Goal: Use online tool/utility: Utilize a website feature to perform a specific function

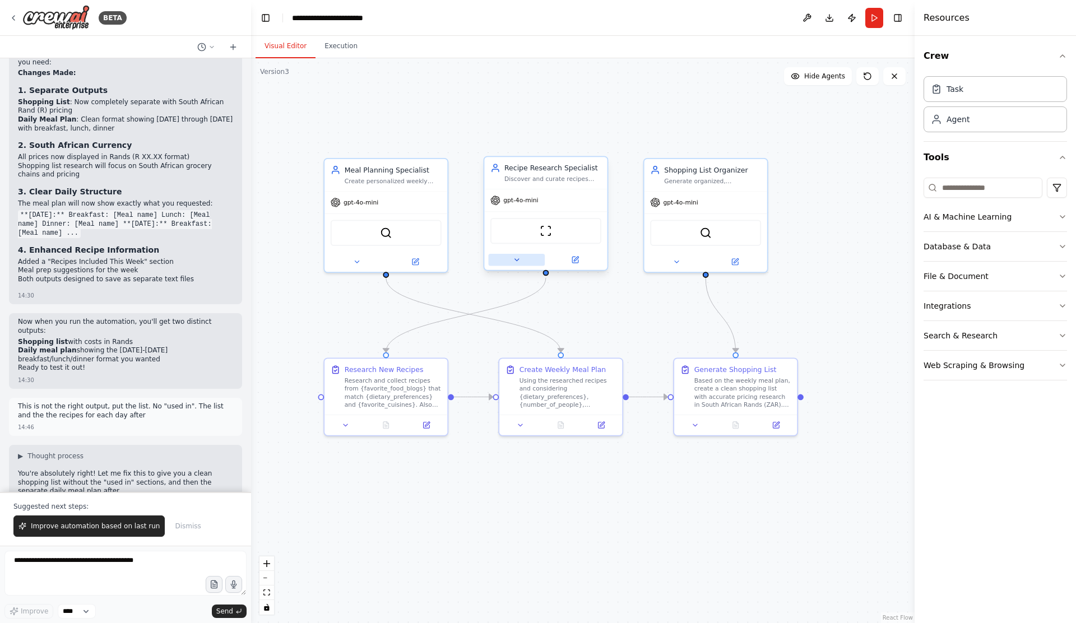
click at [512, 261] on button at bounding box center [516, 260] width 57 height 12
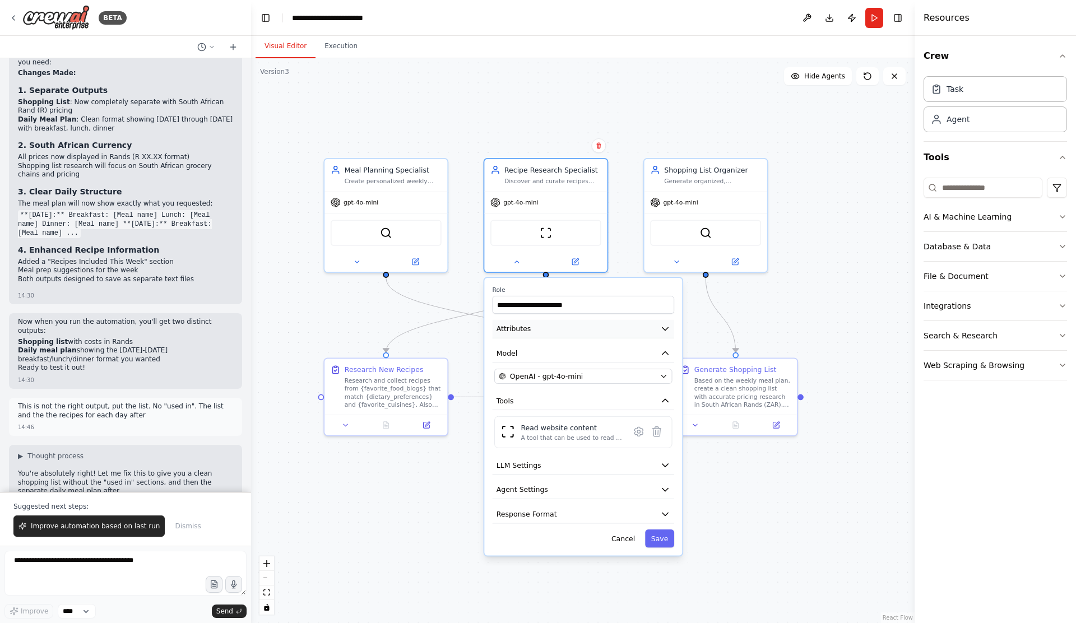
click at [664, 331] on icon "button" at bounding box center [665, 329] width 10 height 10
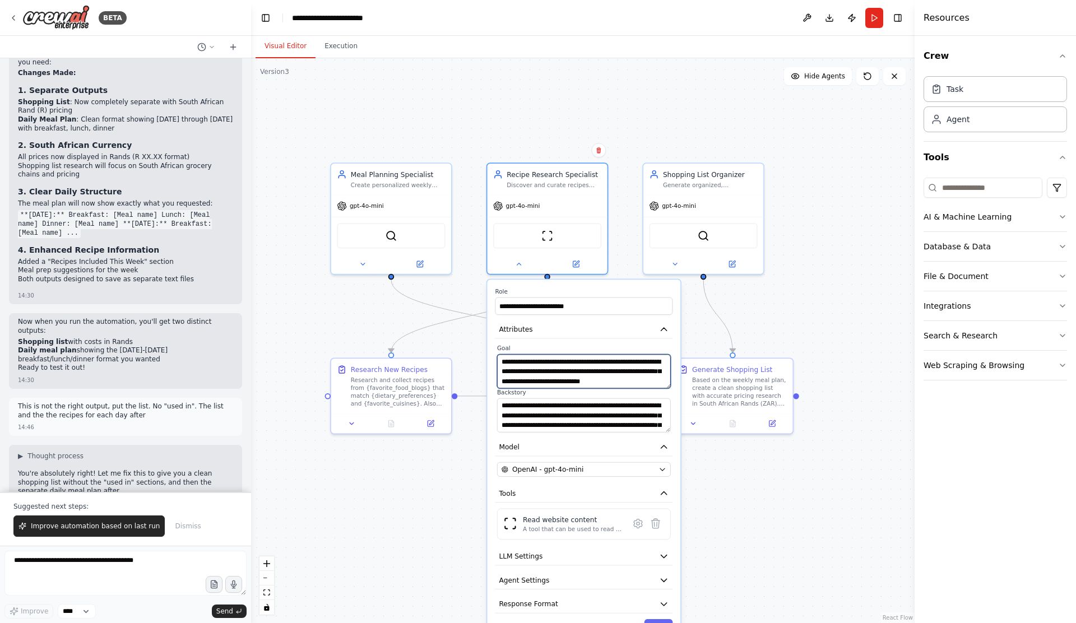
click at [631, 363] on textarea "**********" at bounding box center [584, 371] width 174 height 34
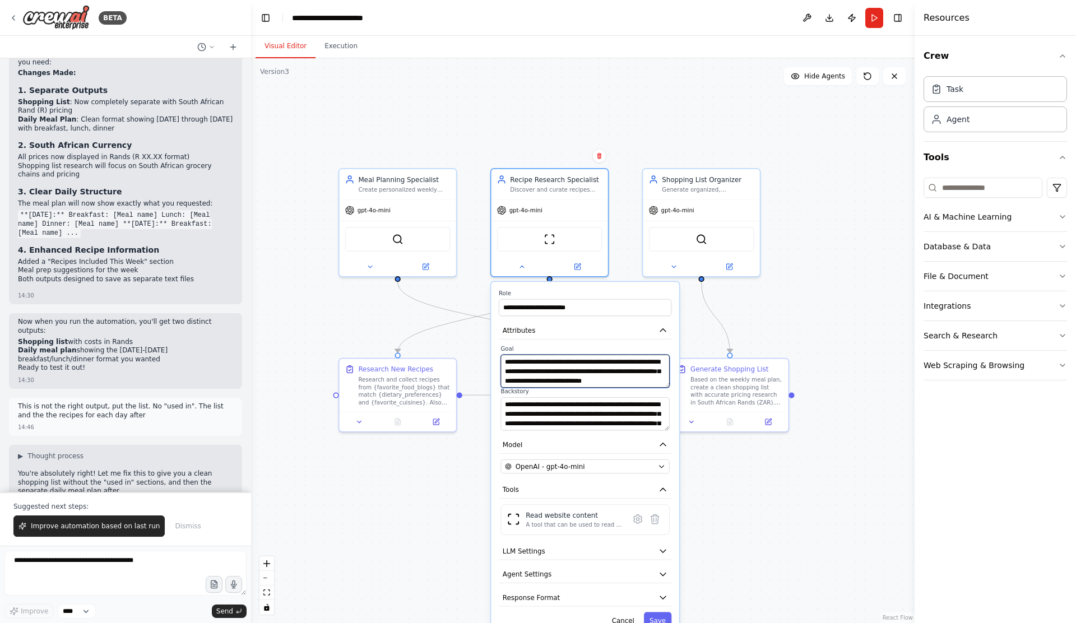
click at [651, 379] on textarea "**********" at bounding box center [585, 371] width 169 height 33
click at [592, 413] on textarea "**********" at bounding box center [585, 413] width 169 height 33
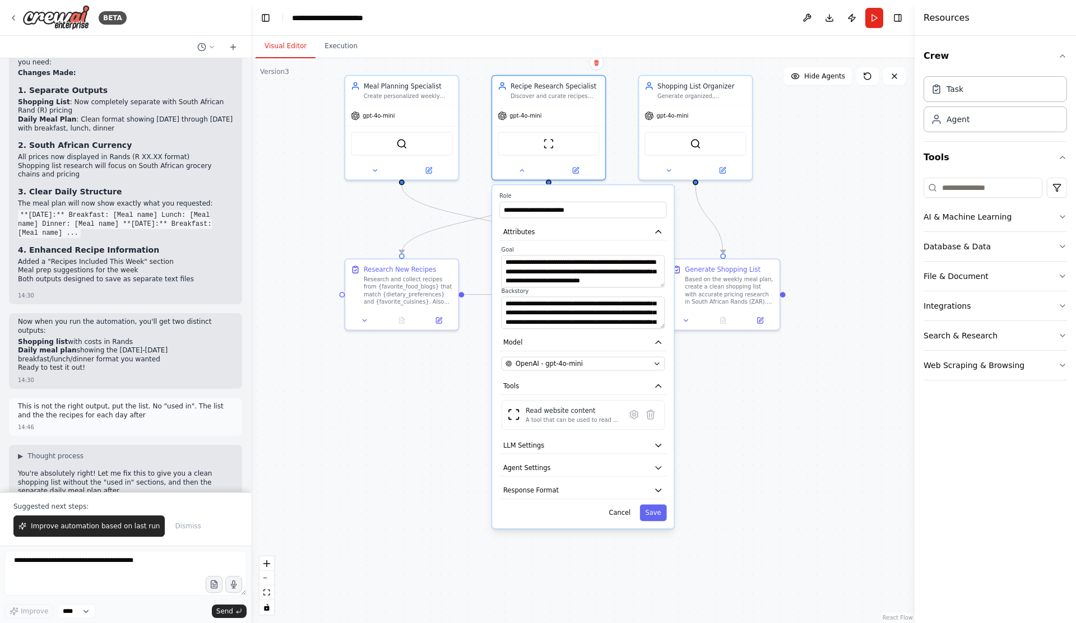
drag, startPoint x: 768, startPoint y: 526, endPoint x: 765, endPoint y: 423, distance: 103.7
click at [765, 423] on div ".deletable-edge-delete-btn { width: 20px; height: 20px; border: 0px solid #ffff…" at bounding box center [583, 340] width 664 height 565
click at [660, 489] on icon "button" at bounding box center [659, 489] width 6 height 3
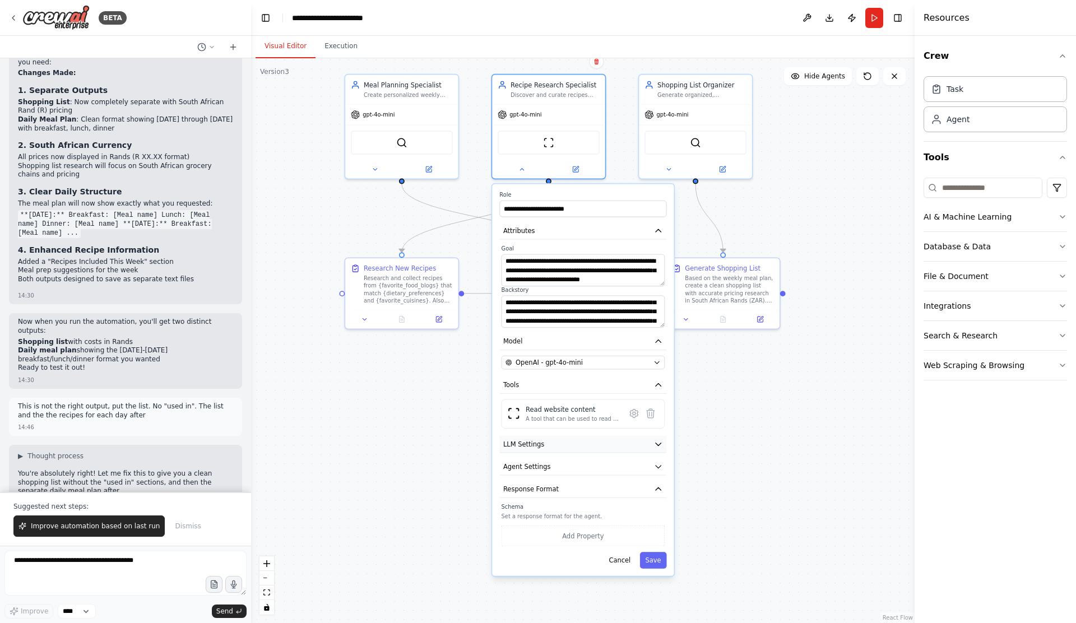
click at [657, 443] on icon "button" at bounding box center [659, 444] width 6 height 3
click at [554, 475] on span at bounding box center [551, 470] width 7 height 7
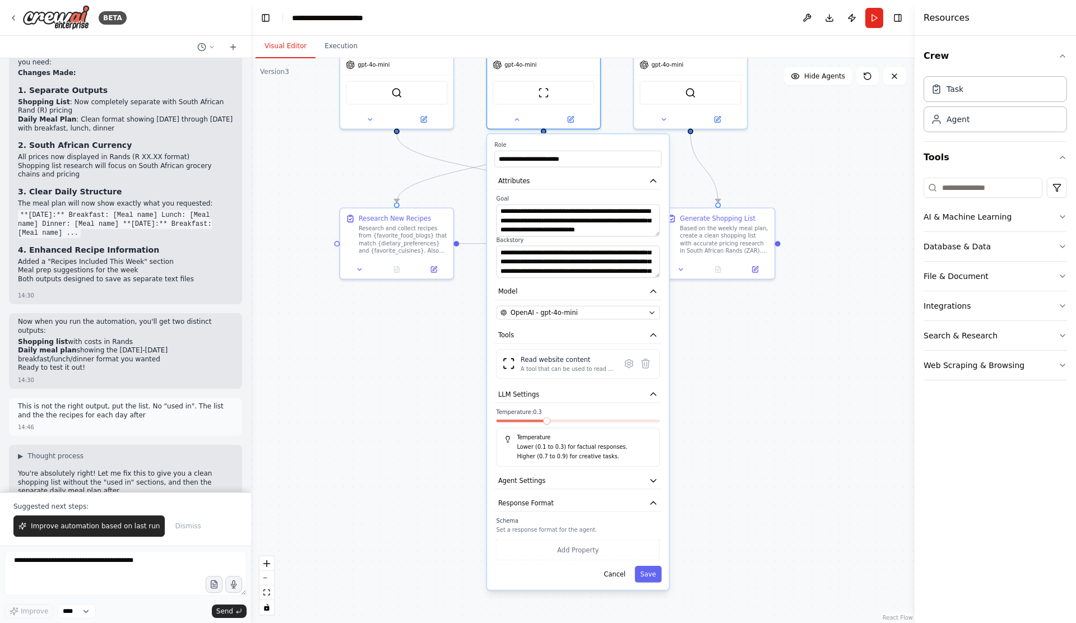
drag, startPoint x: 733, startPoint y: 495, endPoint x: 726, endPoint y: 434, distance: 61.5
click at [726, 434] on div ".deletable-edge-delete-btn { width: 20px; height: 20px; border: 0px solid #ffff…" at bounding box center [583, 340] width 664 height 565
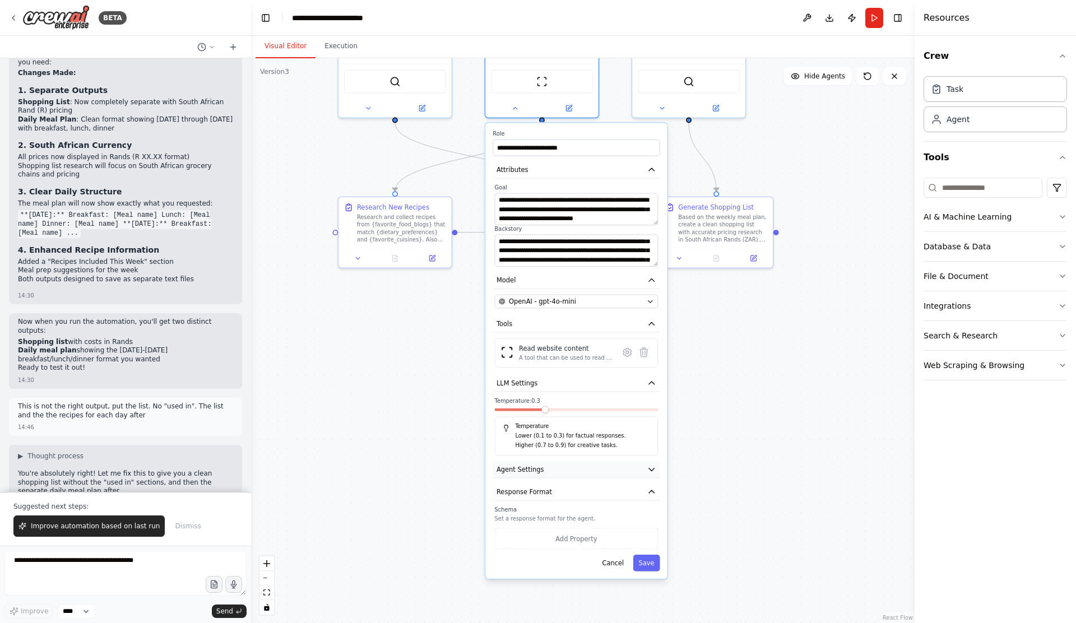
click at [649, 471] on icon "button" at bounding box center [651, 469] width 9 height 9
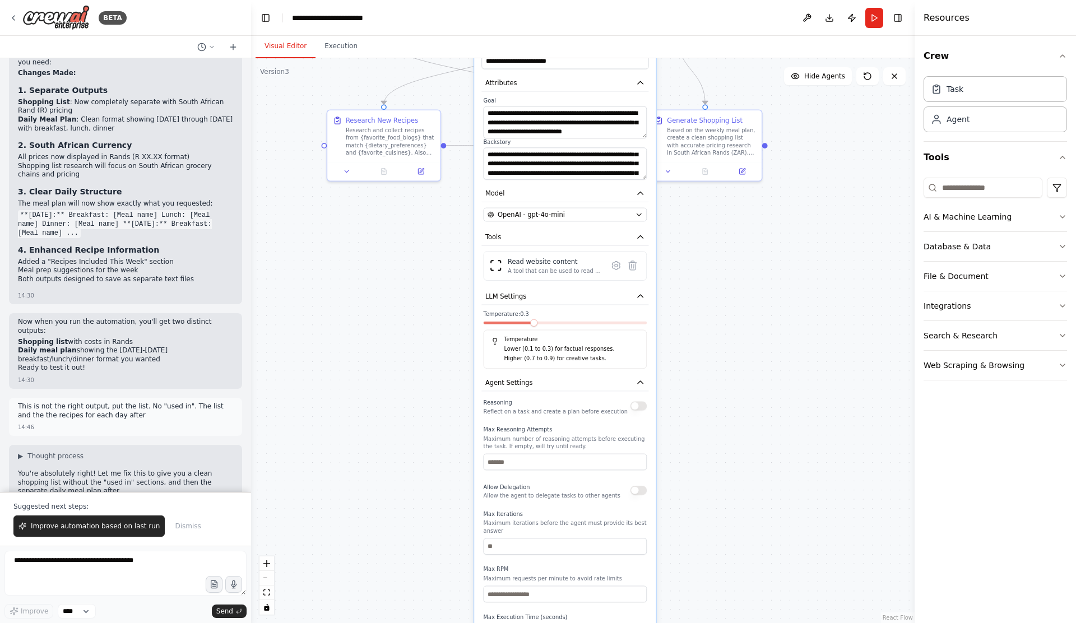
drag, startPoint x: 745, startPoint y: 523, endPoint x: 734, endPoint y: 435, distance: 88.2
click at [734, 435] on div ".deletable-edge-delete-btn { width: 20px; height: 20px; border: 0px solid #ffff…" at bounding box center [583, 340] width 664 height 565
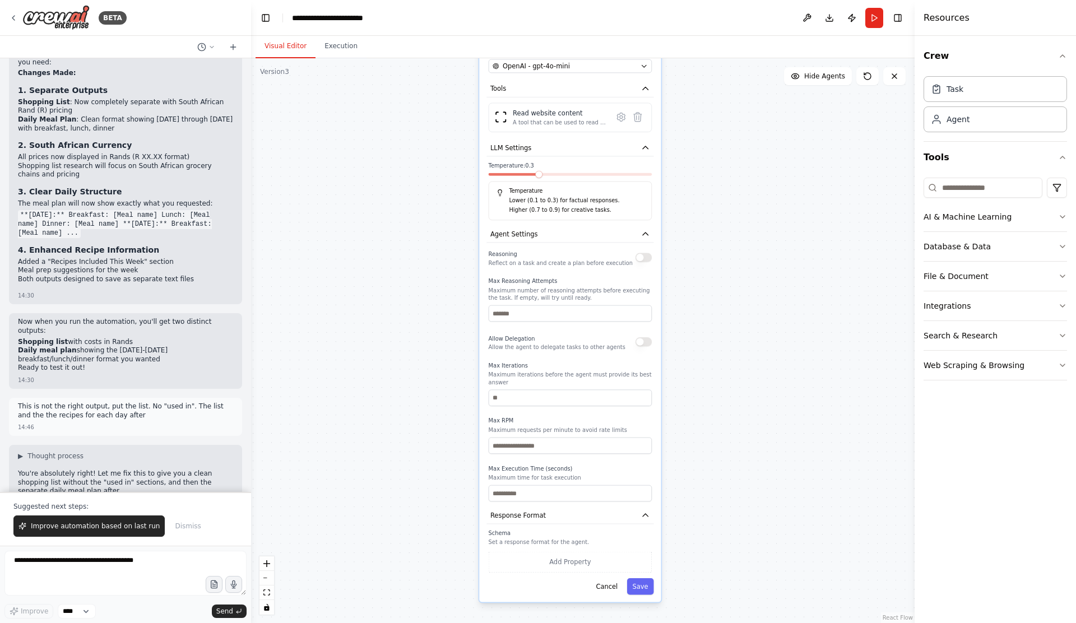
drag, startPoint x: 760, startPoint y: 464, endPoint x: 764, endPoint y: 313, distance: 150.8
click at [764, 313] on div ".deletable-edge-delete-btn { width: 20px; height: 20px; border: 0px solid #ffff…" at bounding box center [583, 340] width 664 height 565
click at [640, 587] on button "Save" at bounding box center [639, 584] width 27 height 16
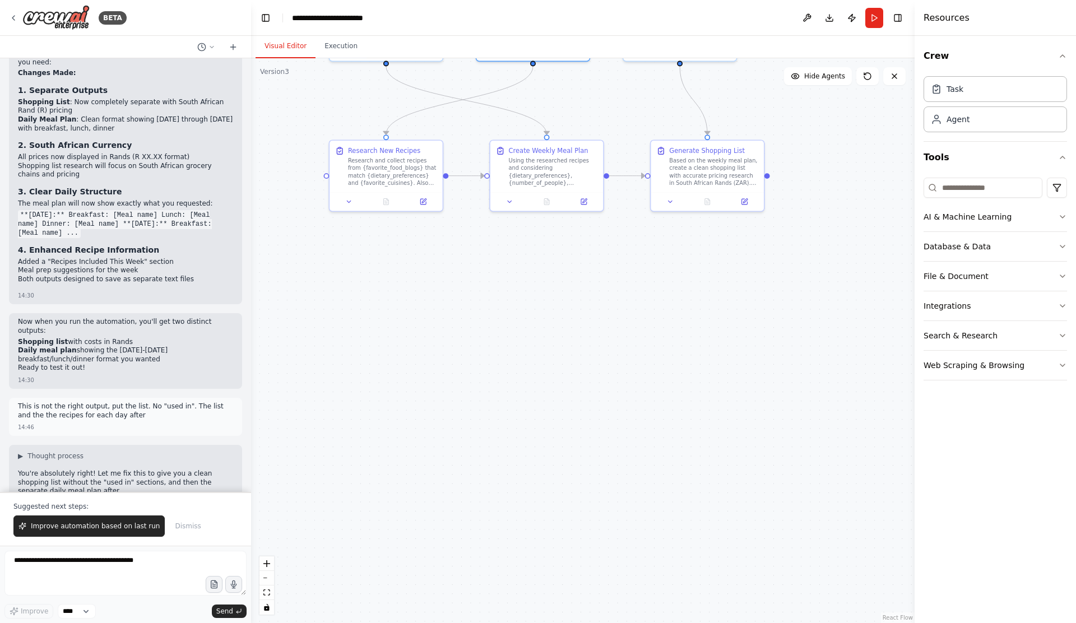
drag, startPoint x: 752, startPoint y: 346, endPoint x: 750, endPoint y: 541, distance: 195.1
click at [750, 541] on div ".deletable-edge-delete-btn { width: 20px; height: 20px; border: 0px solid #ffff…" at bounding box center [583, 340] width 664 height 565
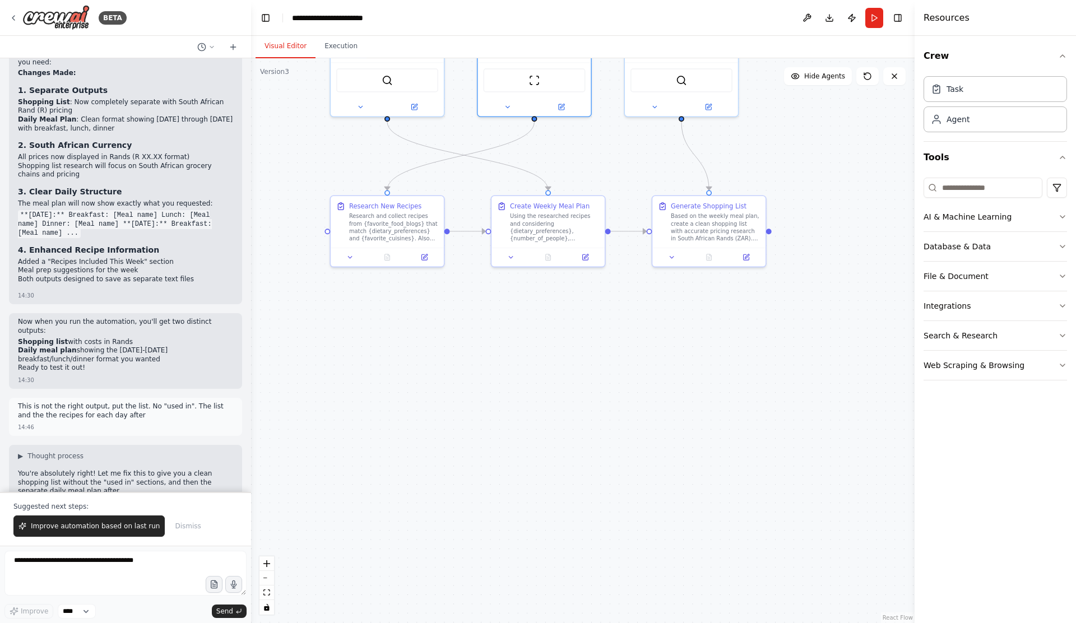
drag, startPoint x: 667, startPoint y: 365, endPoint x: 669, endPoint y: 455, distance: 90.3
click at [669, 455] on div ".deletable-edge-delete-btn { width: 20px; height: 20px; border: 0px solid #ffff…" at bounding box center [583, 340] width 664 height 565
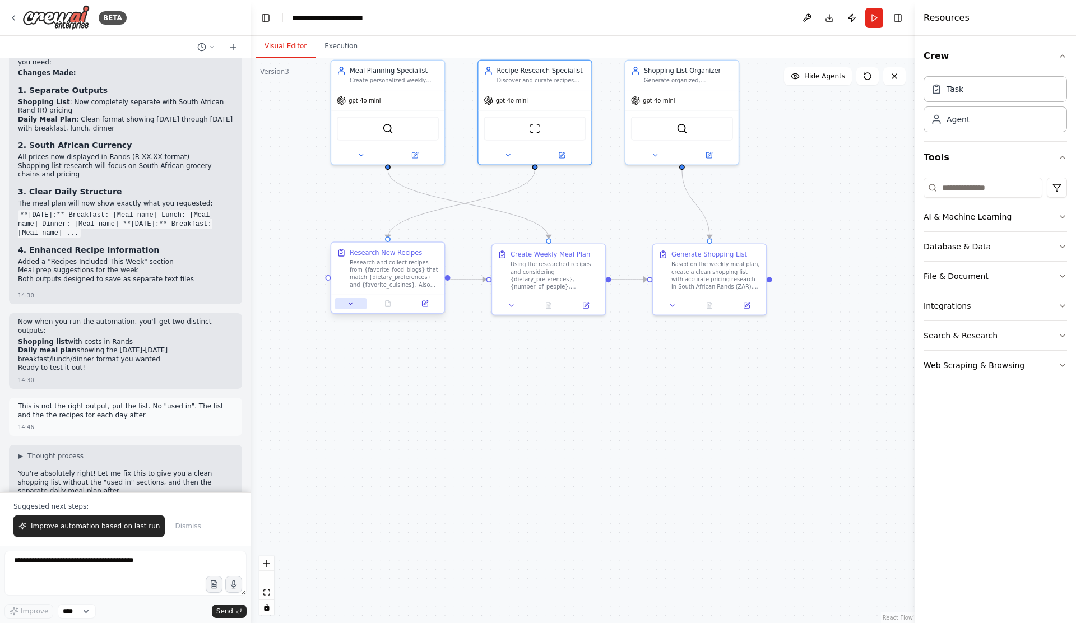
click at [353, 308] on button at bounding box center [350, 303] width 31 height 11
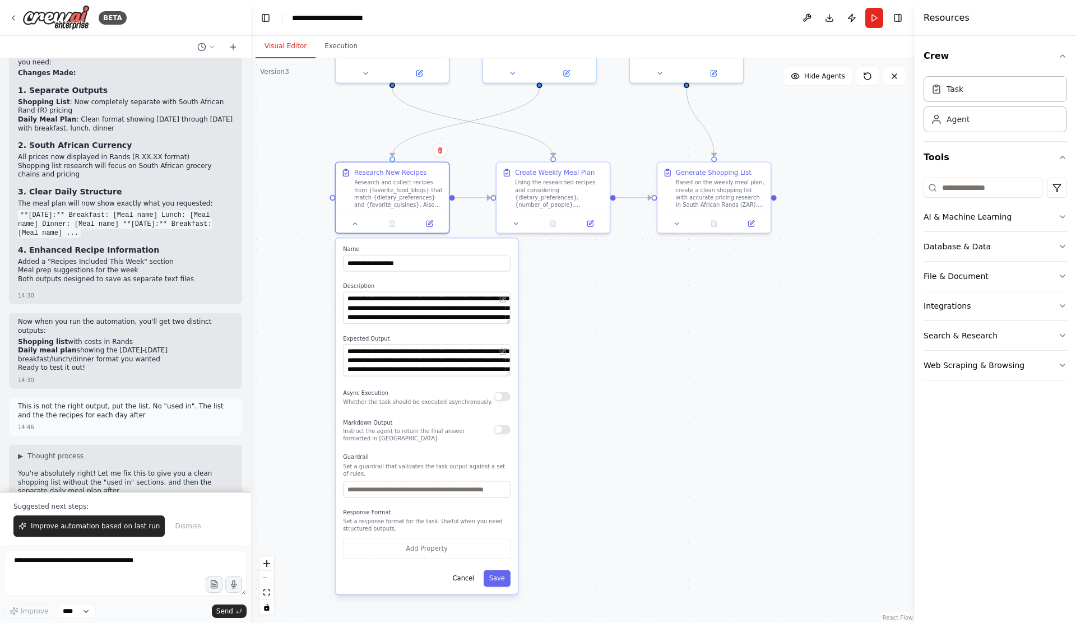
drag, startPoint x: 634, startPoint y: 438, endPoint x: 637, endPoint y: 353, distance: 85.8
click at [637, 353] on div ".deletable-edge-delete-btn { width: 20px; height: 20px; border: 0px solid #ffff…" at bounding box center [583, 340] width 664 height 565
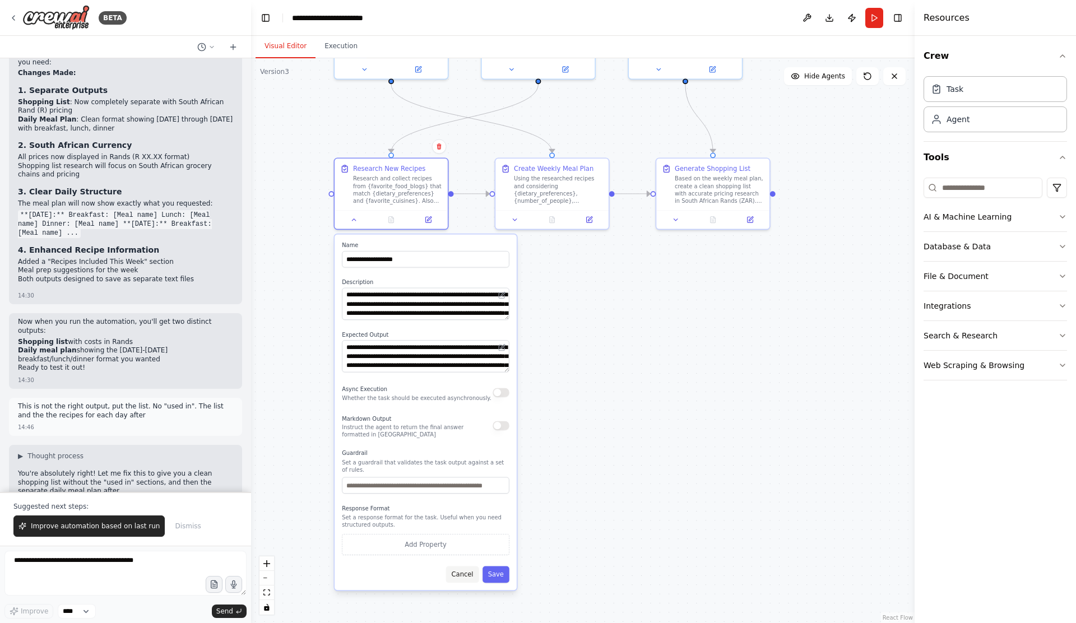
click at [463, 576] on button "Cancel" at bounding box center [462, 575] width 33 height 17
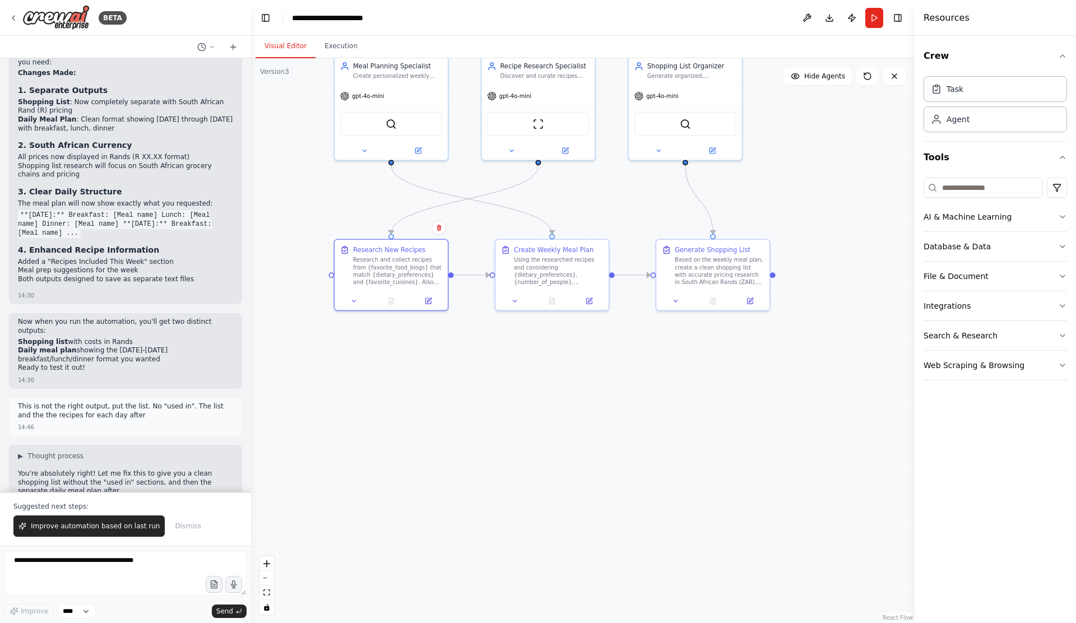
drag, startPoint x: 609, startPoint y: 311, endPoint x: 610, endPoint y: 409, distance: 98.6
click at [610, 409] on div ".deletable-edge-delete-btn { width: 20px; height: 20px; border: 0px solid #ffff…" at bounding box center [583, 340] width 664 height 565
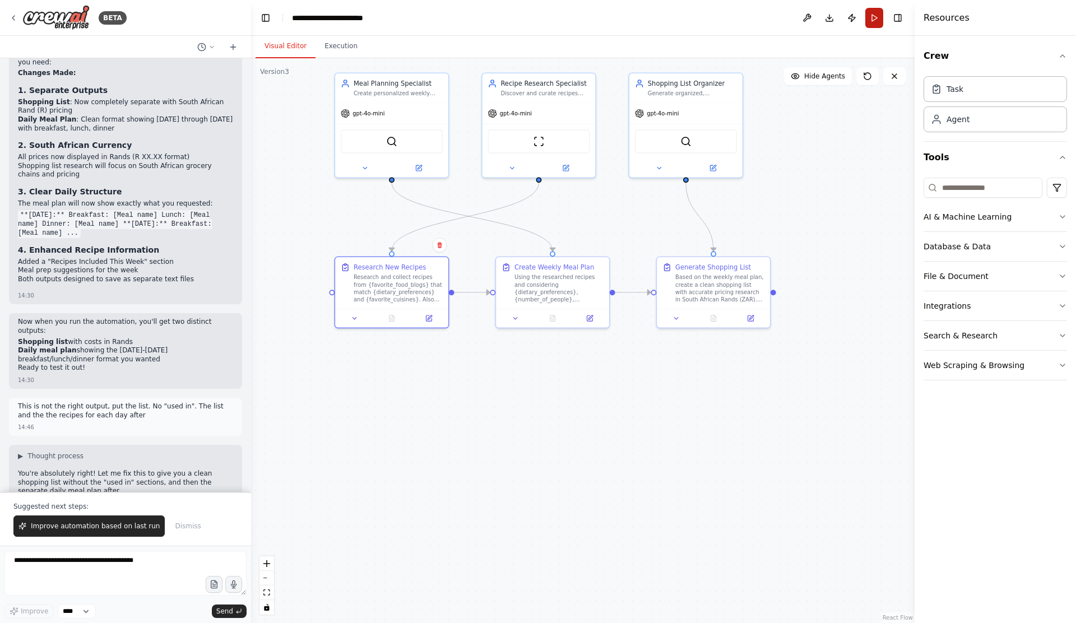
click at [868, 18] on button "Run" at bounding box center [874, 18] width 18 height 20
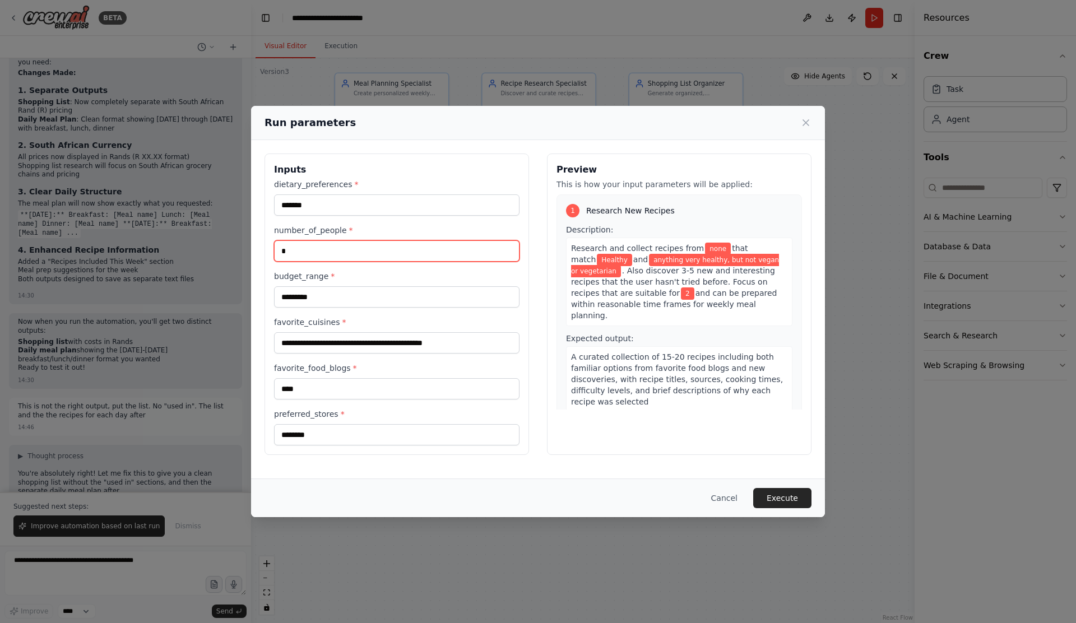
click at [334, 252] on input "*" at bounding box center [396, 250] width 245 height 21
type input "*"
click at [478, 341] on input "**********" at bounding box center [396, 342] width 245 height 21
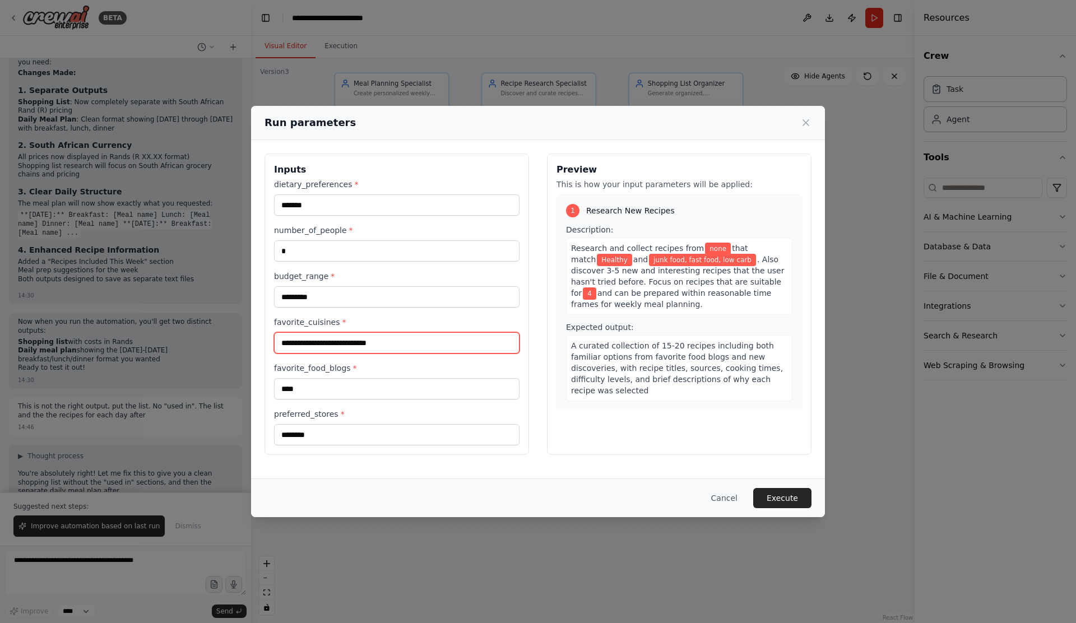
type input "**********"
click at [383, 200] on input "*******" at bounding box center [396, 204] width 245 height 21
type input "*******"
click at [361, 388] on input "****" at bounding box center [396, 388] width 245 height 21
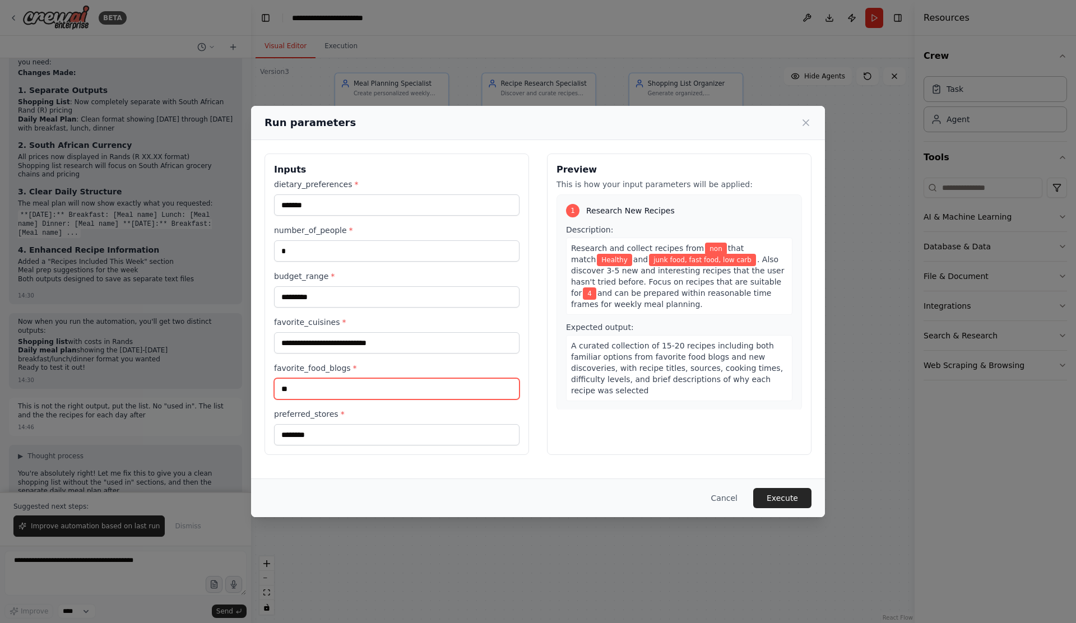
type input "*"
click at [289, 389] on input "**********" at bounding box center [396, 388] width 245 height 21
click at [336, 391] on input "**********" at bounding box center [396, 388] width 245 height 21
type input "**********"
click at [333, 388] on input "**********" at bounding box center [396, 388] width 245 height 21
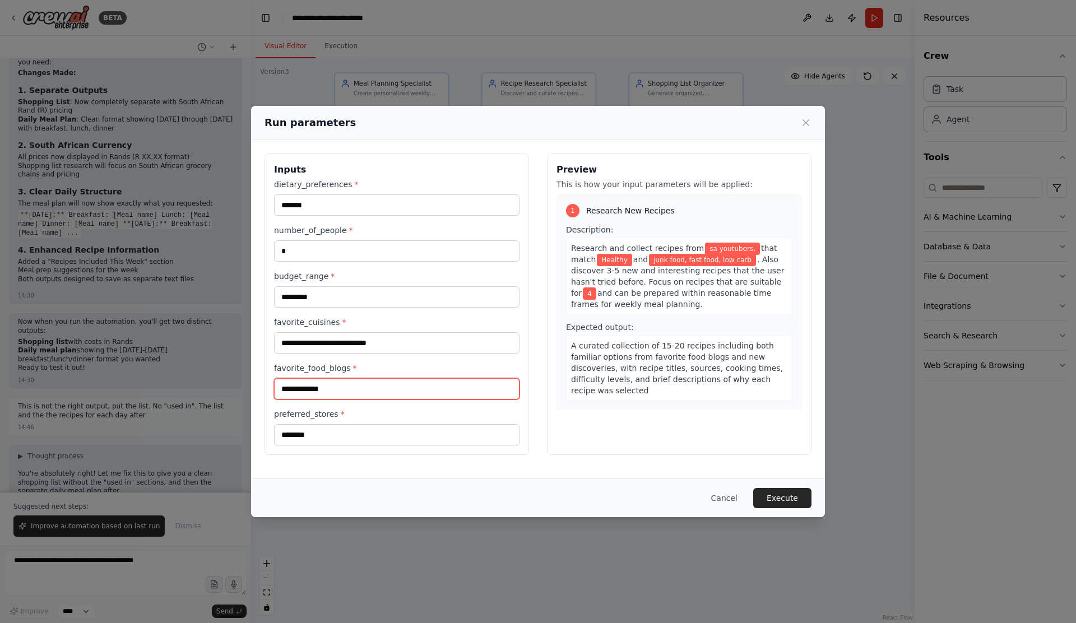
click at [333, 388] on input "**********" at bounding box center [396, 388] width 245 height 21
type input "**********"
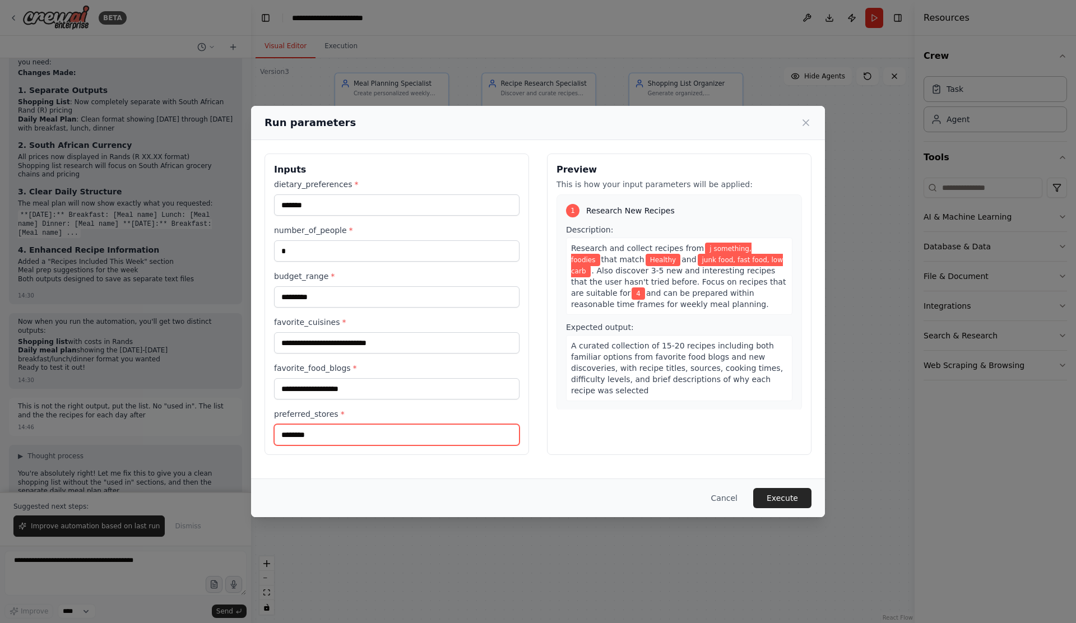
click at [328, 432] on input "********" at bounding box center [396, 434] width 245 height 21
type input "*"
type input "**********"
click at [770, 494] on button "Execute" at bounding box center [782, 498] width 58 height 20
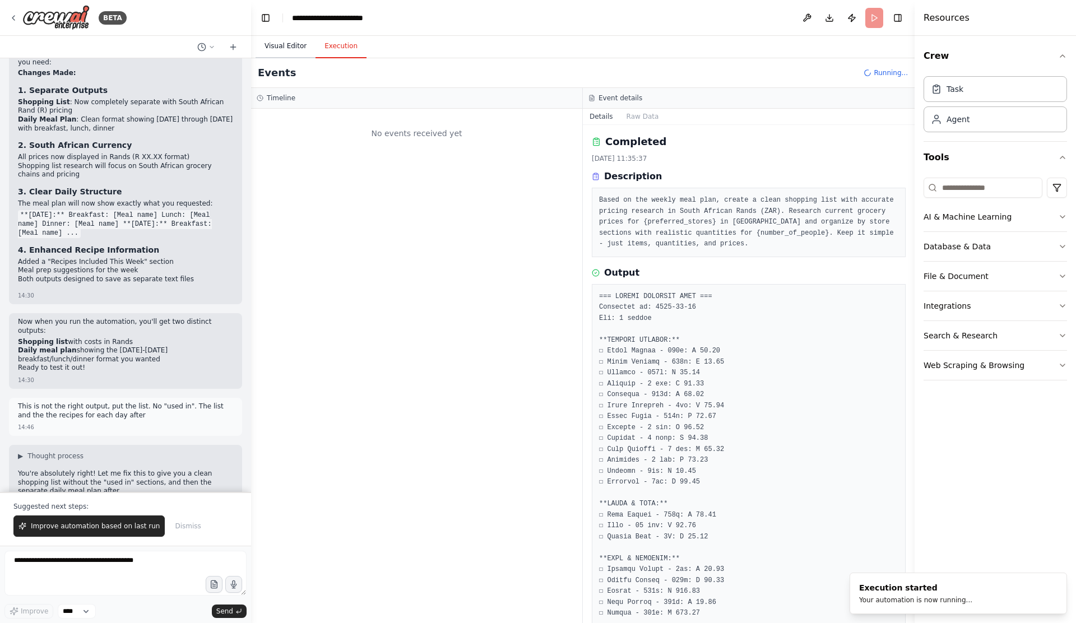
click at [285, 43] on button "Visual Editor" at bounding box center [286, 47] width 60 height 24
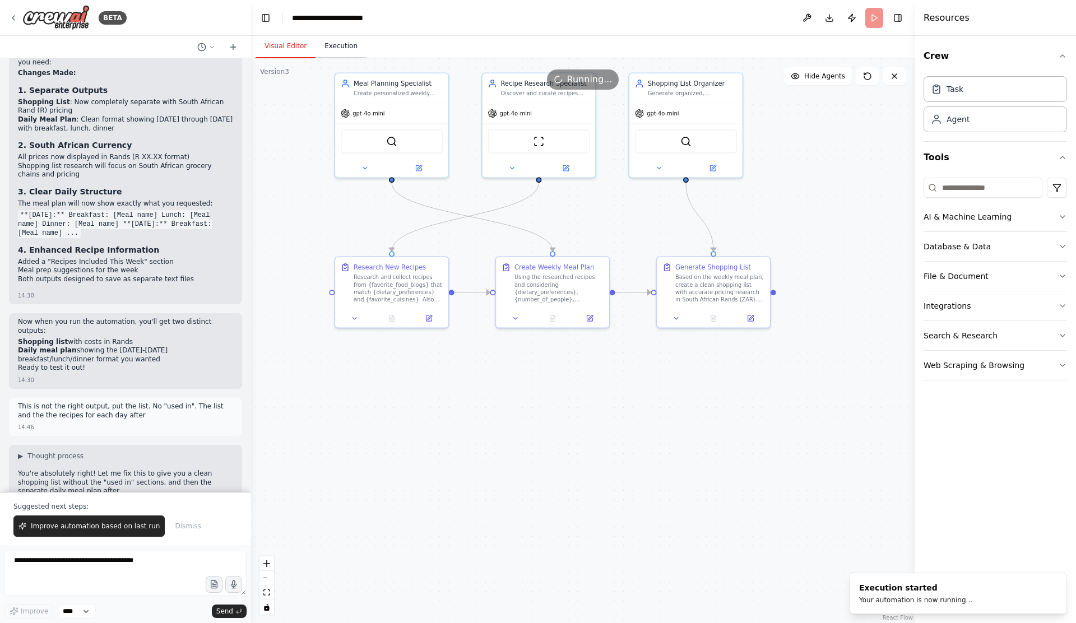
click at [333, 43] on button "Execution" at bounding box center [341, 47] width 51 height 24
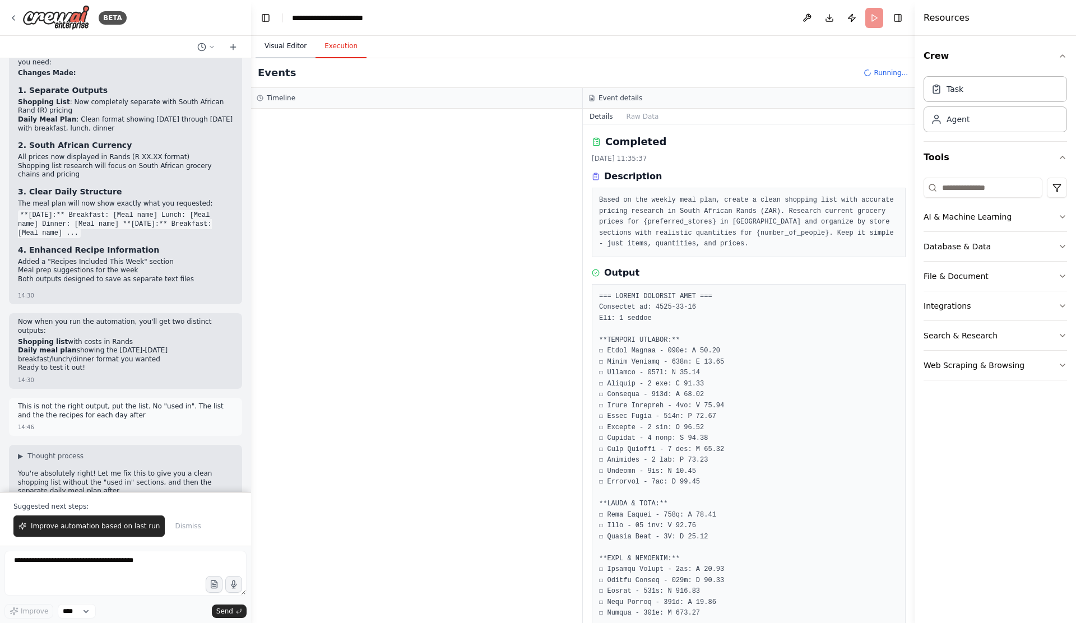
click at [295, 50] on button "Visual Editor" at bounding box center [286, 47] width 60 height 24
click at [344, 44] on button "Execution" at bounding box center [341, 47] width 51 height 24
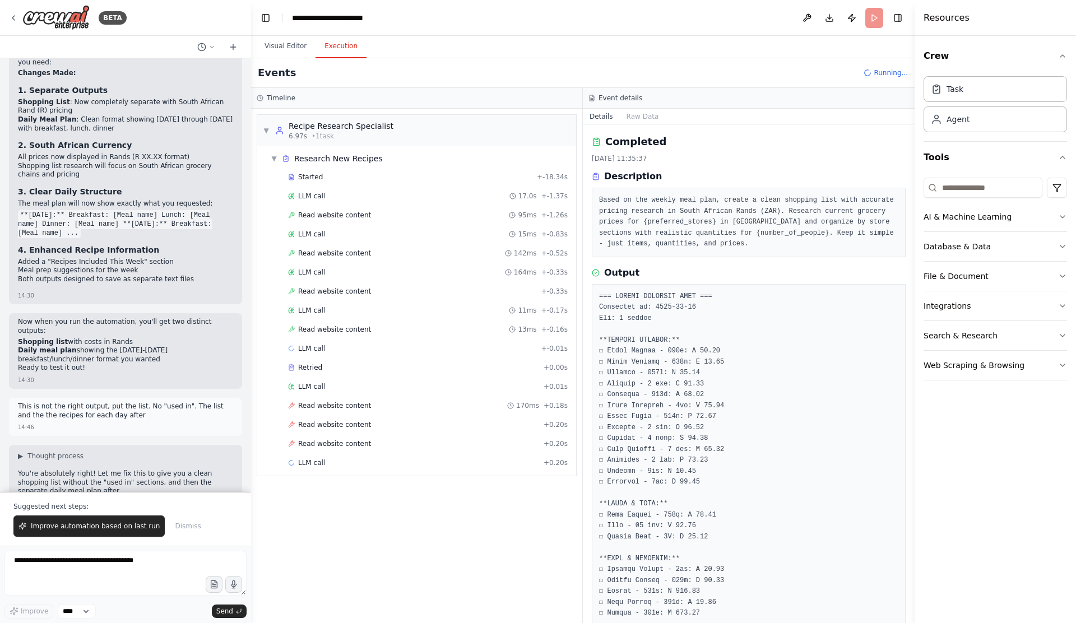
scroll to position [6265, 0]
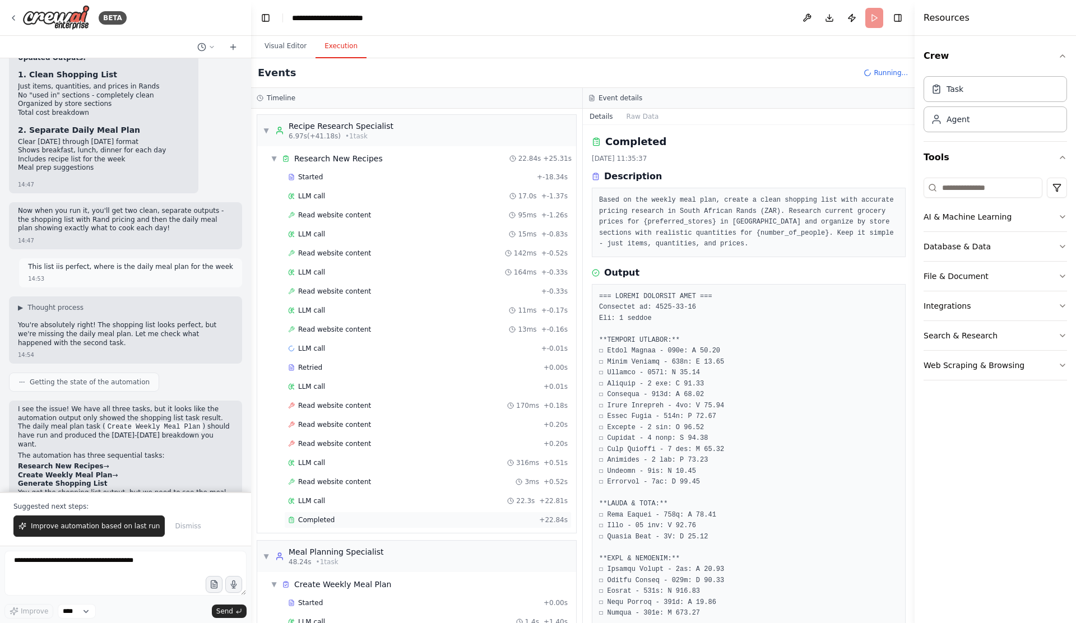
click at [376, 516] on div "Completed" at bounding box center [411, 520] width 247 height 9
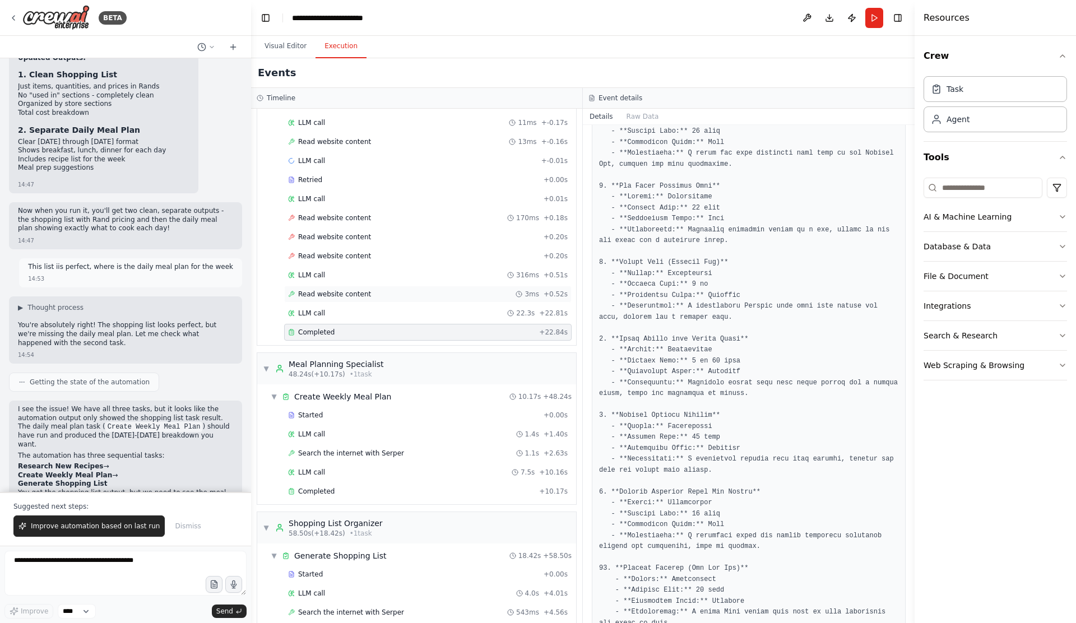
scroll to position [279, 0]
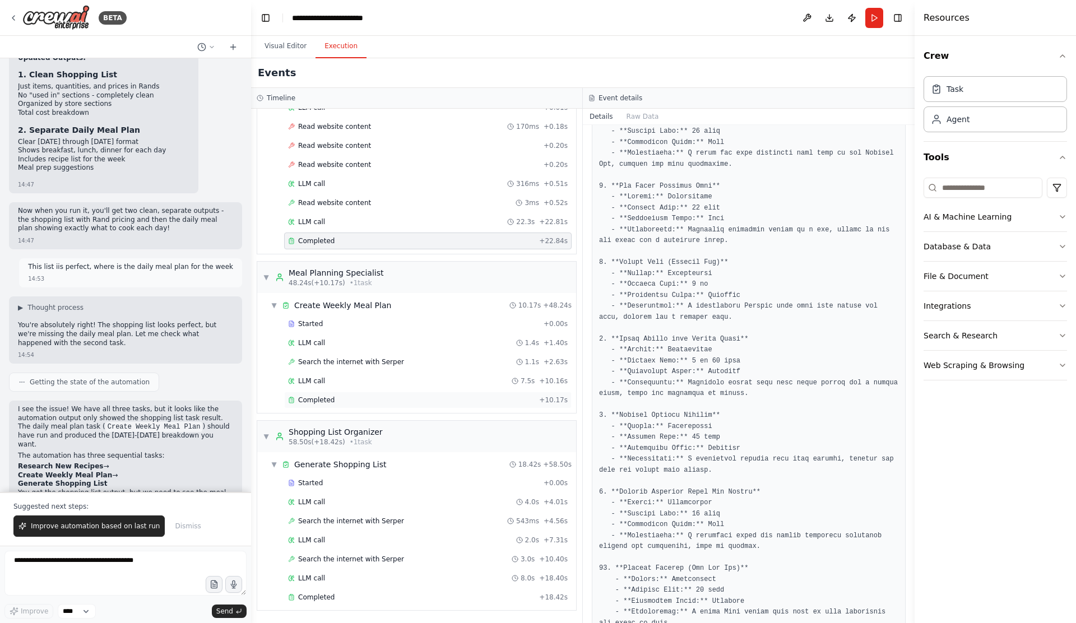
click at [377, 402] on div "Completed" at bounding box center [411, 400] width 247 height 9
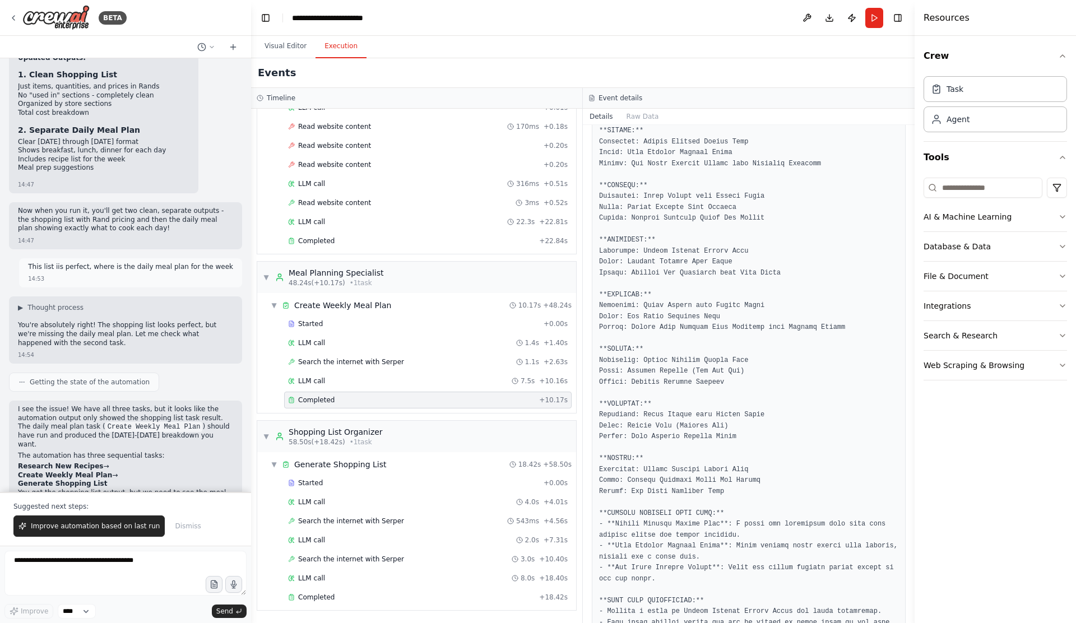
scroll to position [272, 0]
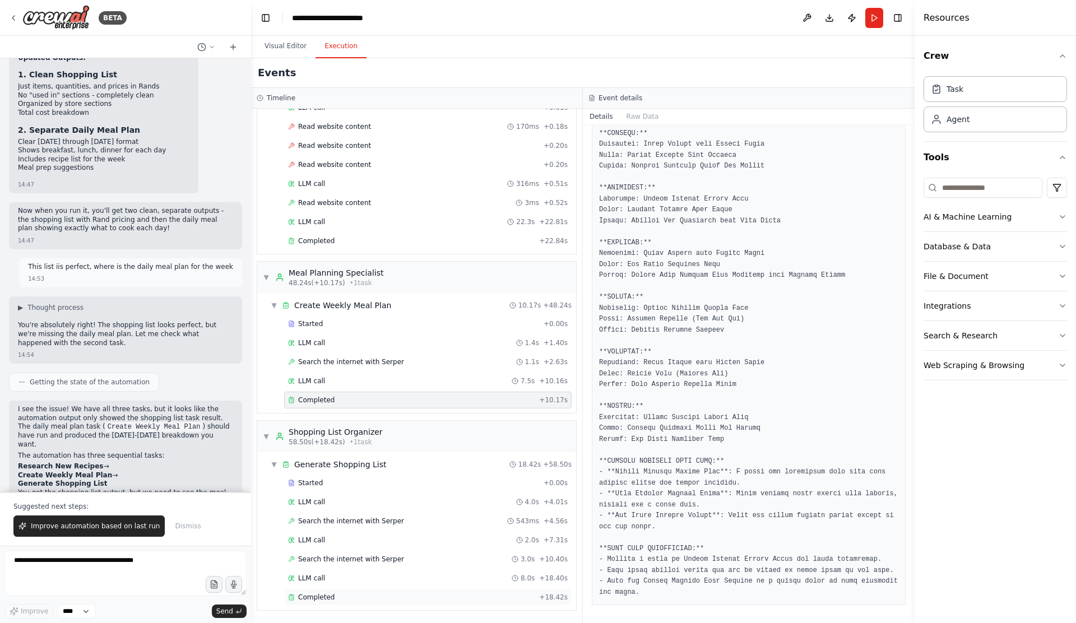
click at [344, 598] on div "Completed" at bounding box center [411, 597] width 247 height 9
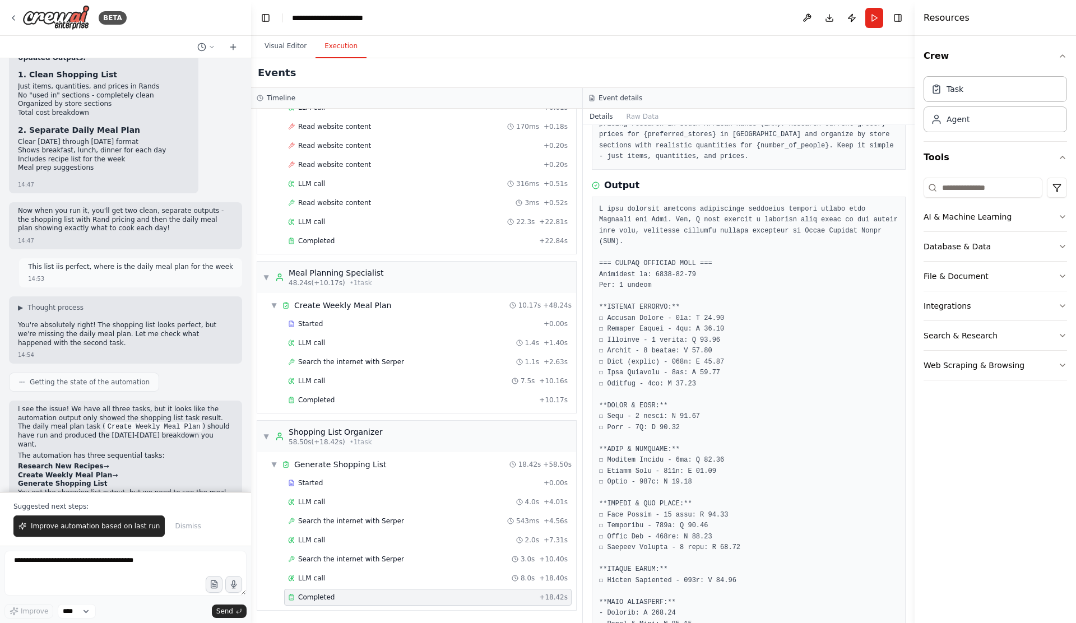
scroll to position [86, 0]
click at [285, 43] on button "Visual Editor" at bounding box center [286, 47] width 60 height 24
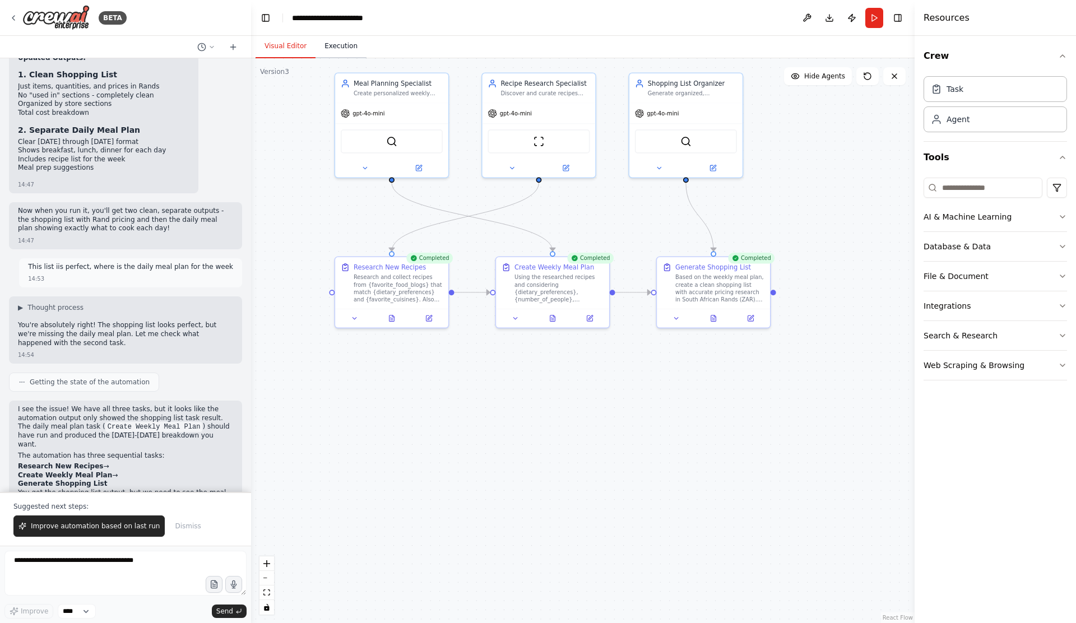
click at [327, 49] on button "Execution" at bounding box center [341, 47] width 51 height 24
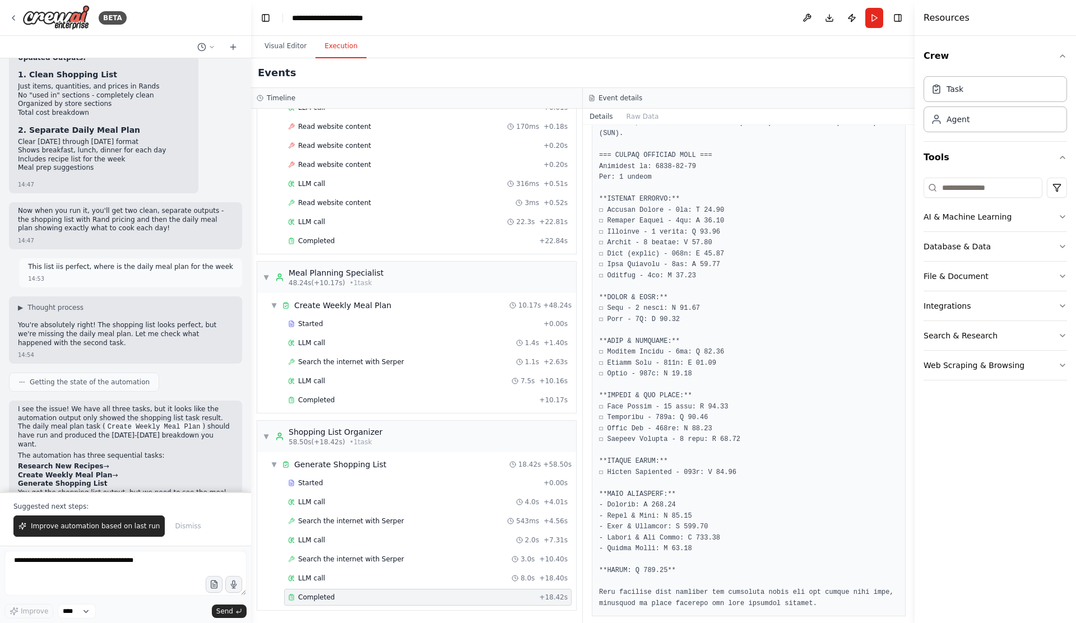
scroll to position [207, 0]
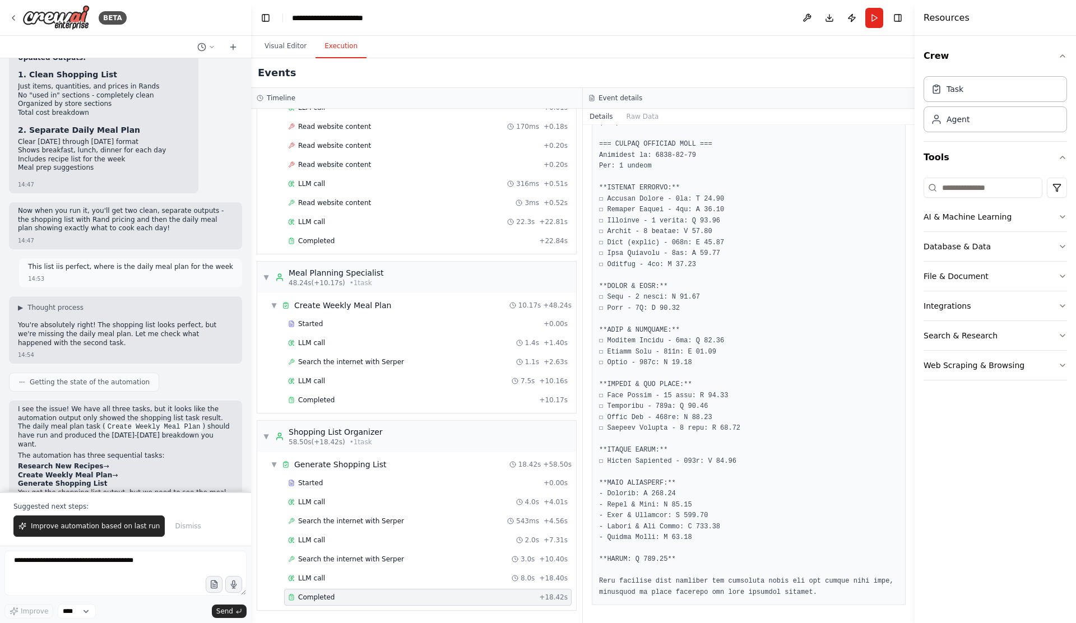
click at [655, 298] on pre at bounding box center [748, 342] width 299 height 514
click at [749, 300] on pre at bounding box center [748, 342] width 299 height 514
drag, startPoint x: 716, startPoint y: 417, endPoint x: 603, endPoint y: 419, distance: 113.2
click at [603, 419] on pre at bounding box center [748, 342] width 299 height 514
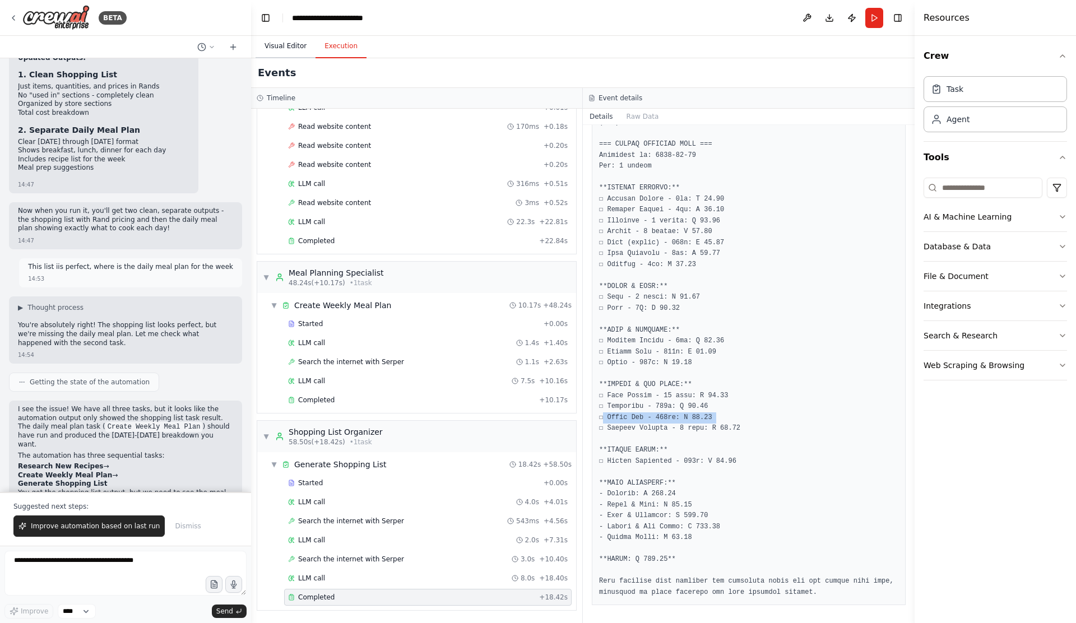
click at [288, 51] on button "Visual Editor" at bounding box center [286, 47] width 60 height 24
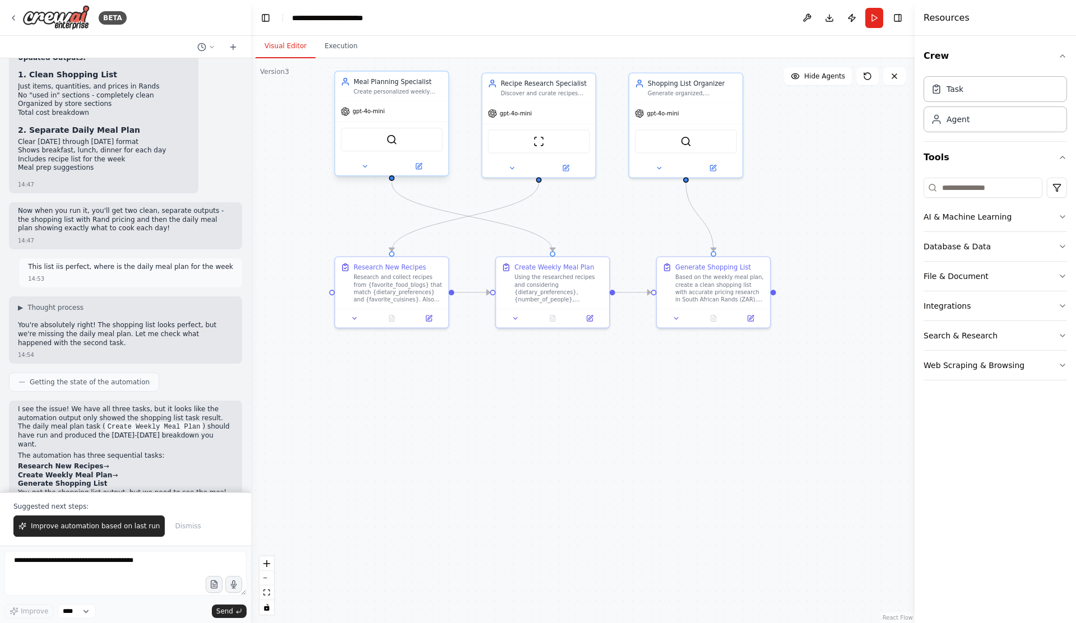
click at [367, 175] on div at bounding box center [391, 166] width 113 height 18
click at [367, 167] on icon at bounding box center [364, 166] width 7 height 7
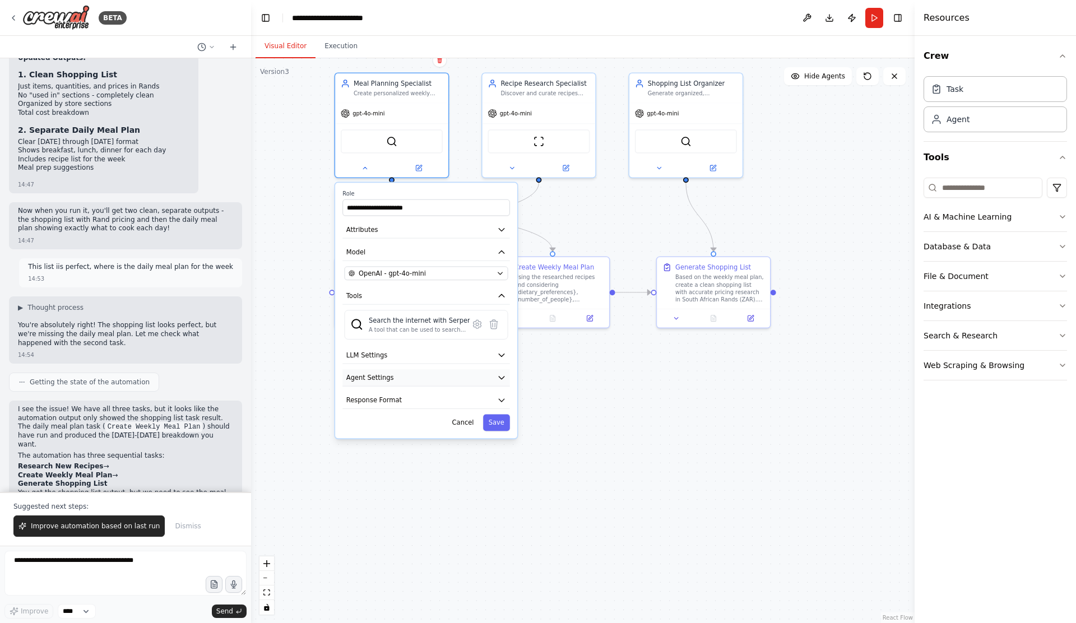
click at [500, 377] on icon "button" at bounding box center [502, 378] width 6 height 3
click at [497, 353] on icon "button" at bounding box center [501, 355] width 9 height 9
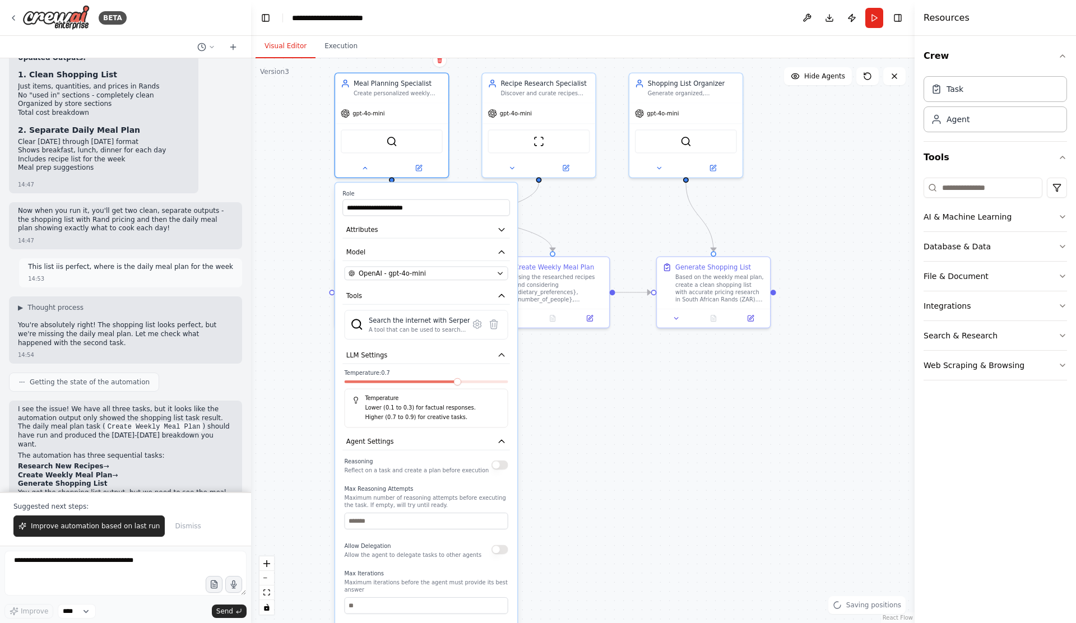
click at [375, 387] on div "Temperature: 0.7 Temperature Lower (0.1 to 0.3) for factual responses. Higher (…" at bounding box center [427, 398] width 164 height 58
click at [377, 383] on div at bounding box center [427, 384] width 164 height 6
click at [362, 380] on span at bounding box center [363, 381] width 7 height 7
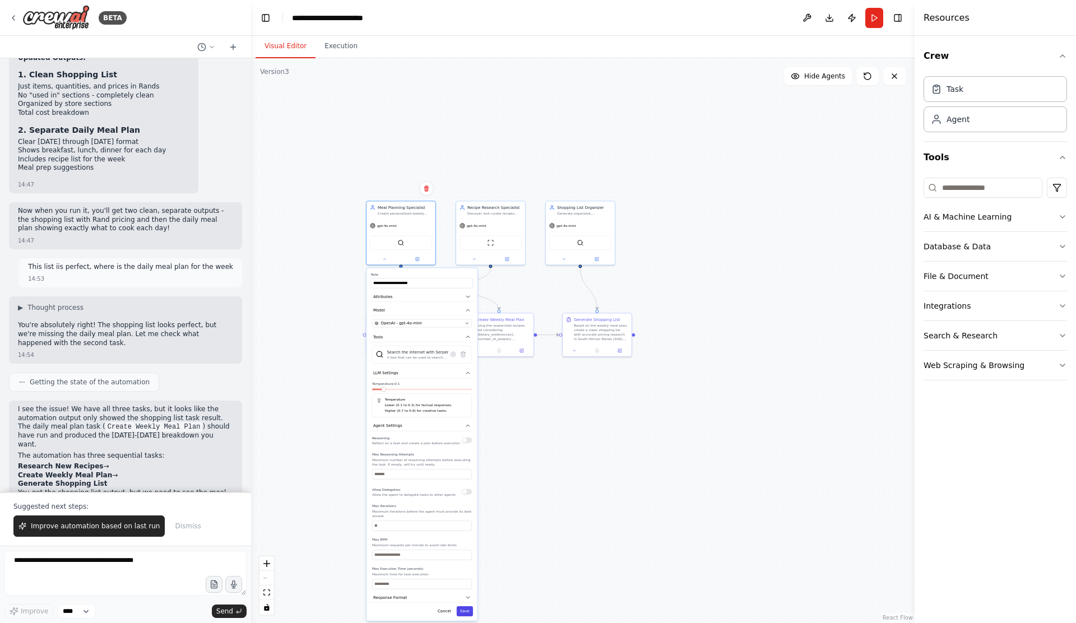
click at [466, 609] on button "Save" at bounding box center [465, 611] width 16 height 10
click at [473, 265] on div ".deletable-edge-delete-btn { width: 20px; height: 20px; border: 0px solid #ffff…" at bounding box center [583, 340] width 664 height 565
click at [476, 263] on div at bounding box center [490, 257] width 69 height 11
click at [267, 563] on icon "zoom in" at bounding box center [266, 563] width 7 height 7
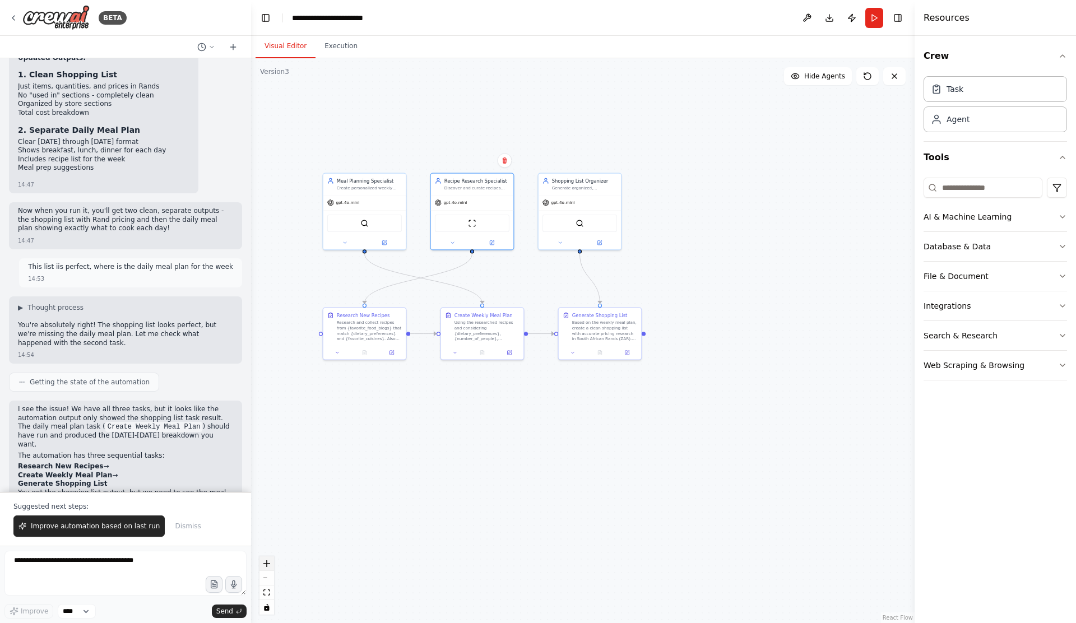
click at [267, 563] on icon "zoom in" at bounding box center [266, 563] width 7 height 7
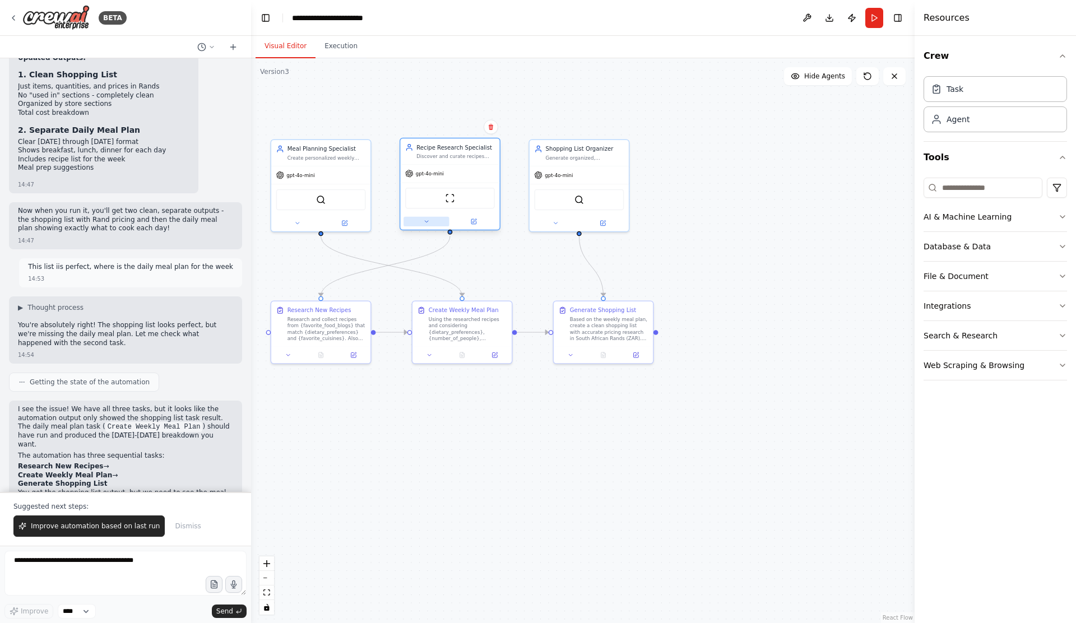
click at [425, 223] on icon at bounding box center [426, 222] width 7 height 7
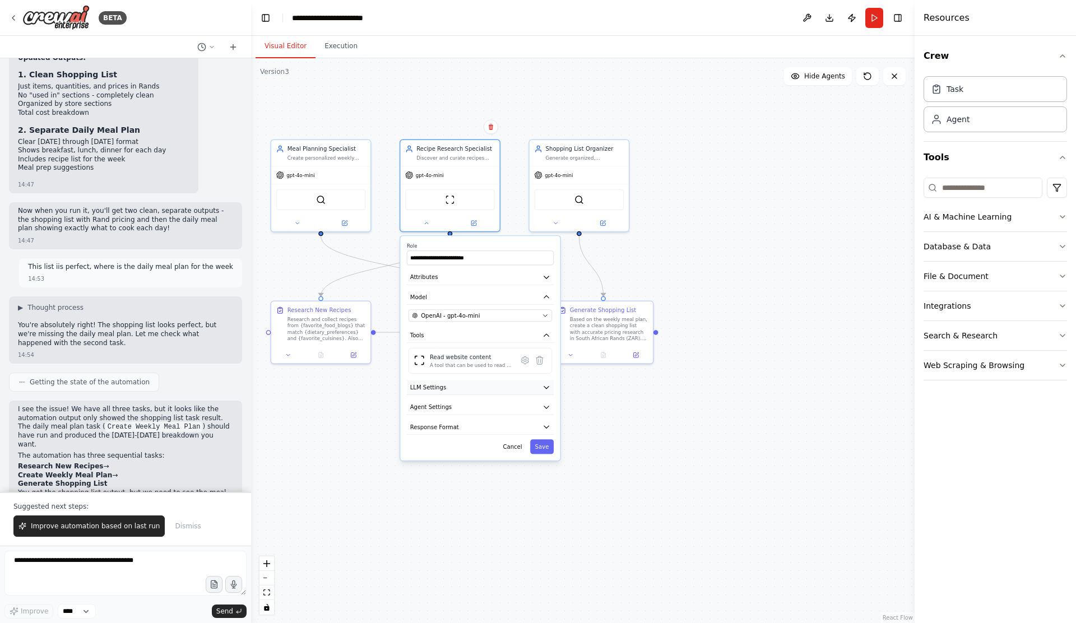
click at [549, 388] on icon "button" at bounding box center [547, 387] width 8 height 8
click at [428, 414] on div at bounding box center [480, 413] width 143 height 6
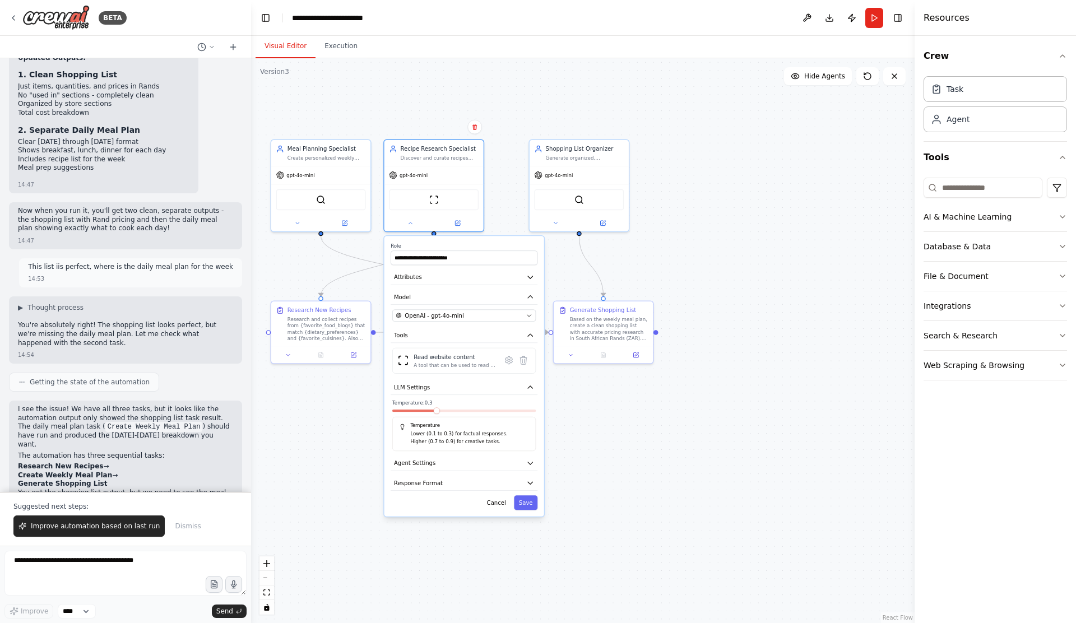
drag, startPoint x: 455, startPoint y: 415, endPoint x: 437, endPoint y: 413, distance: 17.5
click at [437, 413] on div at bounding box center [463, 413] width 143 height 6
click at [421, 414] on div at bounding box center [463, 413] width 143 height 6
click at [418, 413] on div at bounding box center [463, 413] width 143 height 6
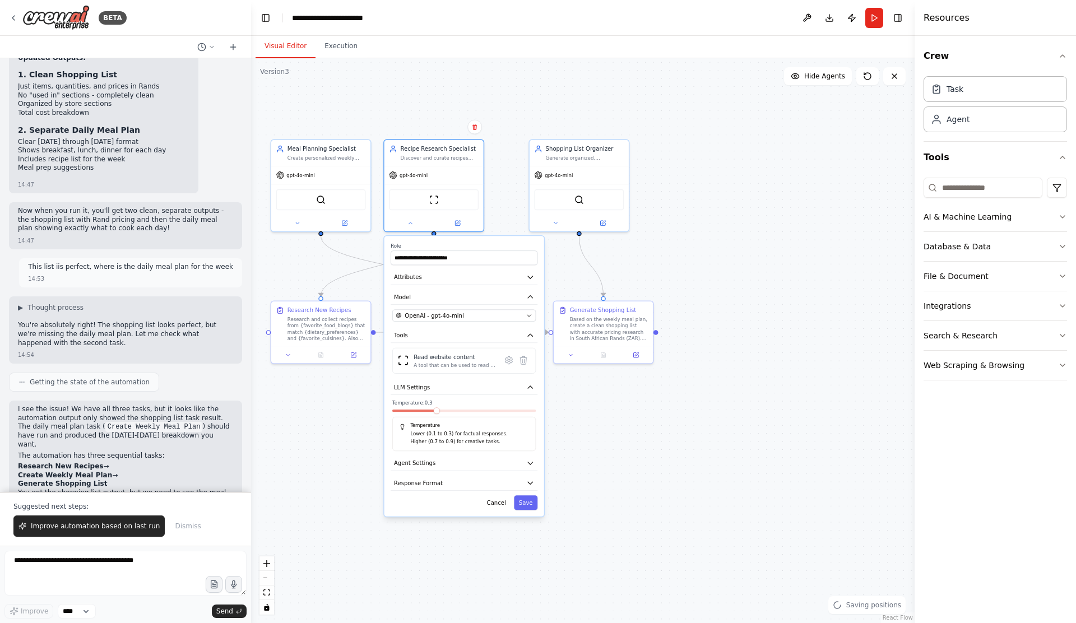
click at [415, 413] on div at bounding box center [463, 413] width 143 height 6
click at [438, 413] on span at bounding box center [436, 410] width 7 height 7
click at [413, 411] on span at bounding box center [409, 410] width 7 height 7
click at [525, 504] on button "Save" at bounding box center [526, 502] width 24 height 15
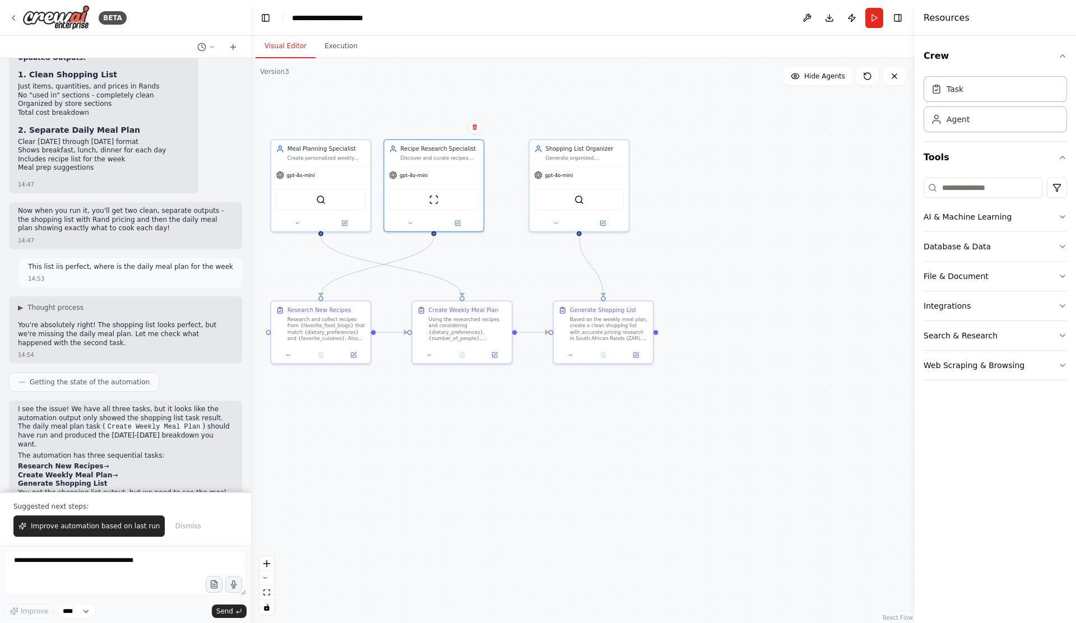
click at [552, 232] on div ".deletable-edge-delete-btn { width: 20px; height: 20px; border: 0px solid #ffff…" at bounding box center [583, 340] width 664 height 565
click at [553, 224] on icon at bounding box center [555, 222] width 7 height 7
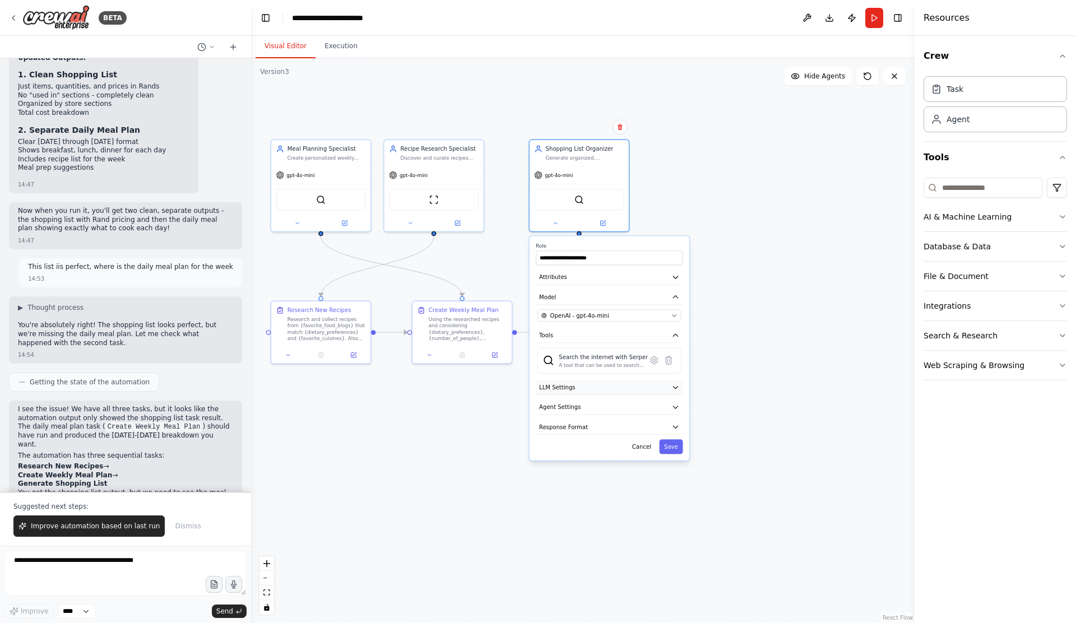
click at [675, 384] on icon "button" at bounding box center [675, 387] width 8 height 8
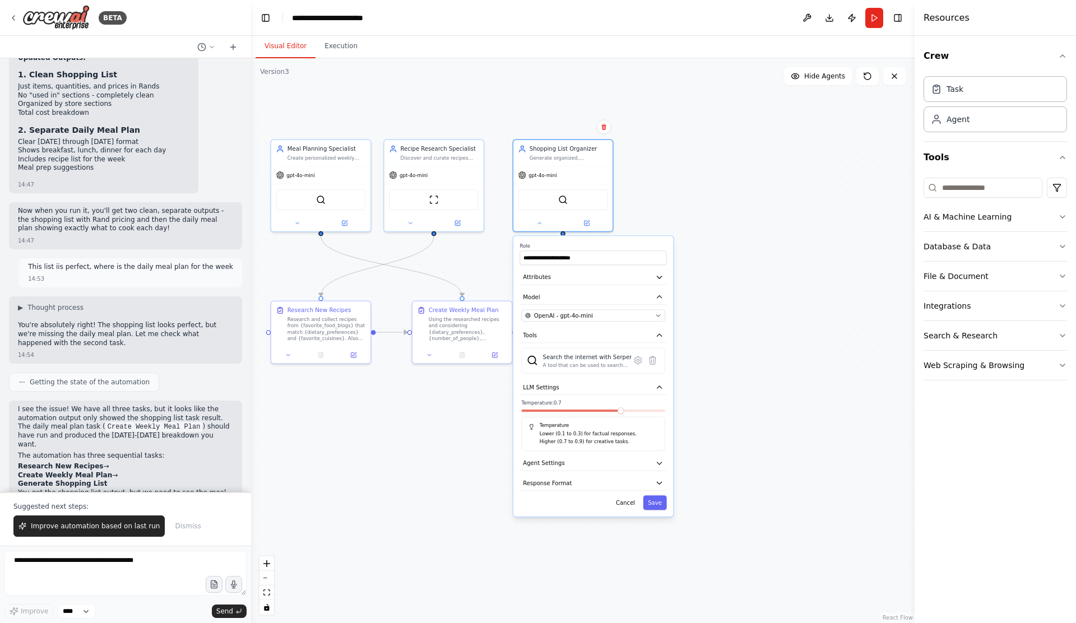
drag, startPoint x: 637, startPoint y: 414, endPoint x: 620, endPoint y: 414, distance: 16.8
click at [620, 414] on div at bounding box center [592, 413] width 143 height 6
click at [541, 414] on span at bounding box center [538, 410] width 7 height 7
click at [657, 503] on button "Save" at bounding box center [655, 502] width 24 height 15
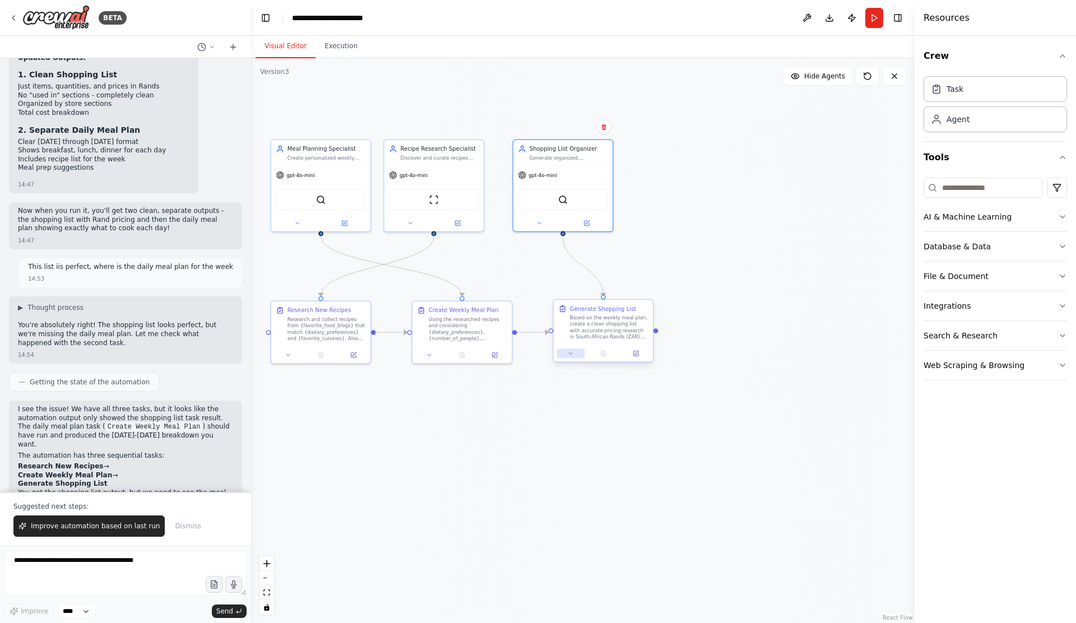
click at [573, 356] on icon at bounding box center [571, 353] width 7 height 7
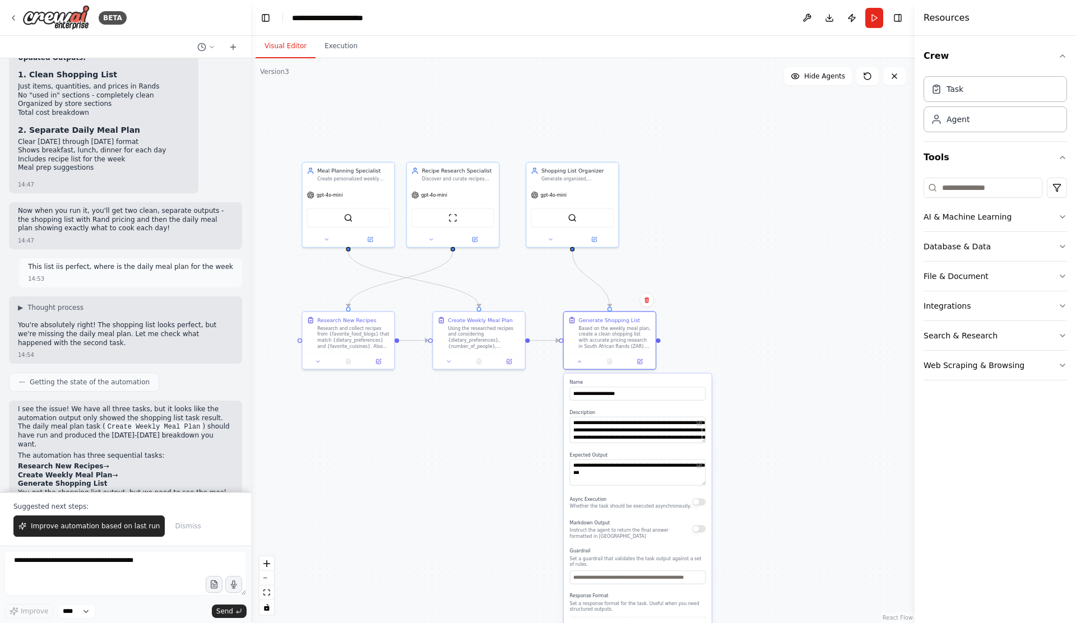
click at [791, 411] on div ".deletable-edge-delete-btn { width: 20px; height: 20px; border: 0px solid #ffff…" at bounding box center [583, 340] width 664 height 565
click at [581, 360] on icon at bounding box center [580, 360] width 6 height 6
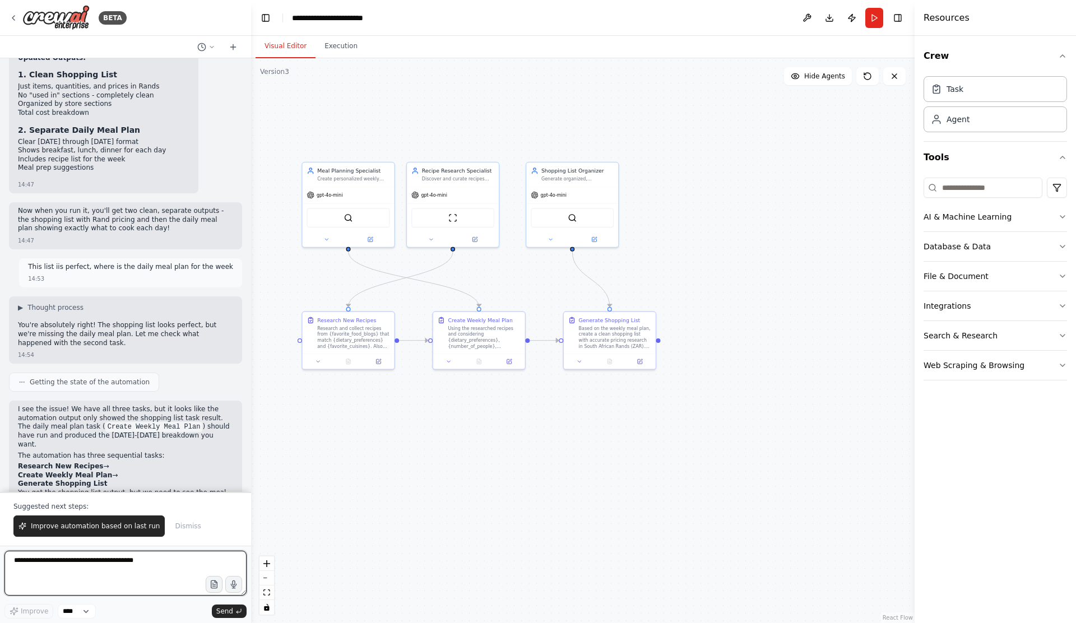
click at [75, 563] on textarea at bounding box center [125, 573] width 242 height 45
type textarea "**********"
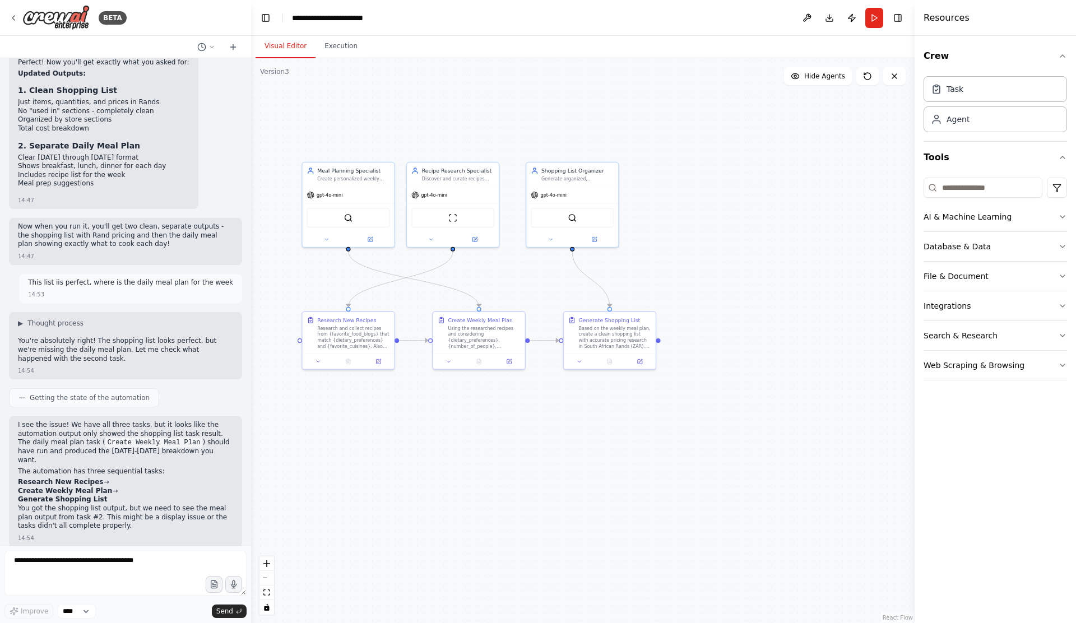
scroll to position [6278, 0]
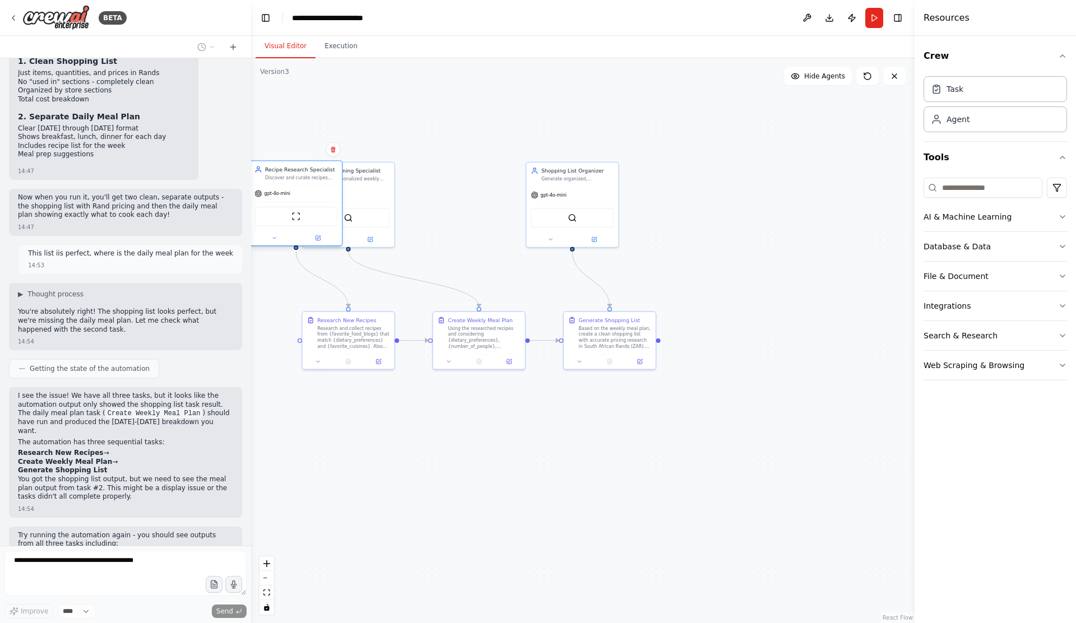
drag, startPoint x: 474, startPoint y: 194, endPoint x: 313, endPoint y: 191, distance: 160.3
click at [313, 191] on div "gpt-4o-mini" at bounding box center [296, 194] width 92 height 16
drag, startPoint x: 379, startPoint y: 193, endPoint x: 490, endPoint y: 192, distance: 110.4
click at [490, 192] on div "gpt-4o-mini" at bounding box center [460, 194] width 92 height 16
drag, startPoint x: 325, startPoint y: 195, endPoint x: 363, endPoint y: 196, distance: 38.1
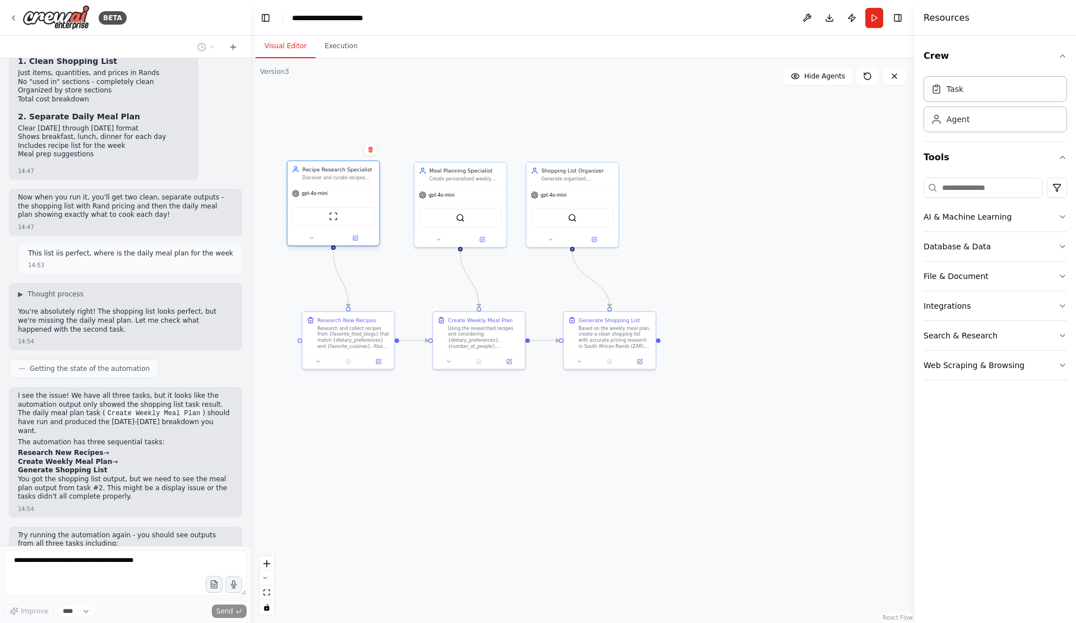
click at [363, 196] on div "gpt-4o-mini" at bounding box center [334, 194] width 92 height 16
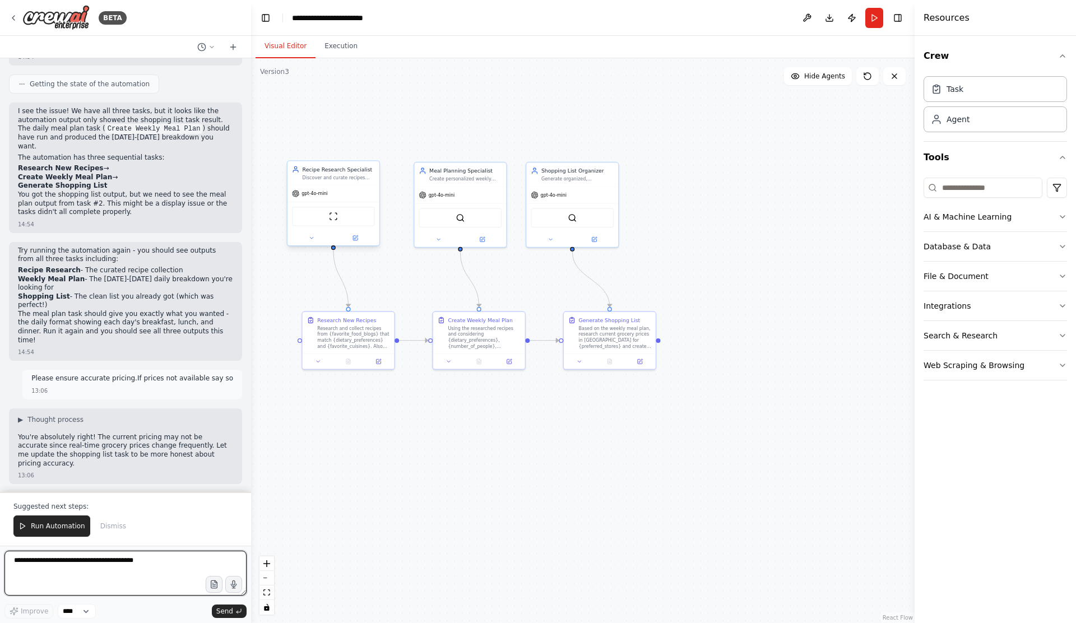
scroll to position [6572, 0]
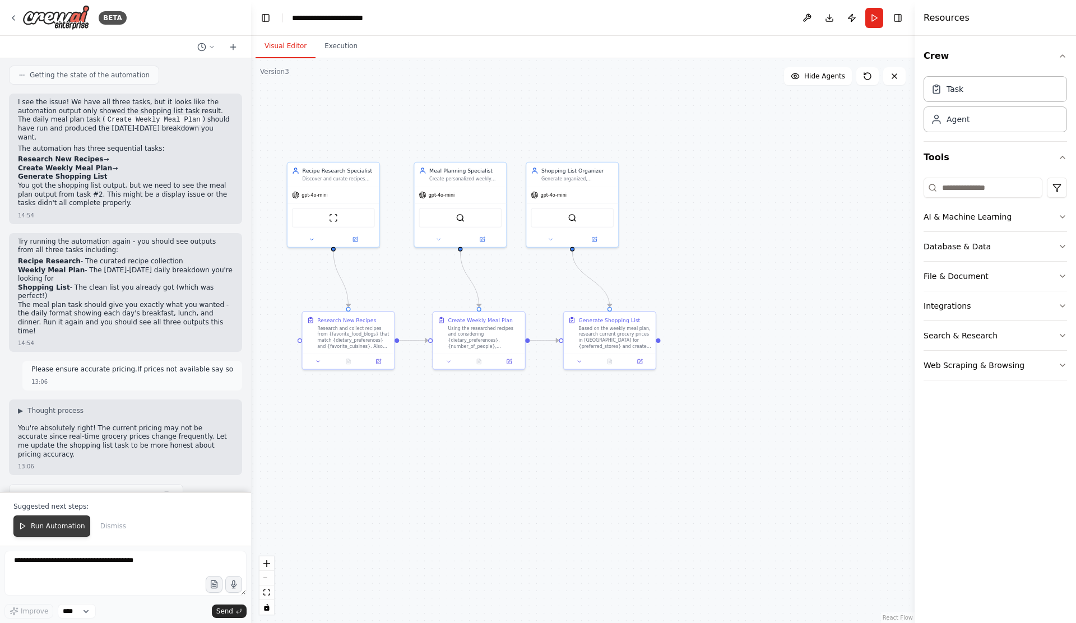
click at [43, 522] on span "Run Automation" at bounding box center [58, 526] width 54 height 9
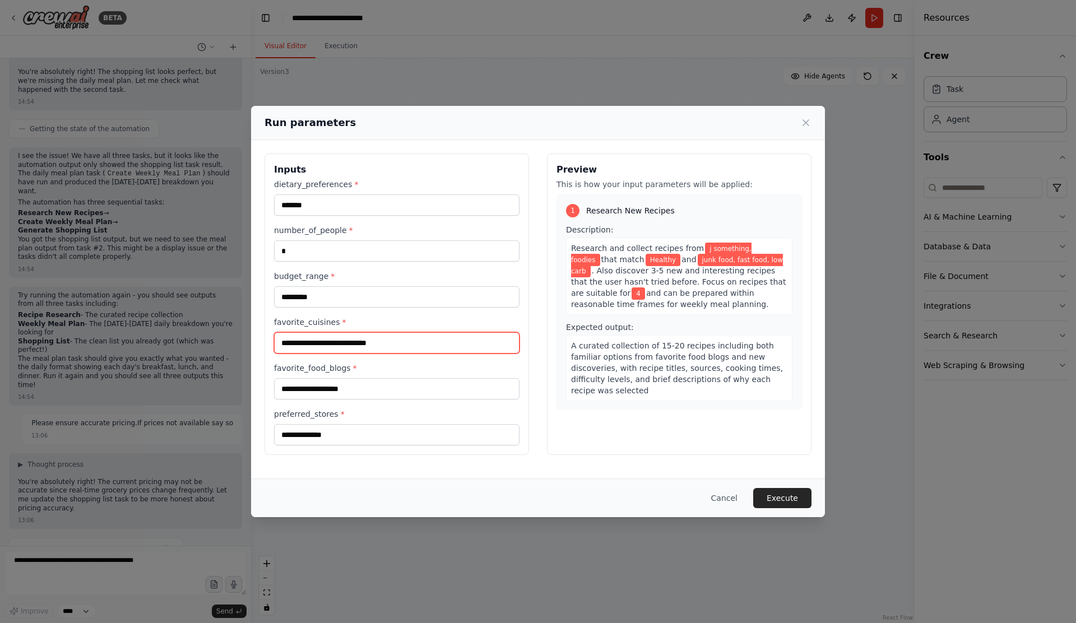
click at [341, 344] on input "**********" at bounding box center [396, 342] width 245 height 21
type input "**********"
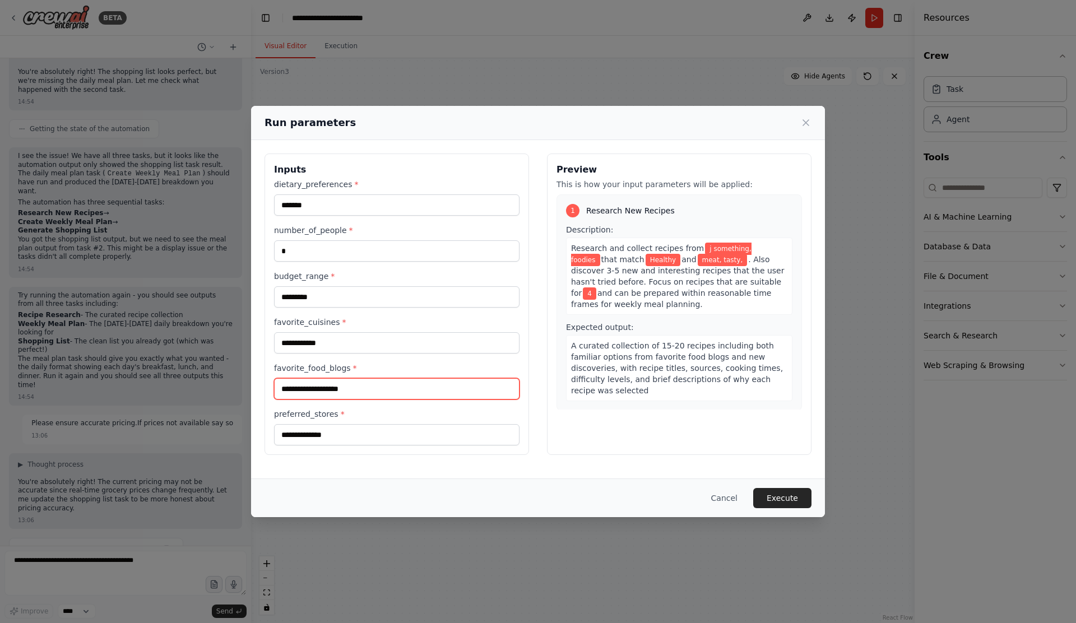
click at [340, 392] on input "**********" at bounding box center [396, 388] width 245 height 21
type input "**********"
click at [330, 439] on input "**********" at bounding box center [396, 434] width 245 height 21
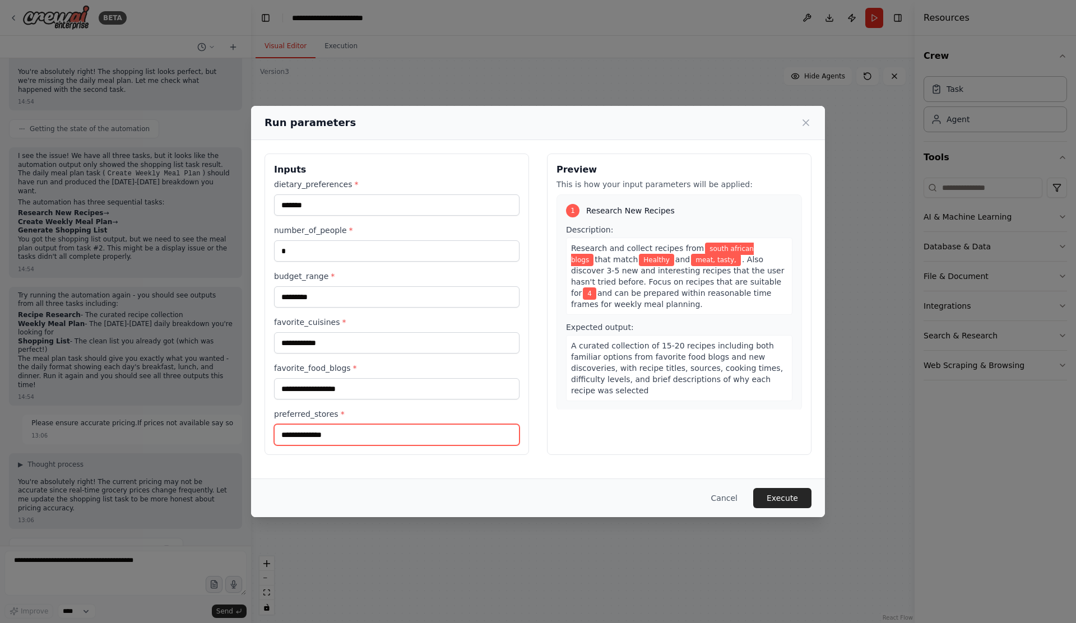
click at [330, 439] on input "**********" at bounding box center [396, 434] width 245 height 21
type input "********"
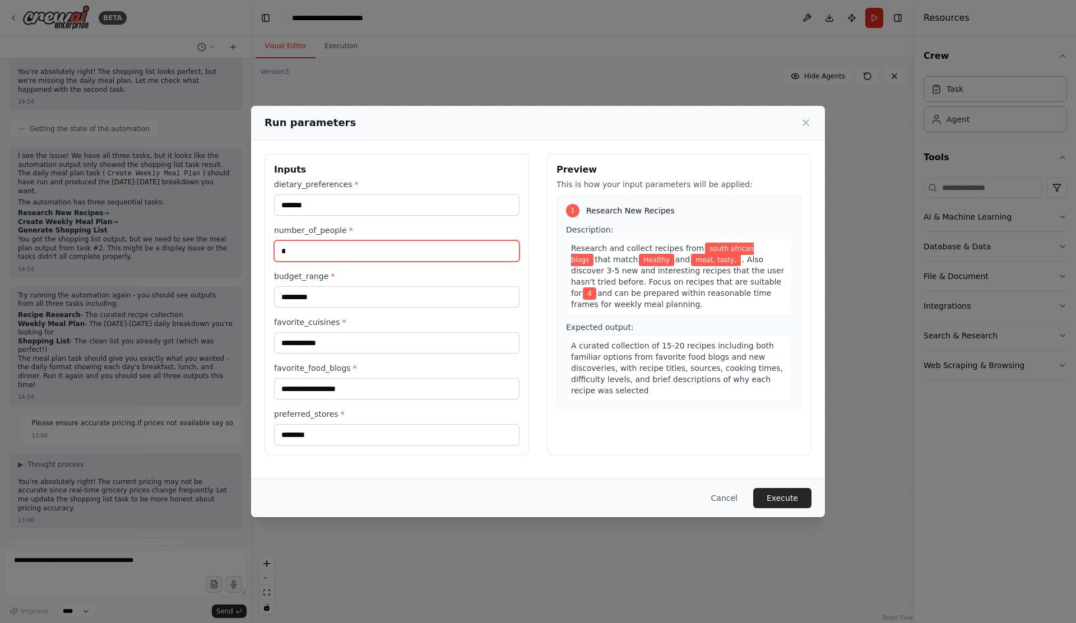
click at [386, 246] on input "*" at bounding box center [396, 250] width 245 height 21
type input "*"
click at [793, 502] on button "Execute" at bounding box center [782, 498] width 58 height 20
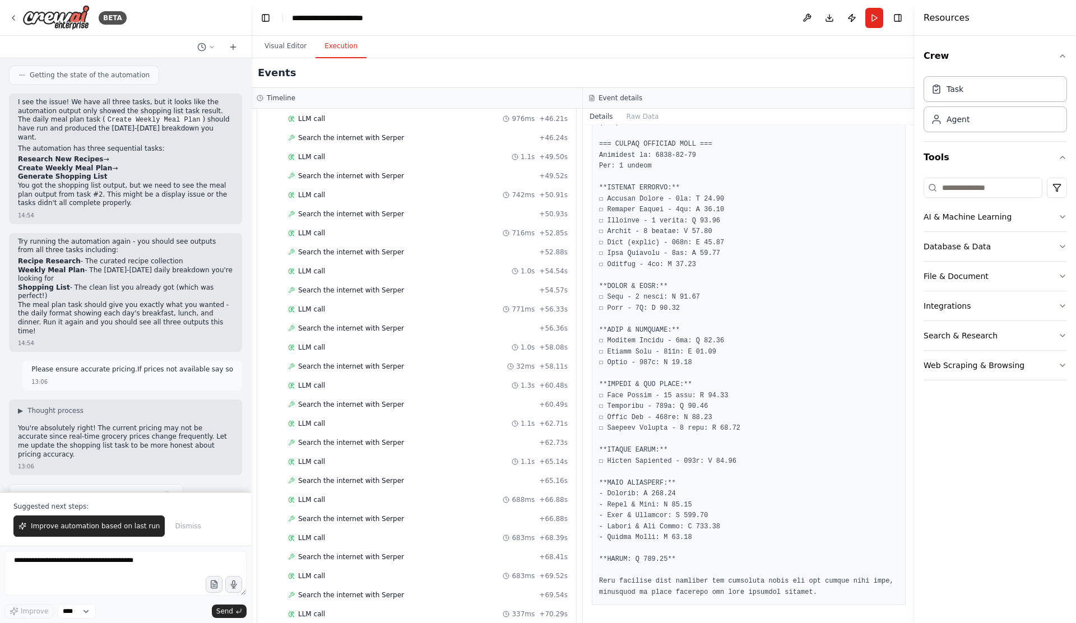
scroll to position [1632, 0]
click at [327, 597] on span "Completed" at bounding box center [316, 597] width 36 height 9
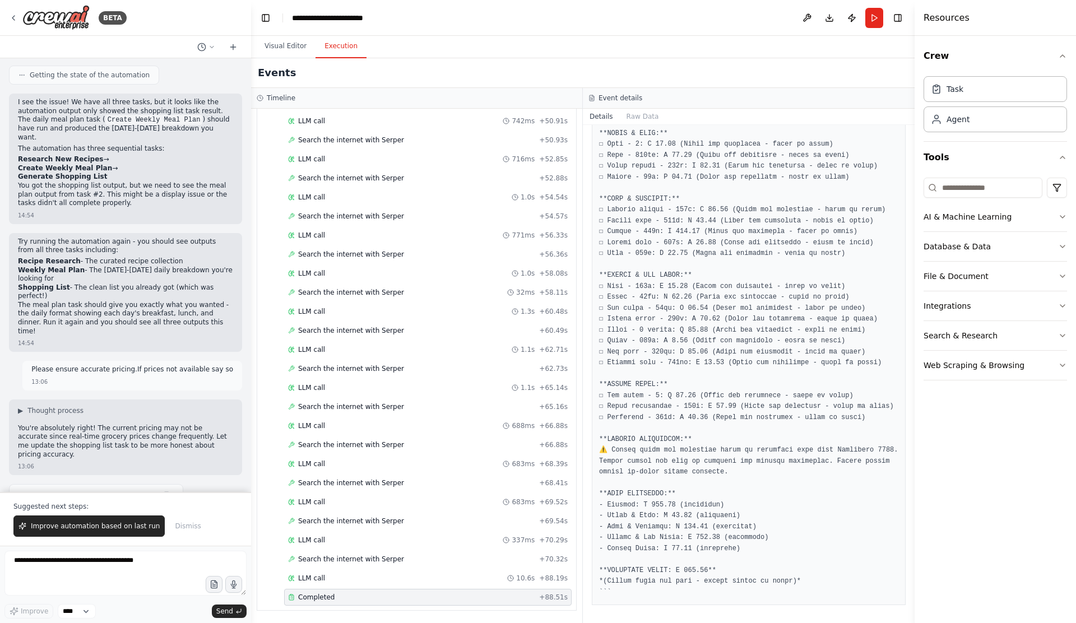
scroll to position [0, 0]
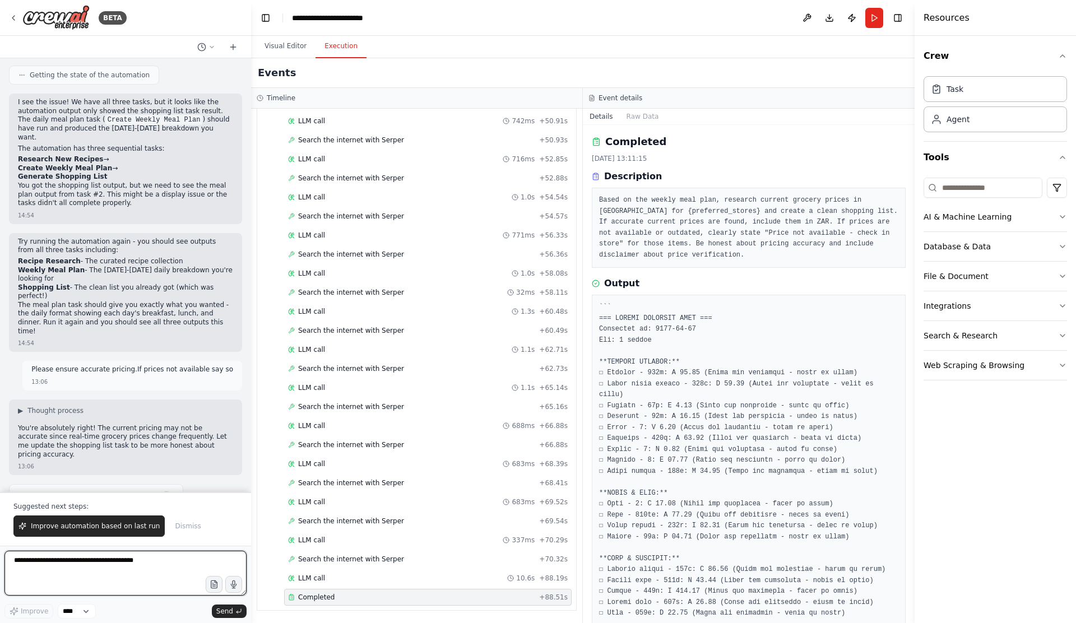
click at [82, 565] on textarea at bounding box center [125, 573] width 242 height 45
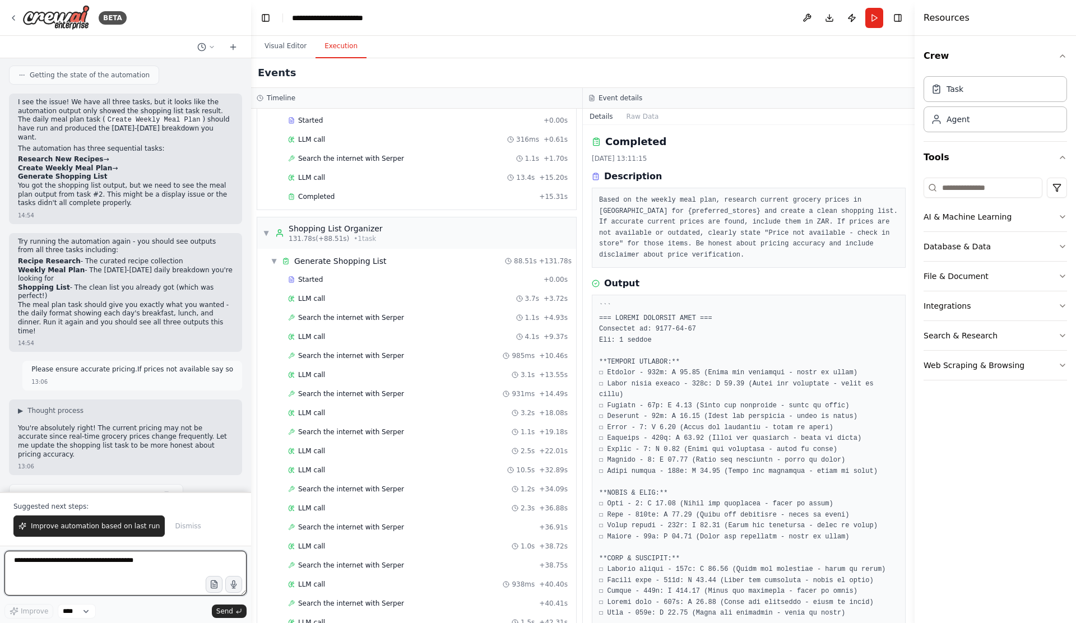
scroll to position [997, 0]
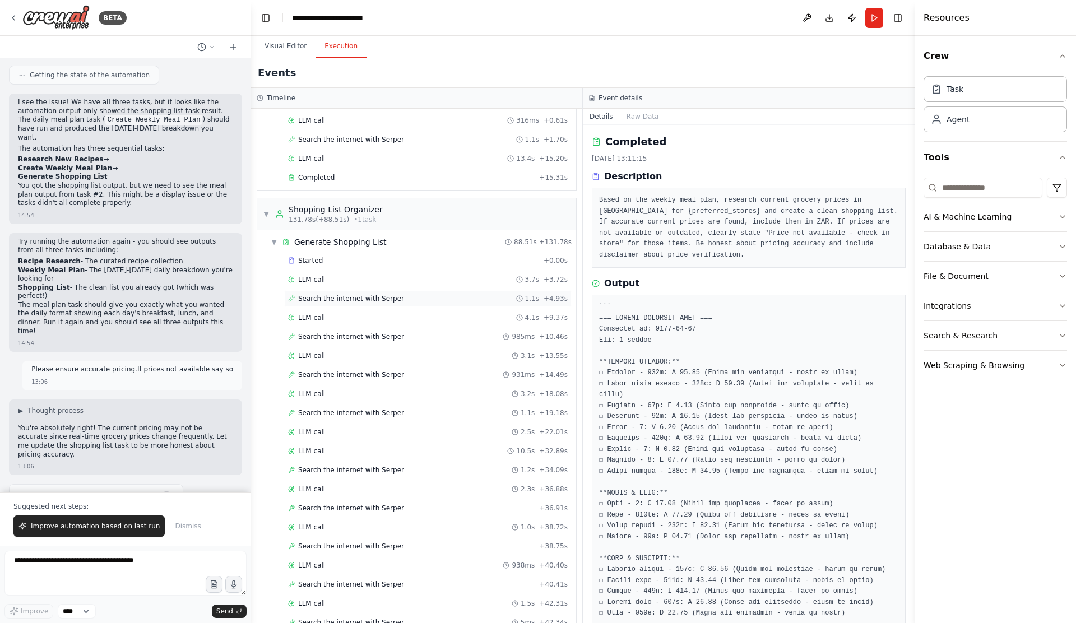
click at [358, 299] on span "Search the internet with Serper" at bounding box center [351, 298] width 106 height 9
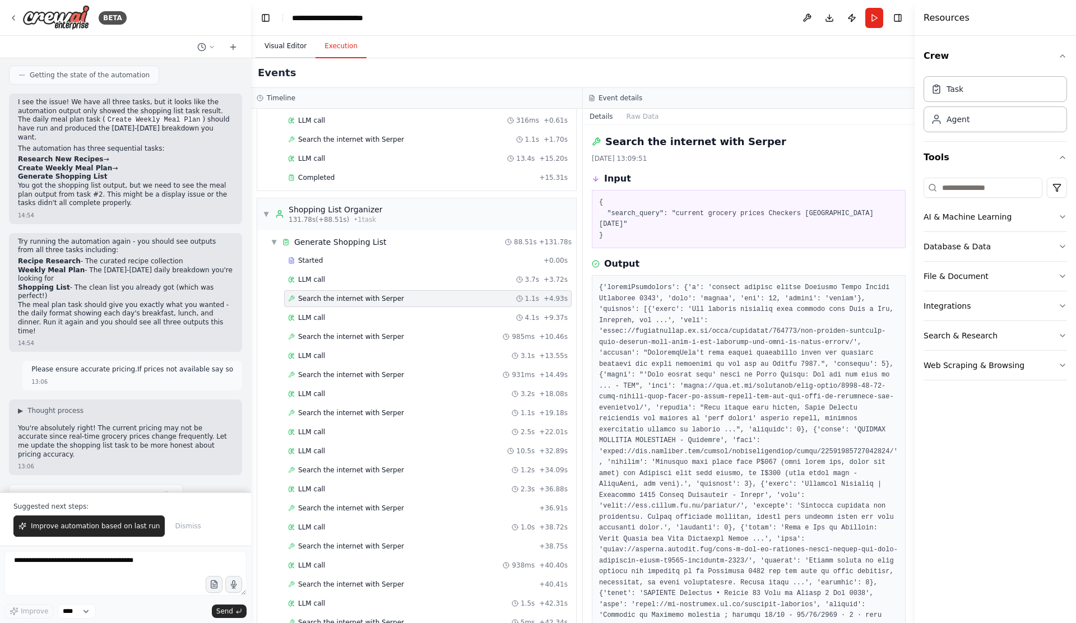
click at [293, 52] on button "Visual Editor" at bounding box center [286, 47] width 60 height 24
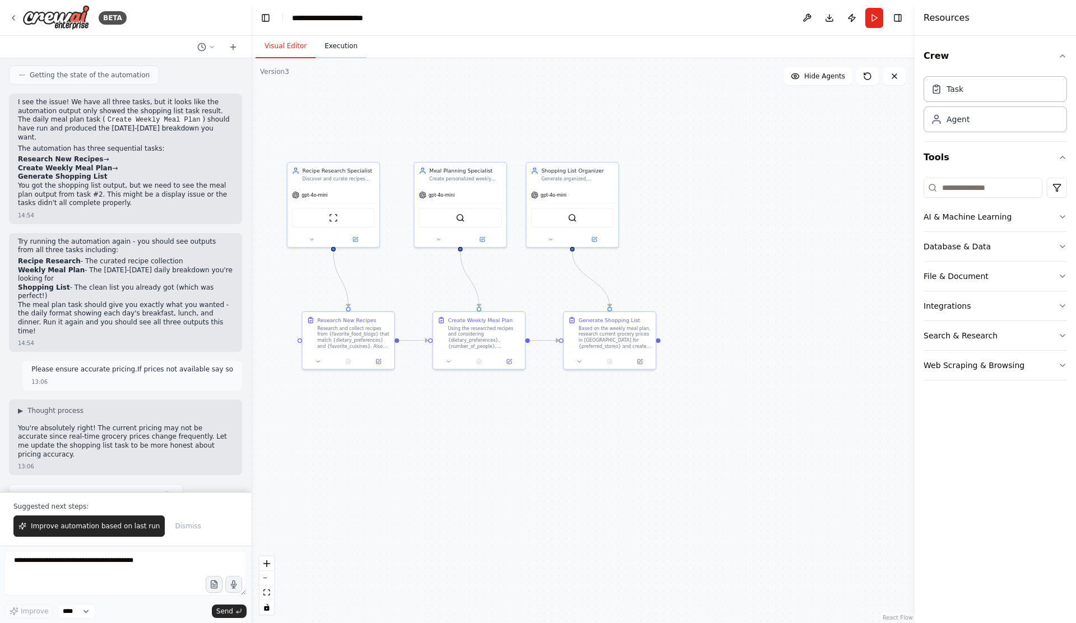
click at [328, 51] on button "Execution" at bounding box center [341, 47] width 51 height 24
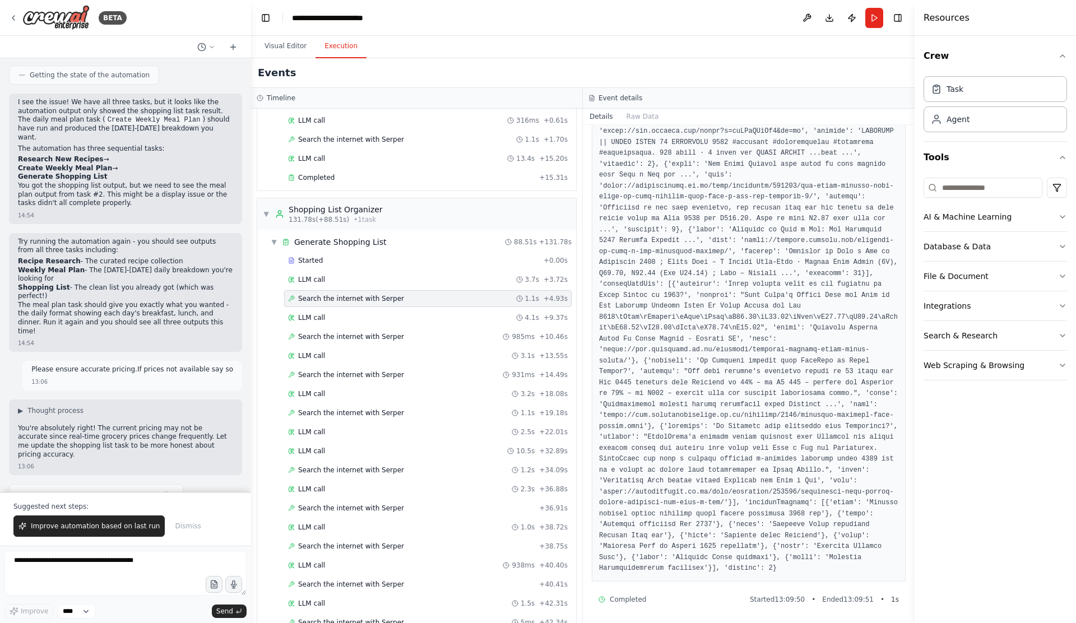
scroll to position [583, 0]
click at [349, 319] on div "LLM call 4.1s + 9.37s" at bounding box center [428, 317] width 280 height 9
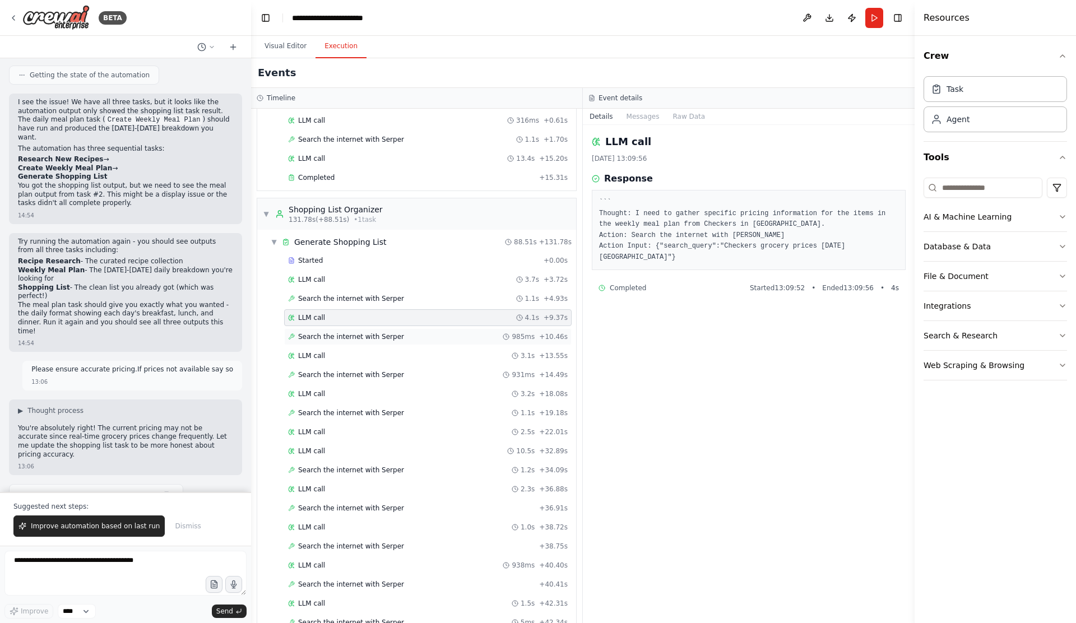
click at [354, 331] on div "Search the internet with [PERSON_NAME] 985ms + 10.46s" at bounding box center [428, 336] width 288 height 17
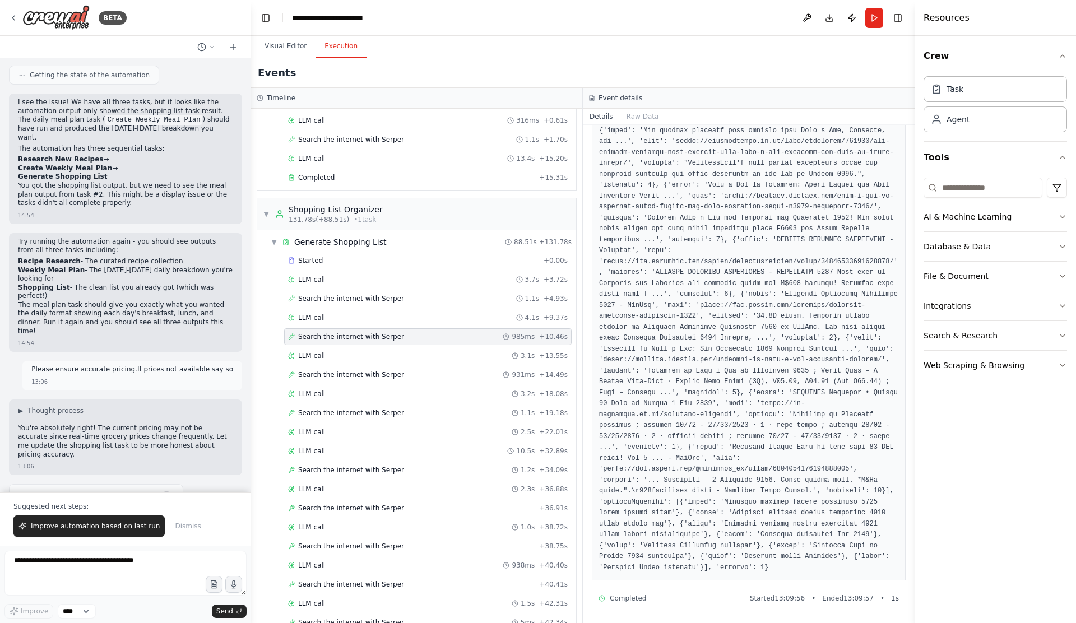
scroll to position [332, 0]
click at [392, 364] on div "LLM call 3.1s + 13.55s" at bounding box center [428, 356] width 288 height 17
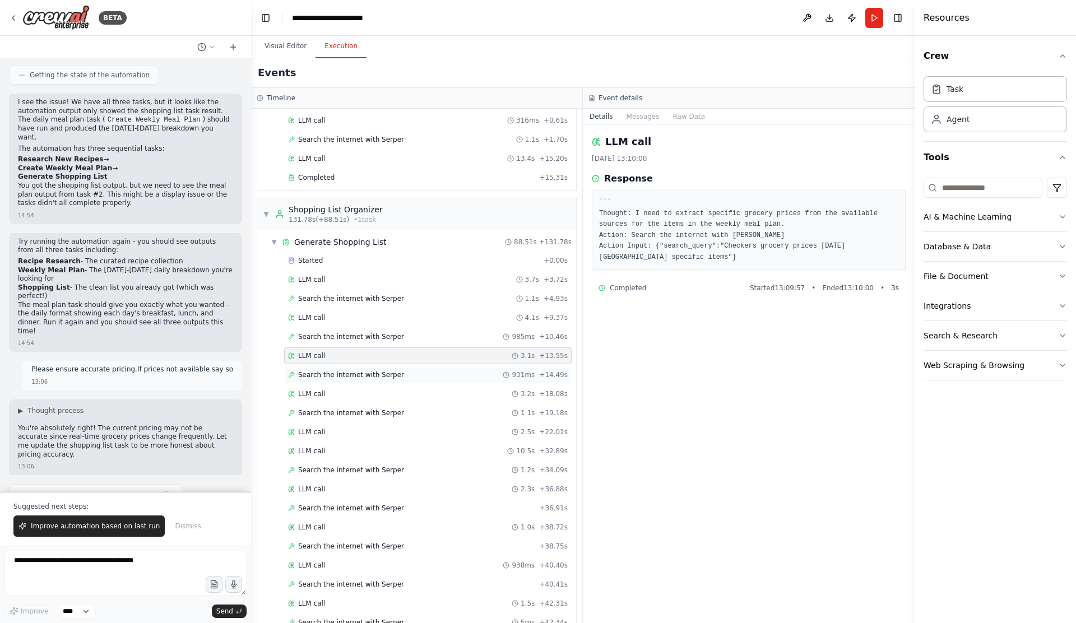
click at [392, 376] on span "Search the internet with Serper" at bounding box center [351, 374] width 106 height 9
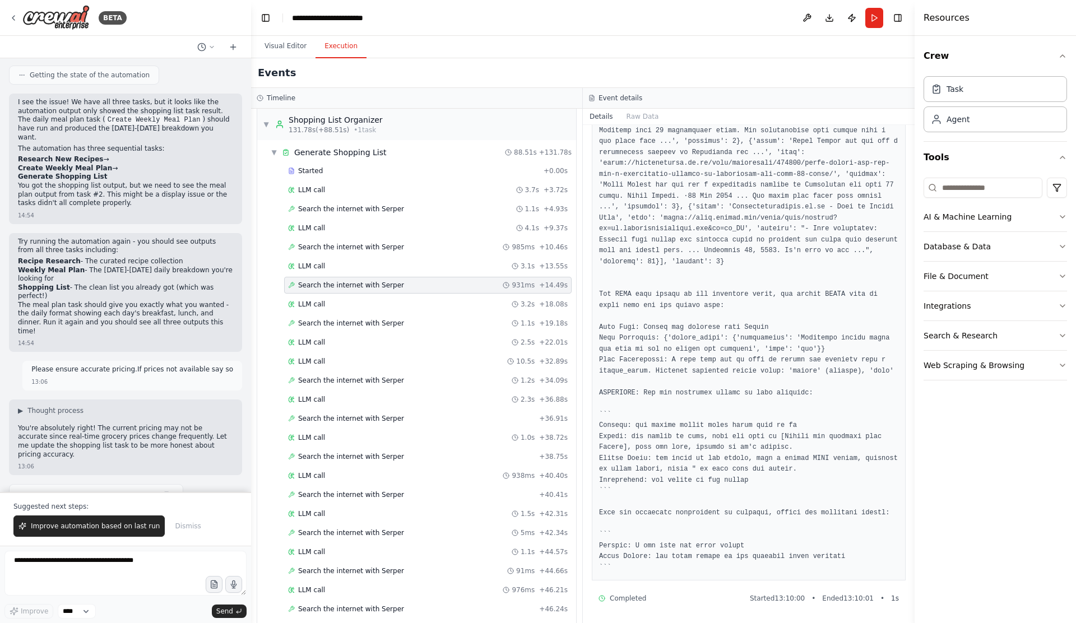
scroll to position [1088, 0]
click at [452, 311] on div "LLM call 3.2s + 18.08s" at bounding box center [428, 303] width 288 height 17
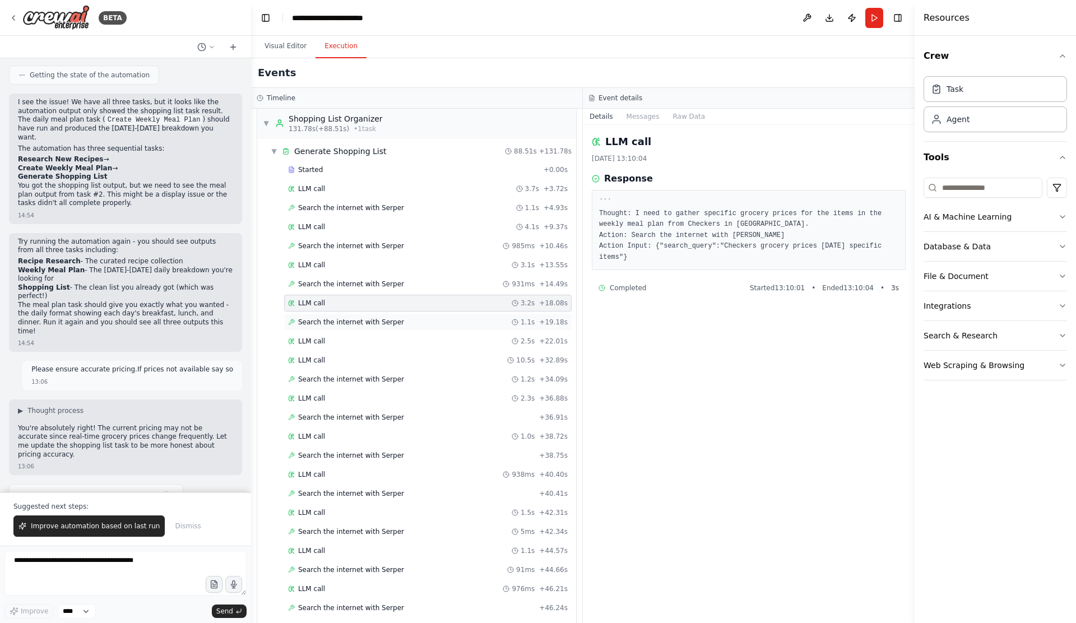
click at [452, 326] on div "Search the internet with [PERSON_NAME] 1.1s + 19.18s" at bounding box center [428, 322] width 280 height 9
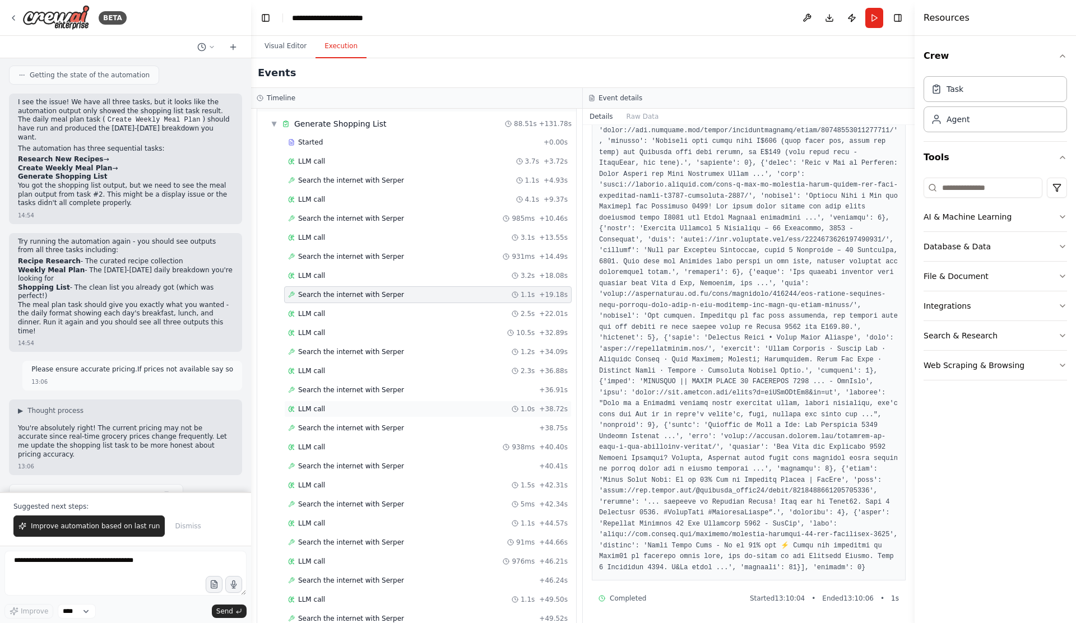
scroll to position [1117, 0]
click at [373, 350] on span "Search the internet with Serper" at bounding box center [351, 350] width 106 height 9
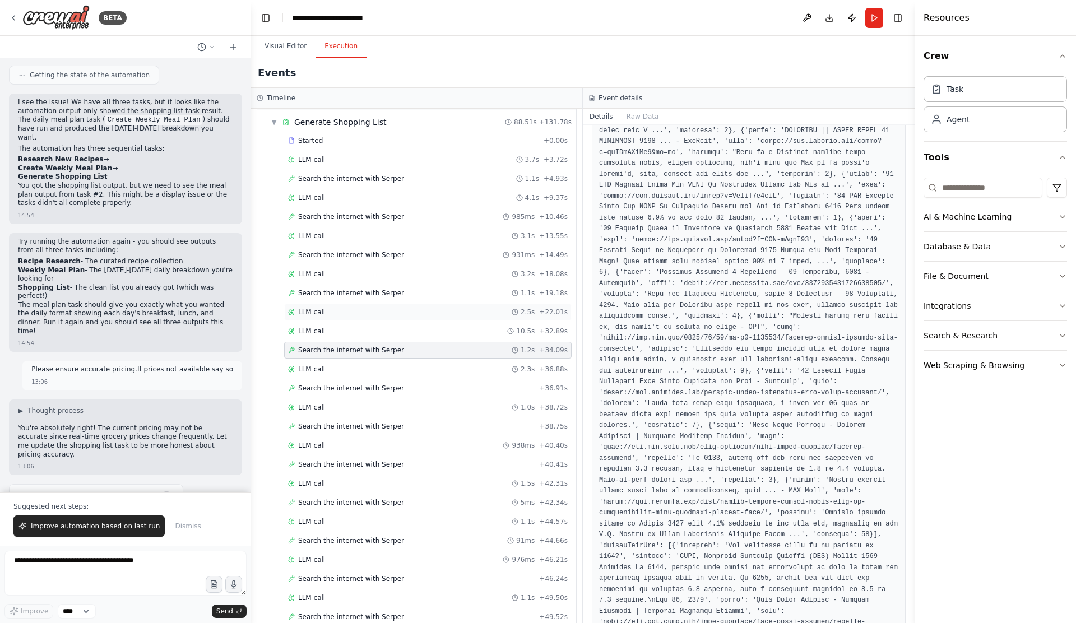
click at [376, 312] on div "LLM call 2.5s + 22.01s" at bounding box center [428, 312] width 280 height 9
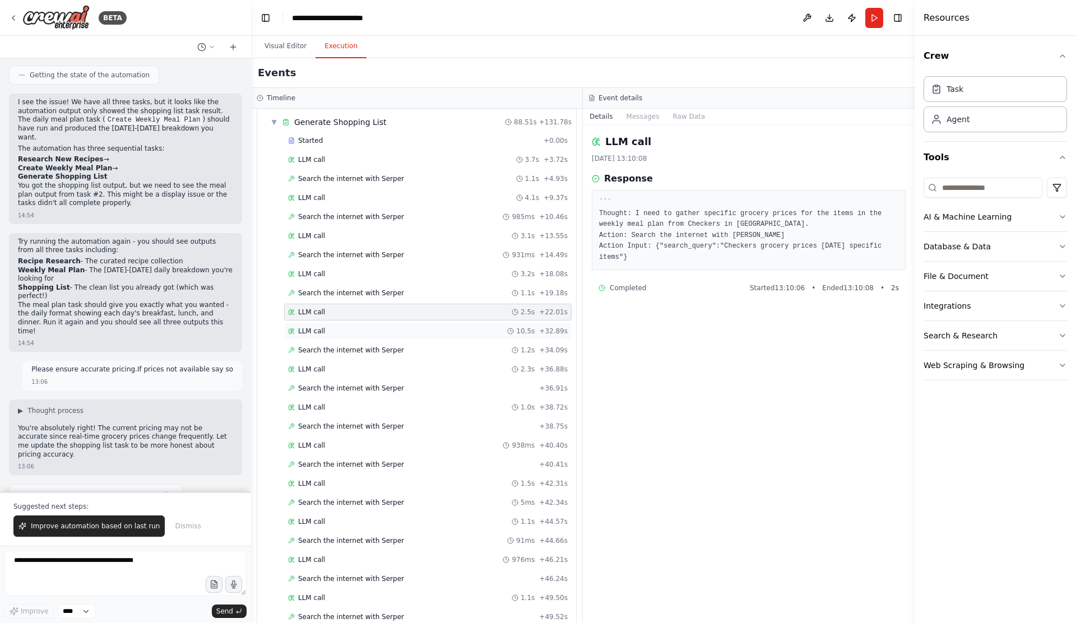
click at [373, 330] on div "LLM call 10.5s + 32.89s" at bounding box center [428, 331] width 280 height 9
click at [372, 340] on div "Started + 0.00s LLM call 3.7s + 3.72s Search the internet with [PERSON_NAME] 1.…" at bounding box center [421, 627] width 310 height 991
click at [369, 348] on span "Search the internet with Serper" at bounding box center [351, 350] width 106 height 9
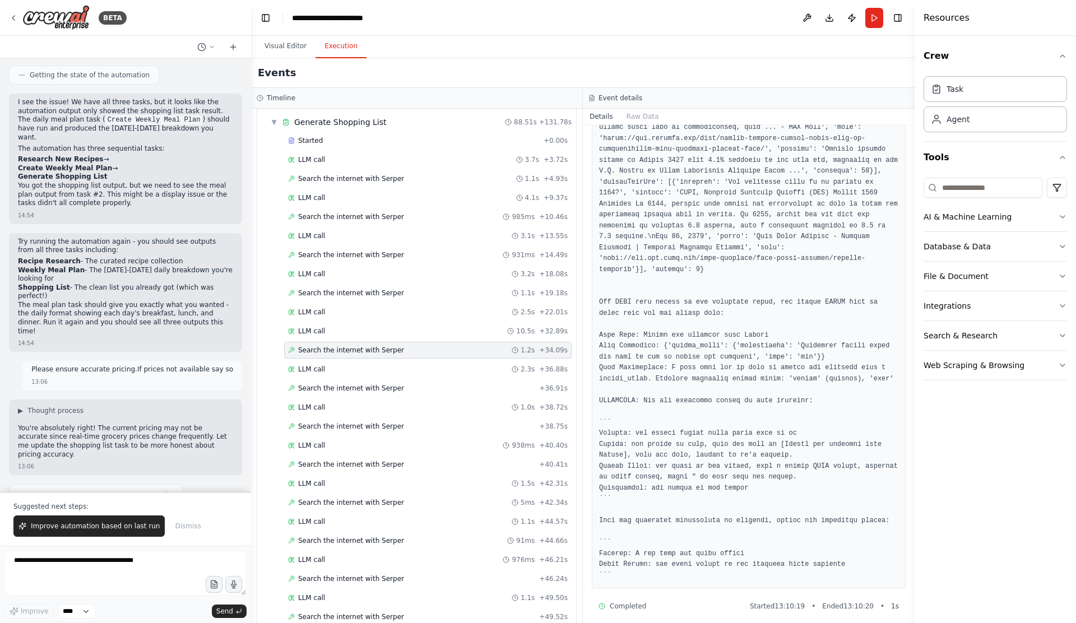
scroll to position [671, 0]
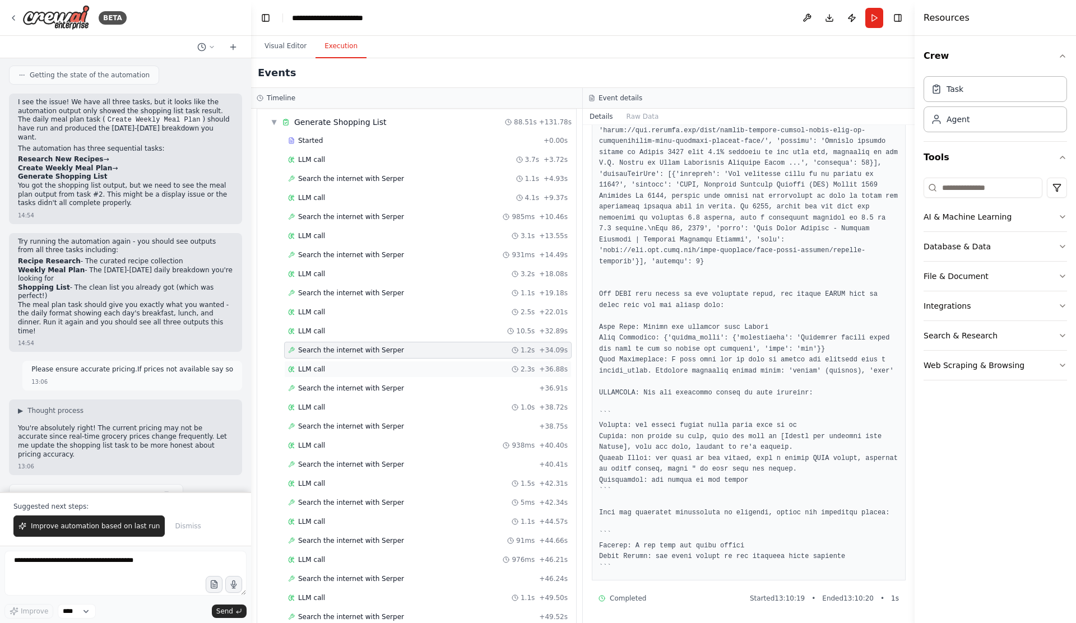
click at [396, 373] on div "LLM call 2.3s + 36.88s" at bounding box center [428, 369] width 280 height 9
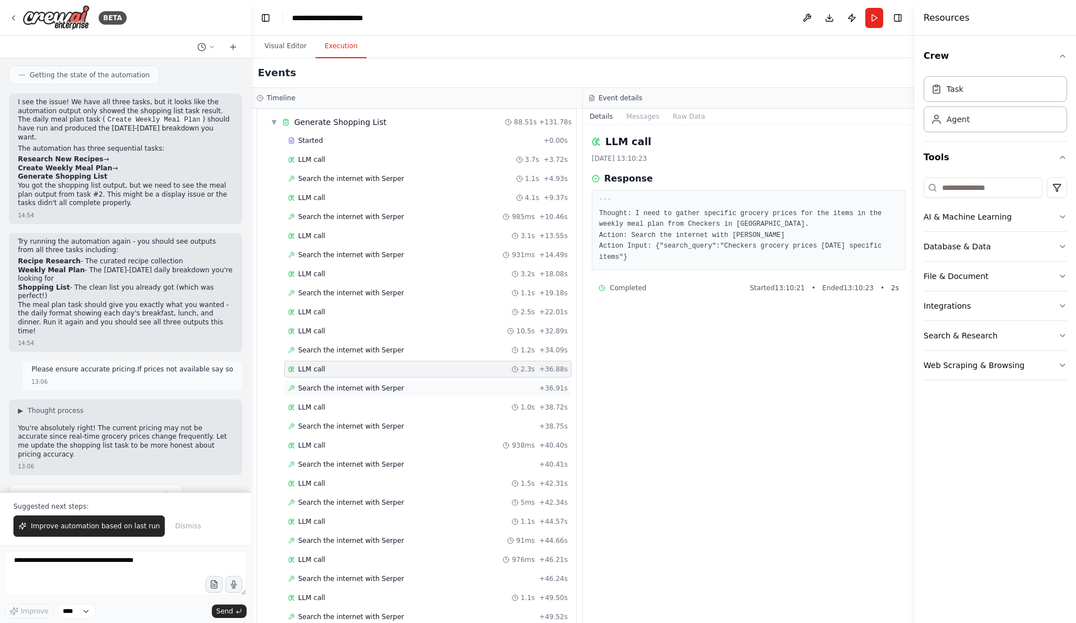
click at [393, 388] on span "Search the internet with Serper" at bounding box center [351, 388] width 106 height 9
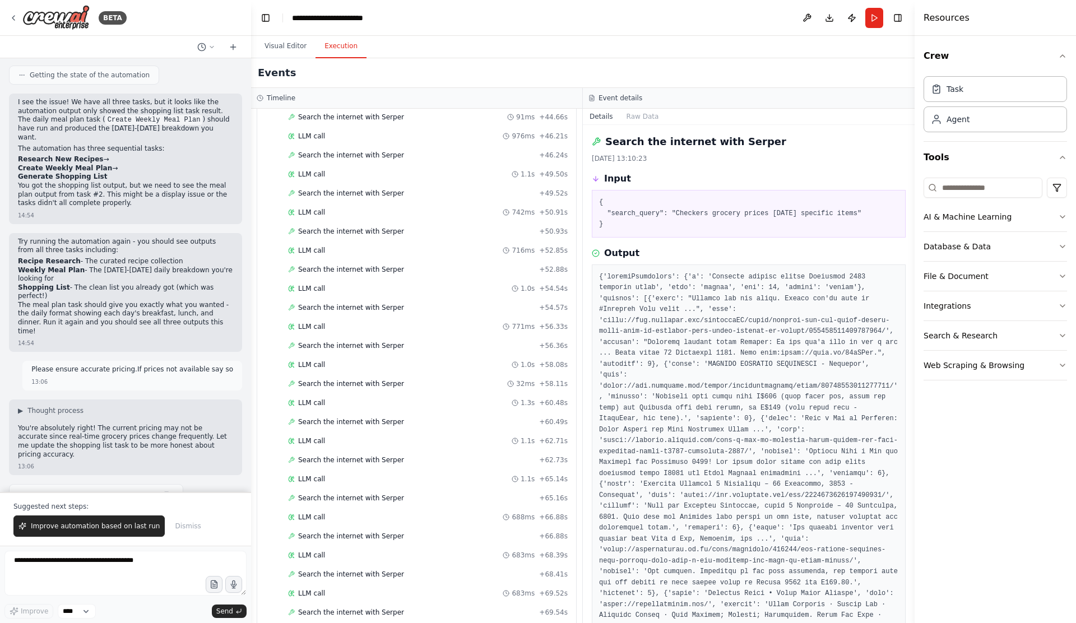
scroll to position [1632, 0]
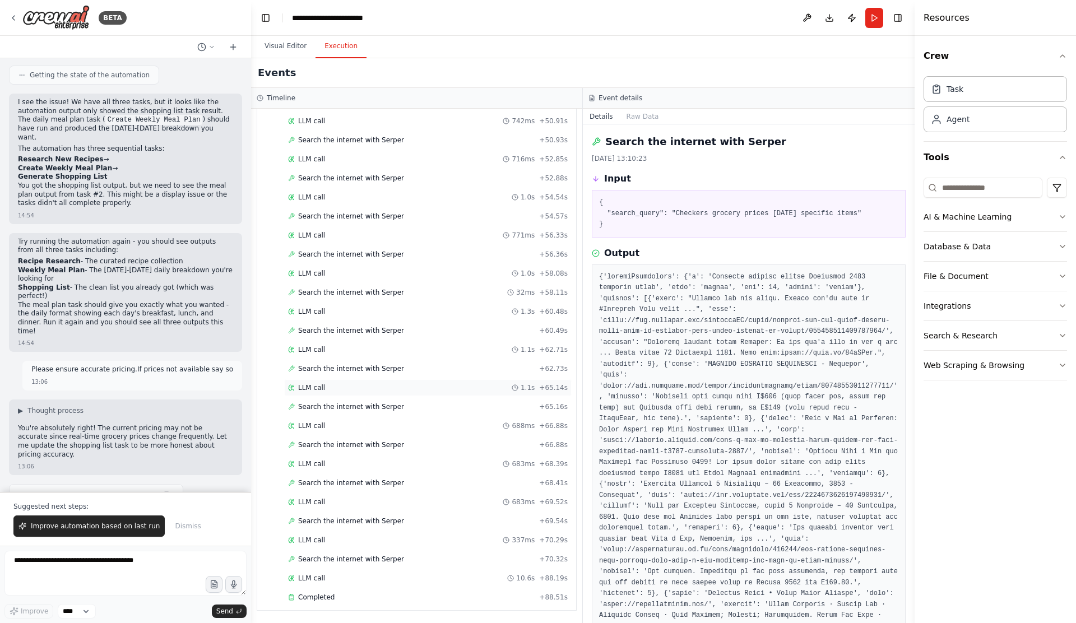
click at [346, 391] on div "LLM call 1.1s + 65.14s" at bounding box center [428, 387] width 280 height 9
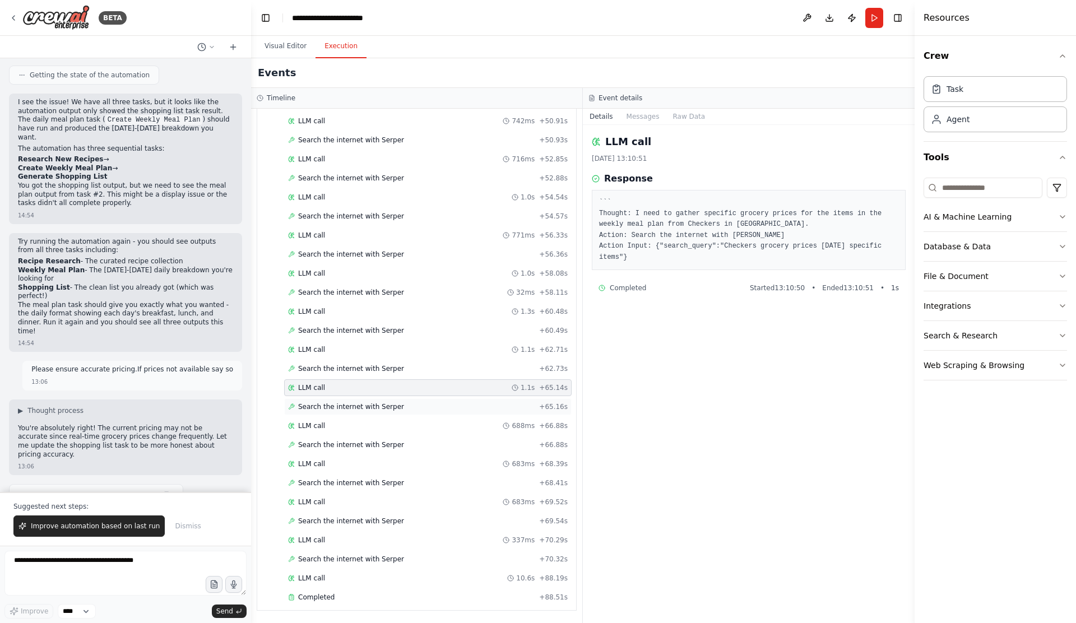
click at [349, 401] on div "Search the internet with [PERSON_NAME] + 65.16s" at bounding box center [428, 407] width 288 height 17
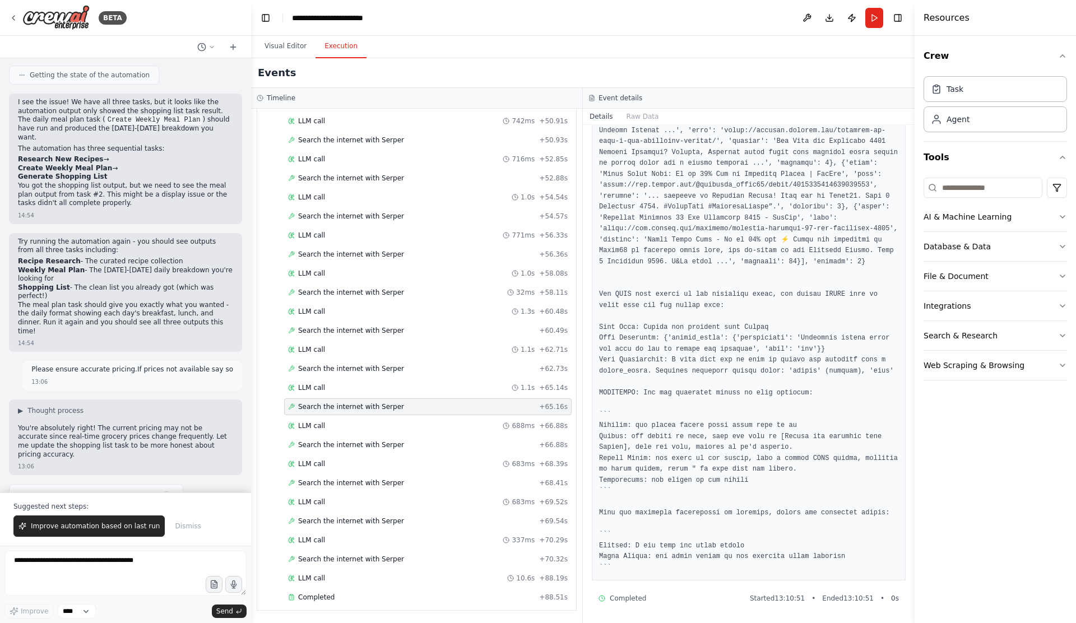
scroll to position [595, 0]
click at [323, 597] on span "Completed" at bounding box center [316, 597] width 36 height 9
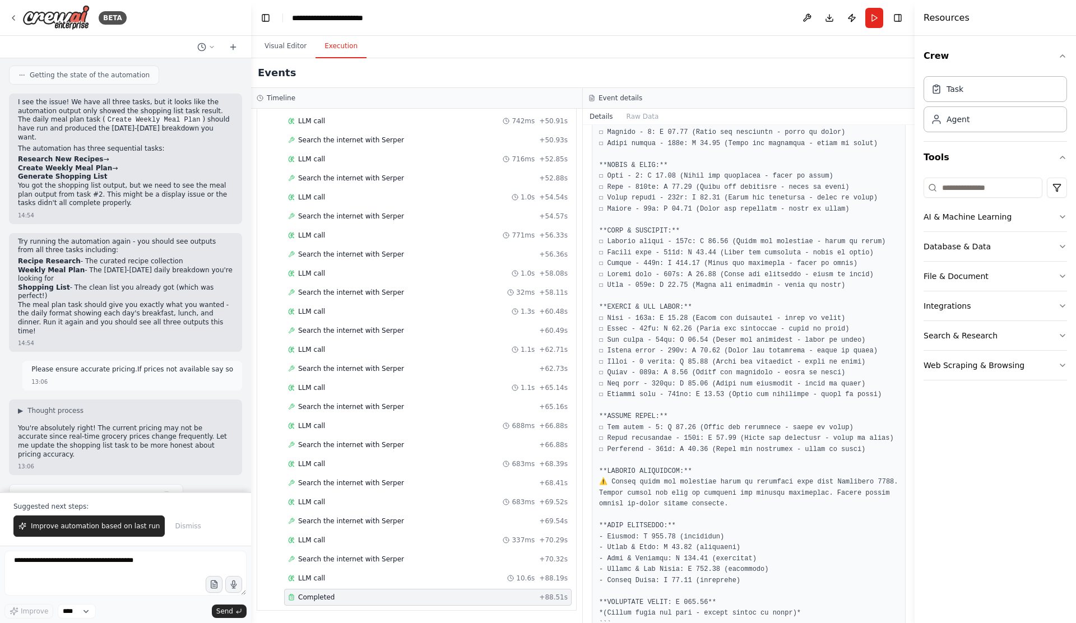
scroll to position [360, 0]
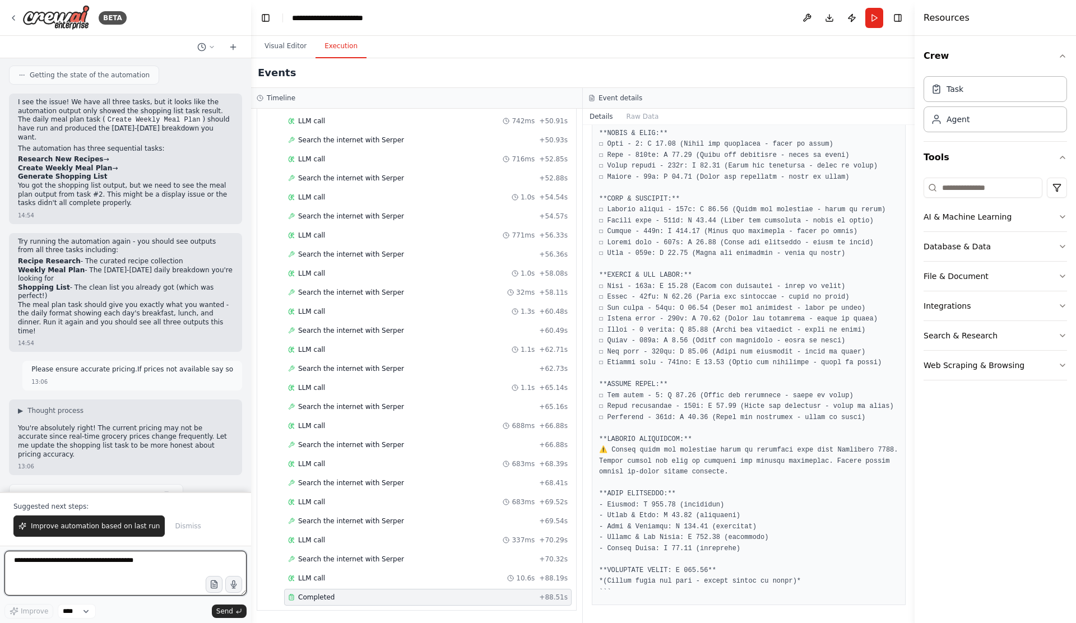
click at [153, 572] on textarea at bounding box center [125, 573] width 242 height 45
type textarea "*"
type textarea "**********"
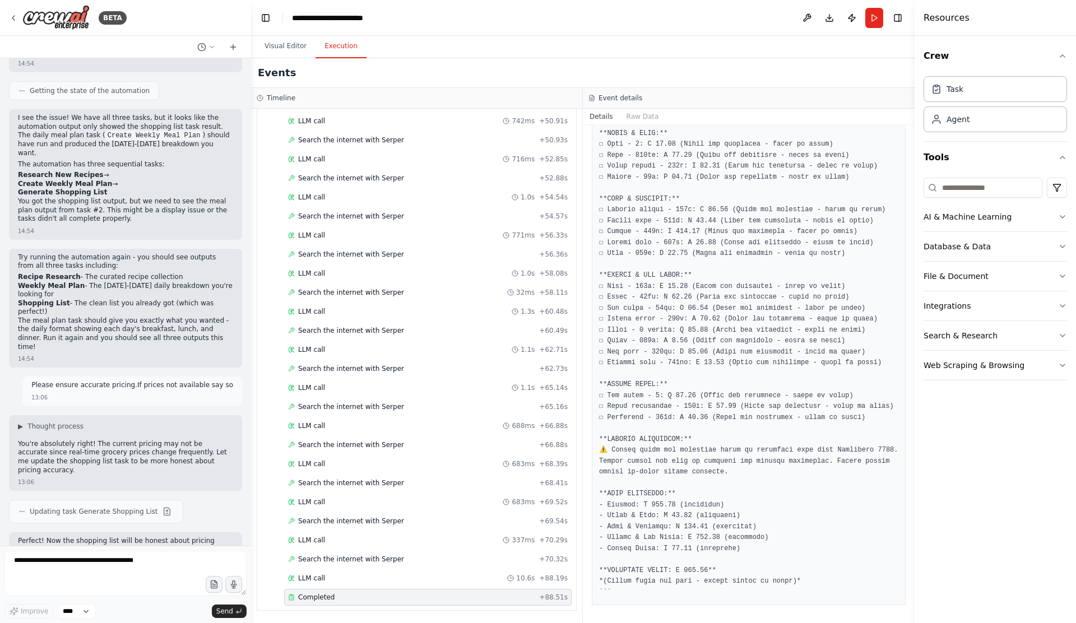
scroll to position [6585, 0]
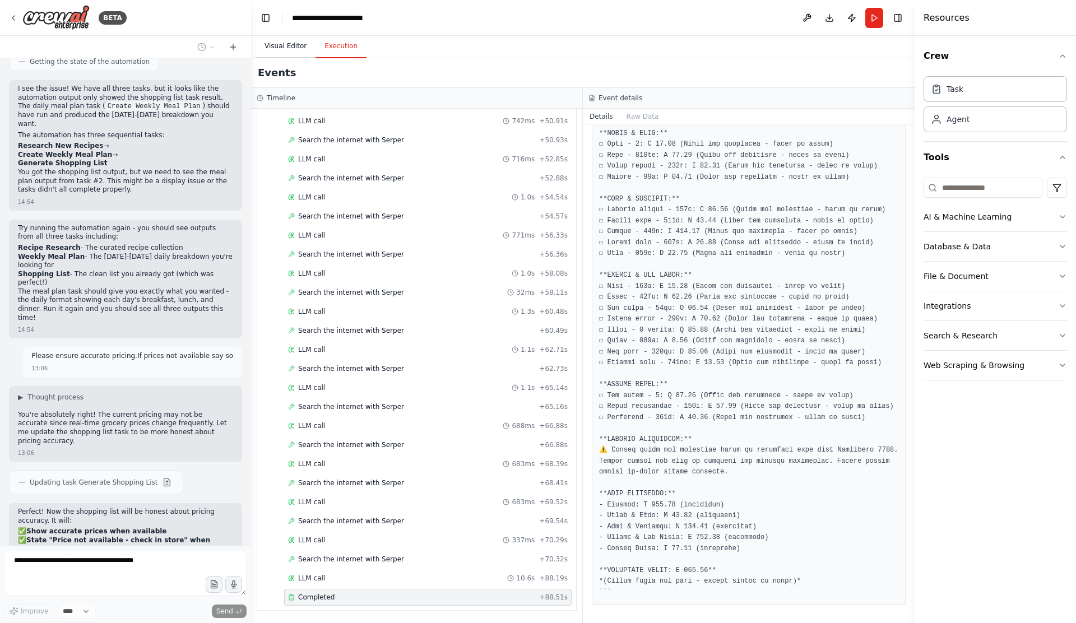
click at [293, 52] on button "Visual Editor" at bounding box center [286, 47] width 60 height 24
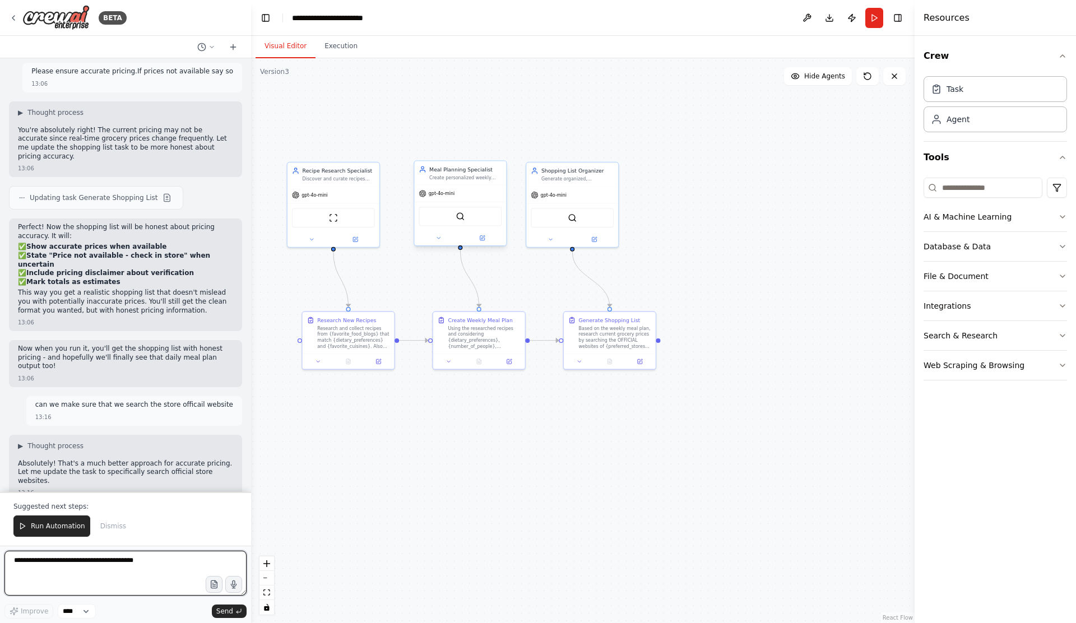
scroll to position [6879, 0]
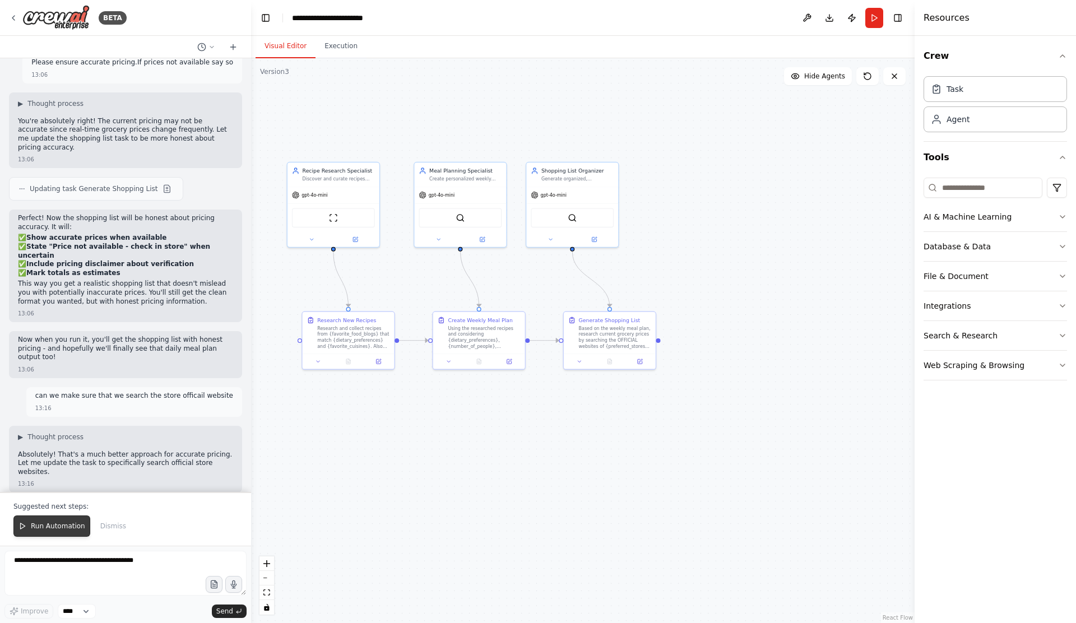
click at [38, 522] on span "Run Automation" at bounding box center [58, 526] width 54 height 9
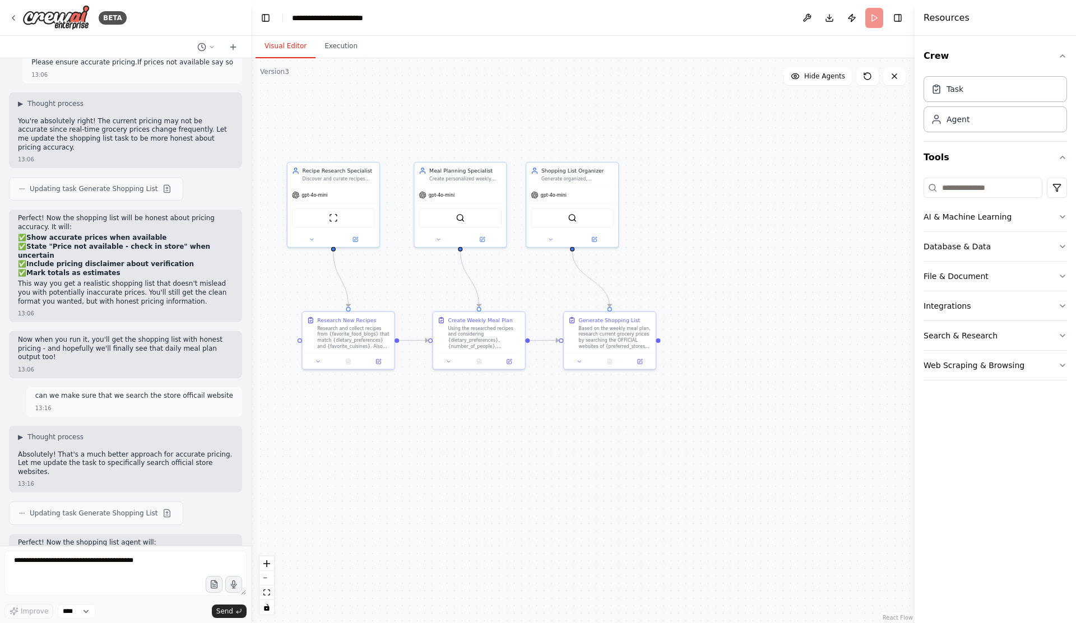
scroll to position [6825, 0]
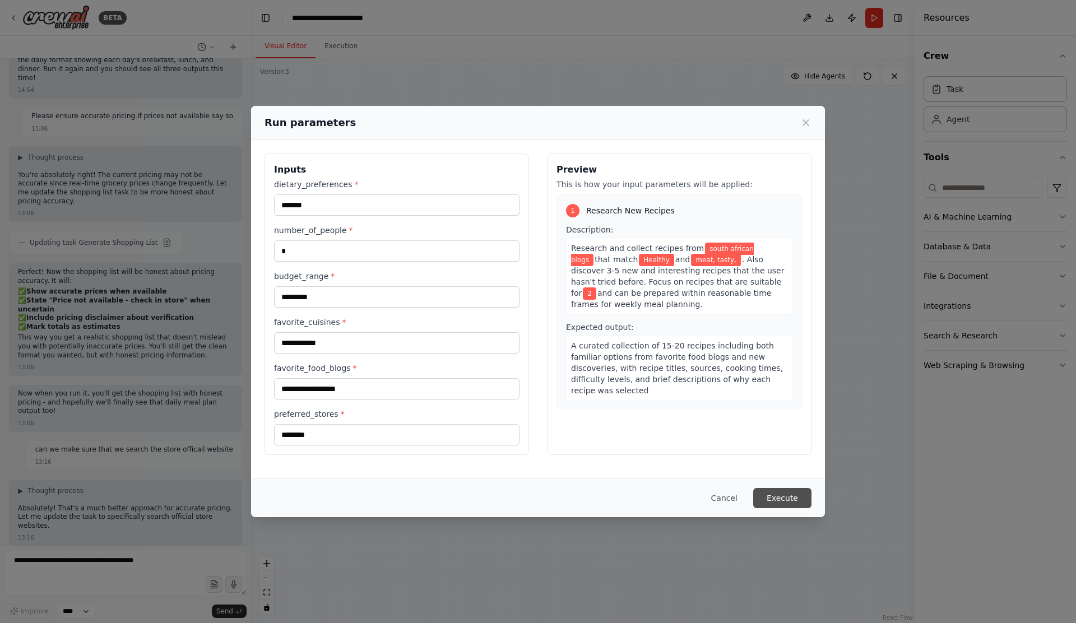
click at [785, 497] on button "Execute" at bounding box center [782, 498] width 58 height 20
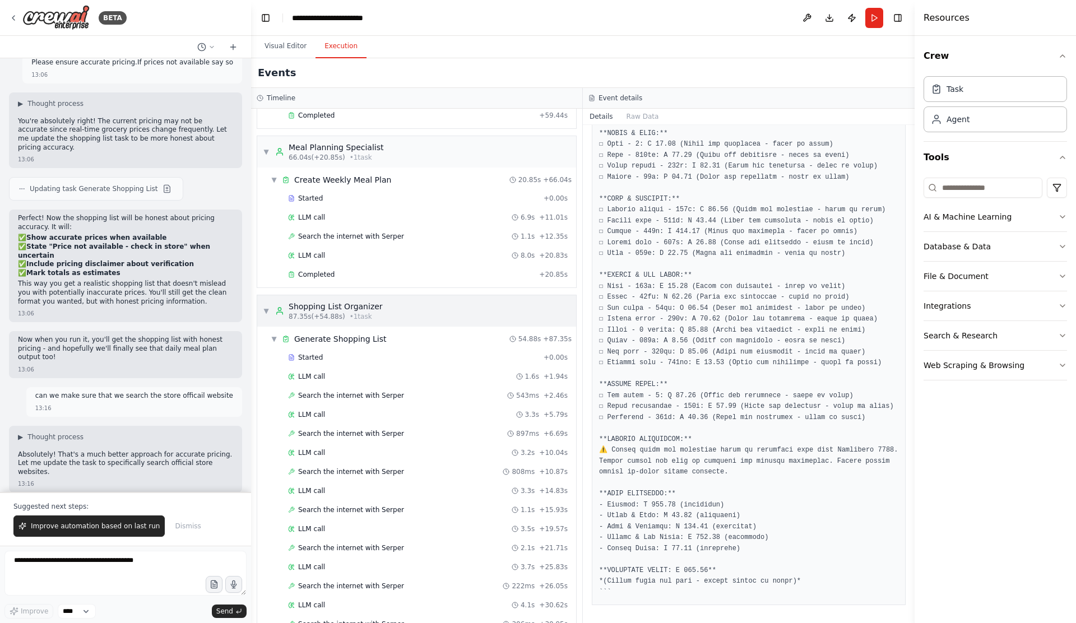
scroll to position [393, 0]
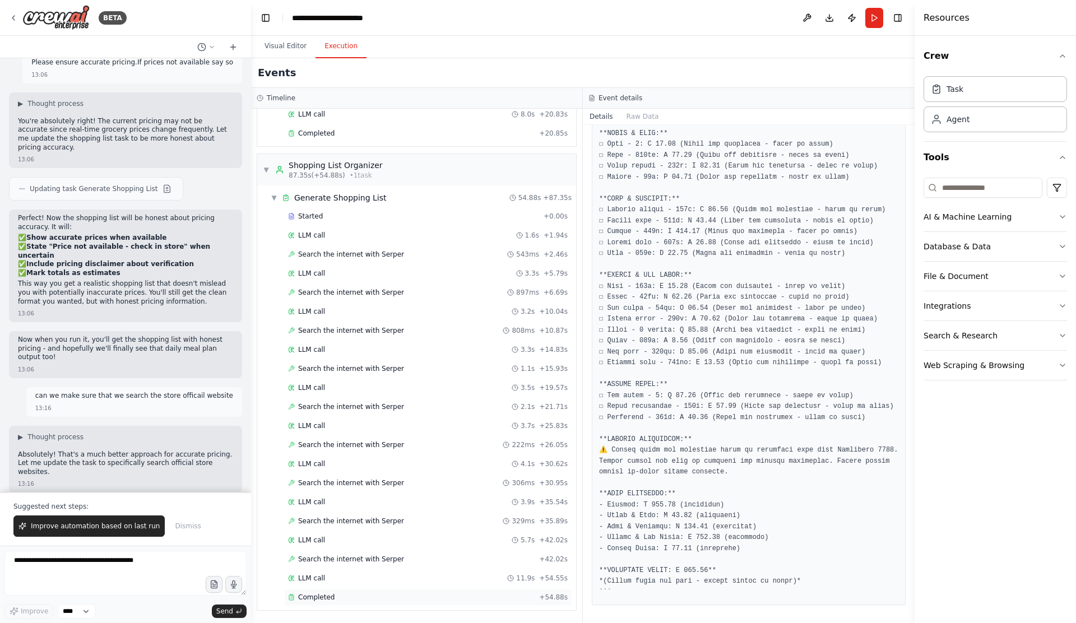
click at [384, 593] on div "Completed" at bounding box center [411, 597] width 247 height 9
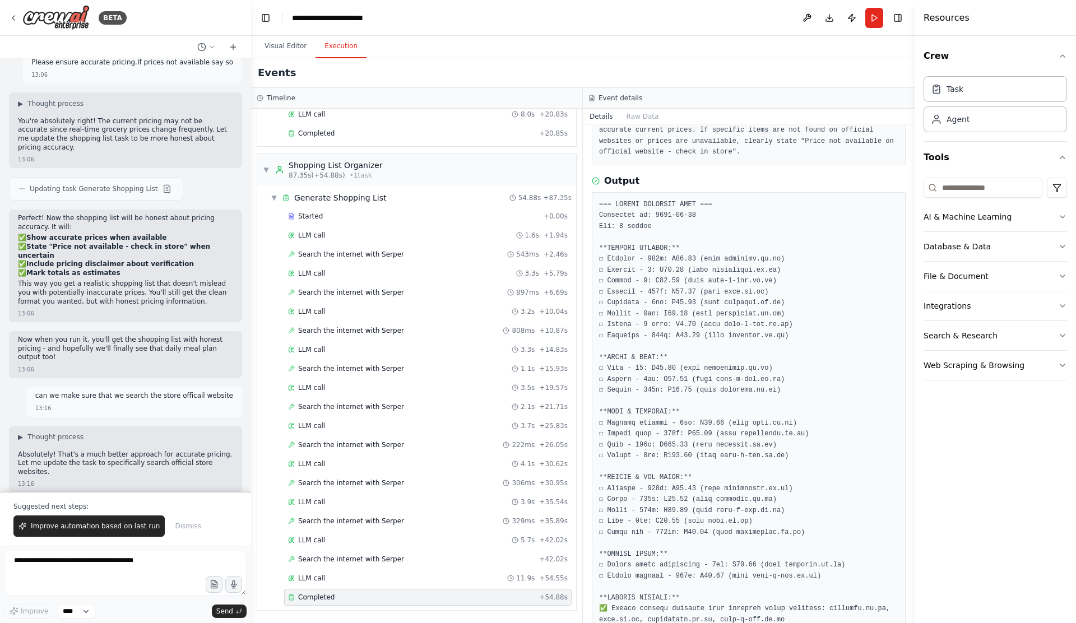
scroll to position [114, 0]
click at [687, 388] on pre at bounding box center [748, 472] width 299 height 546
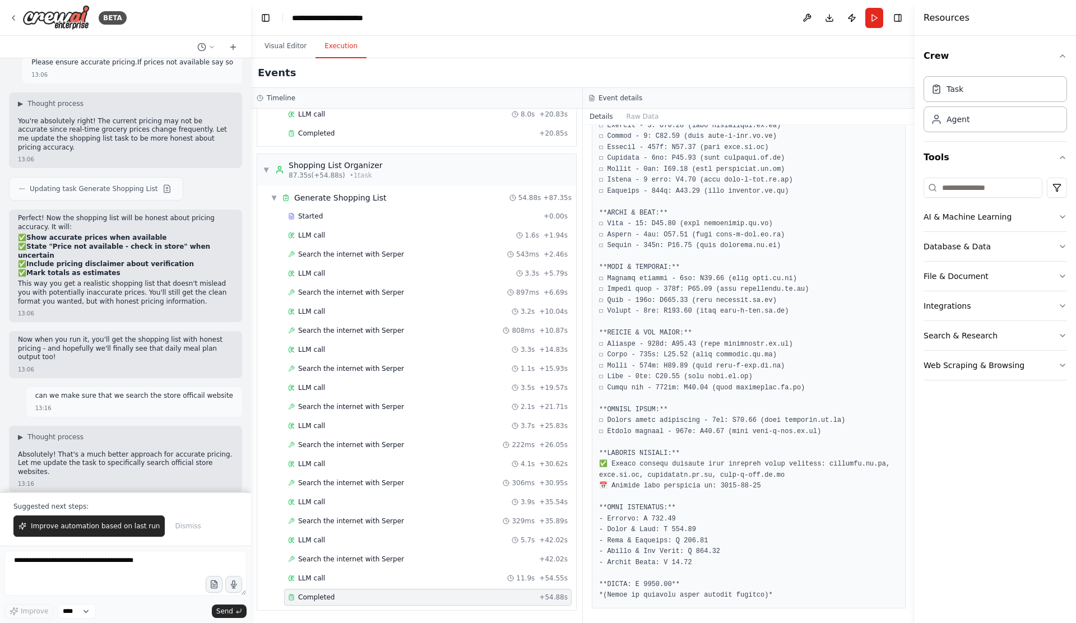
scroll to position [262, 0]
click at [119, 564] on textarea at bounding box center [125, 573] width 242 height 45
type textarea "**********"
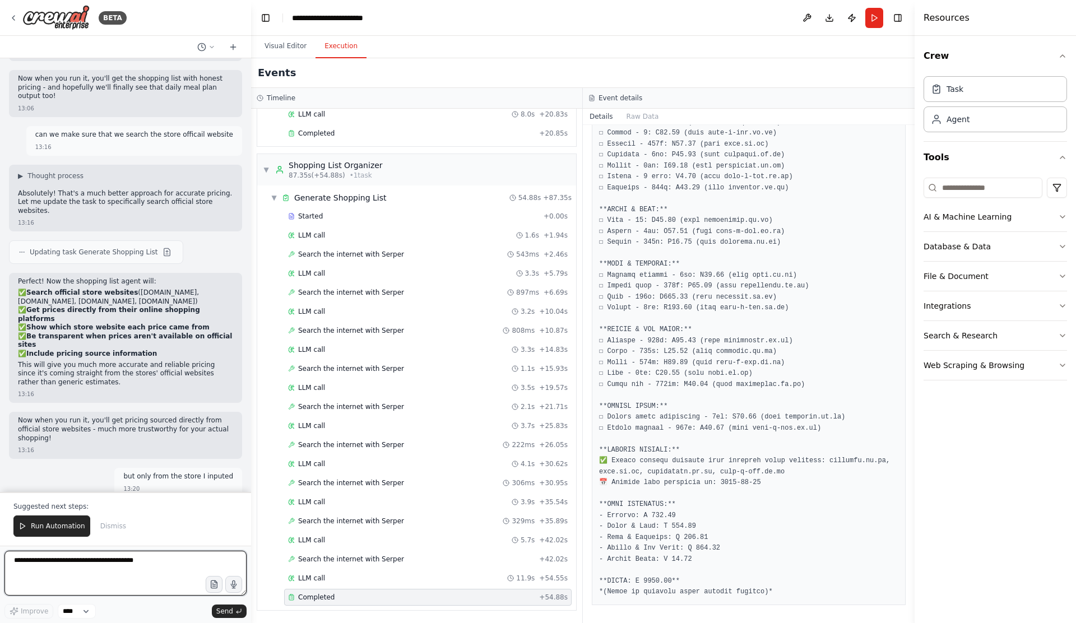
scroll to position [7148, 0]
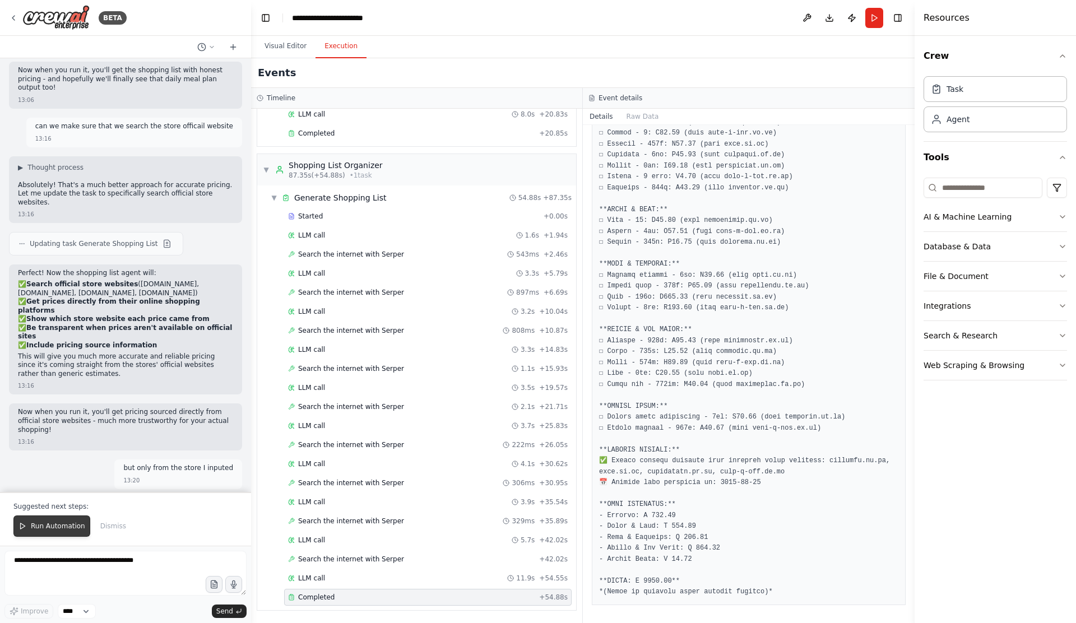
click at [58, 528] on span "Run Automation" at bounding box center [58, 526] width 54 height 9
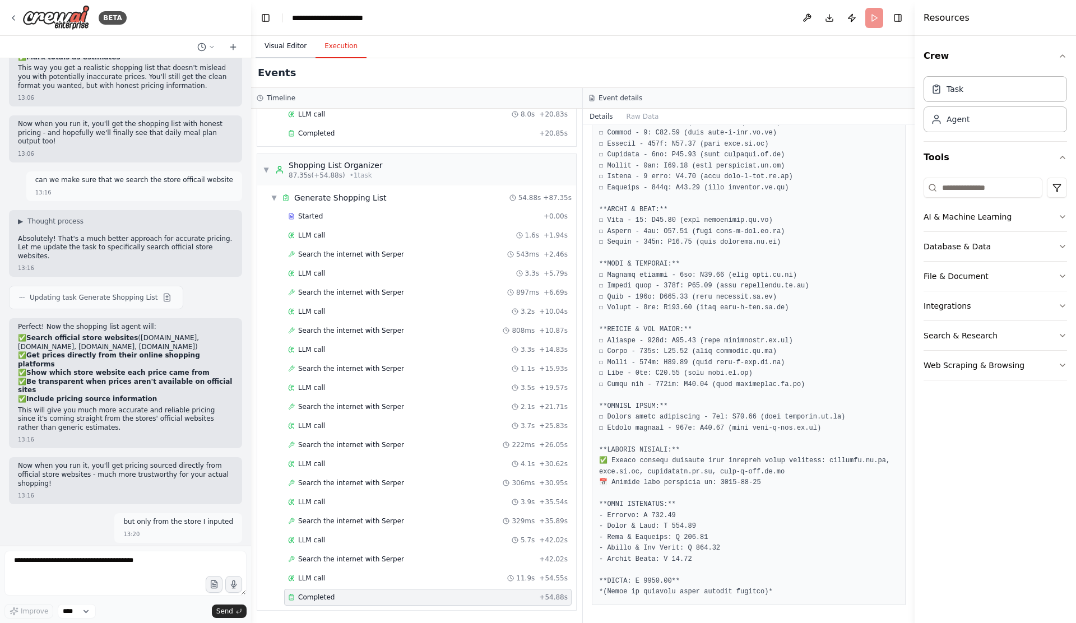
click at [295, 48] on button "Visual Editor" at bounding box center [286, 47] width 60 height 24
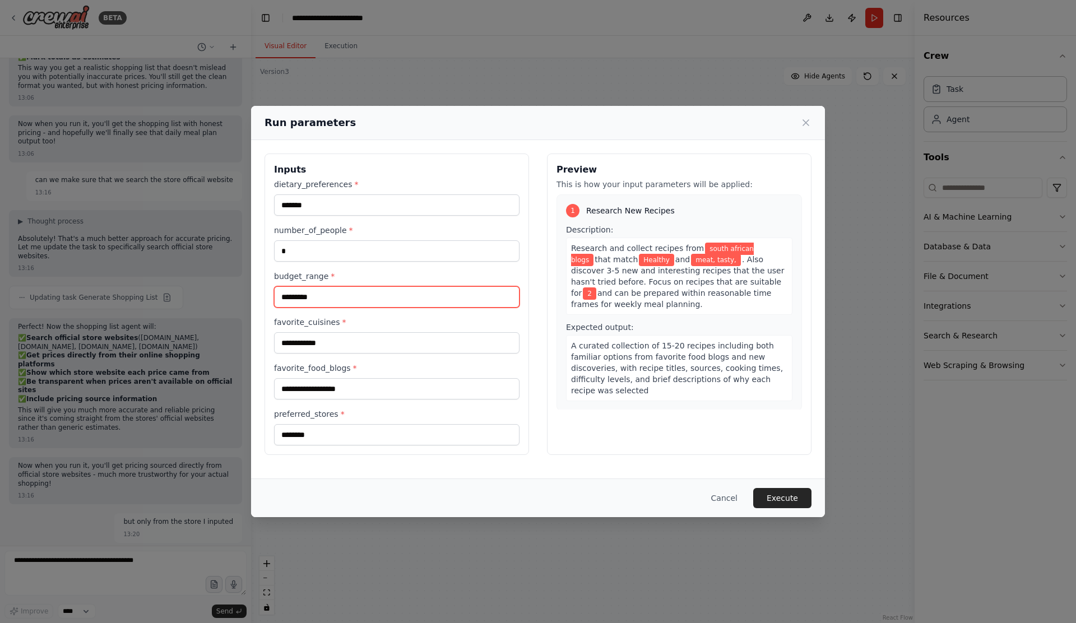
click at [295, 298] on input "*********" at bounding box center [396, 296] width 245 height 21
click at [335, 291] on input "*********" at bounding box center [396, 296] width 245 height 21
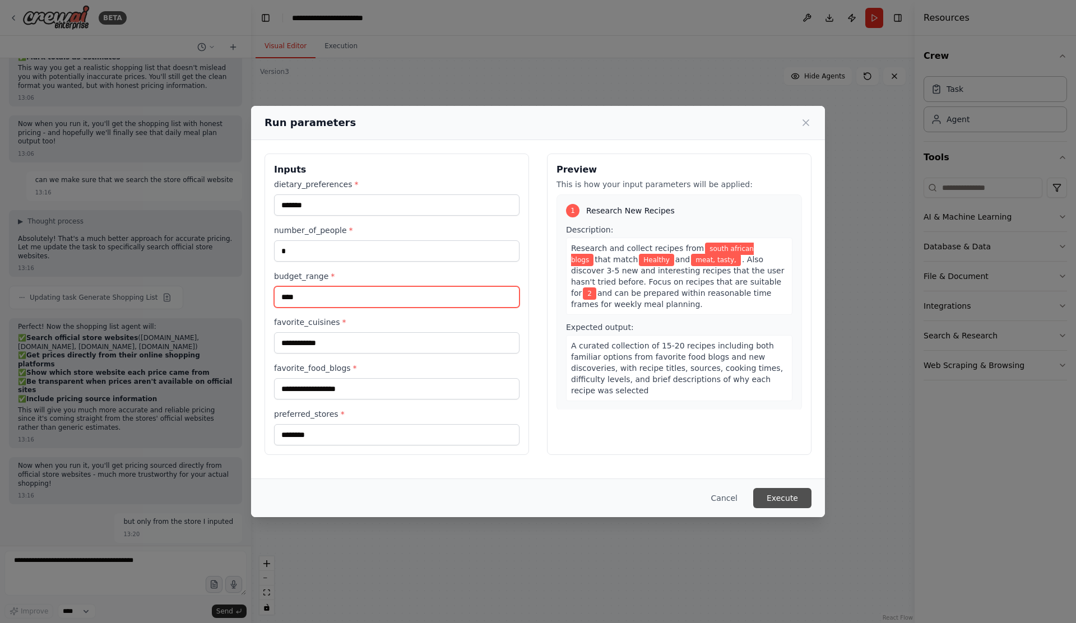
type input "****"
click at [779, 493] on button "Execute" at bounding box center [782, 498] width 58 height 20
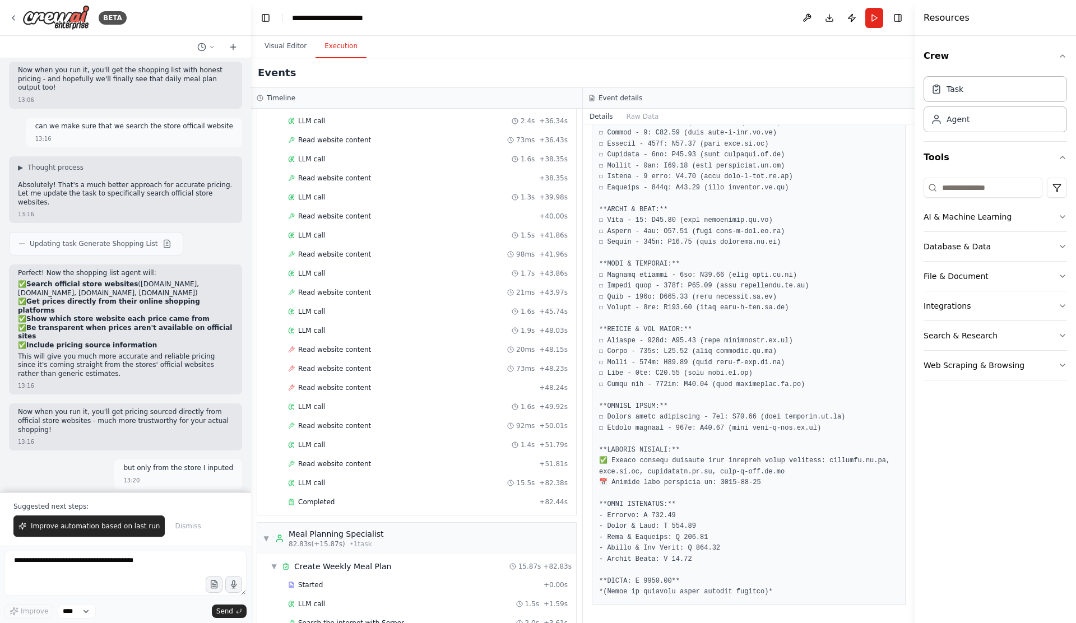
scroll to position [1041, 0]
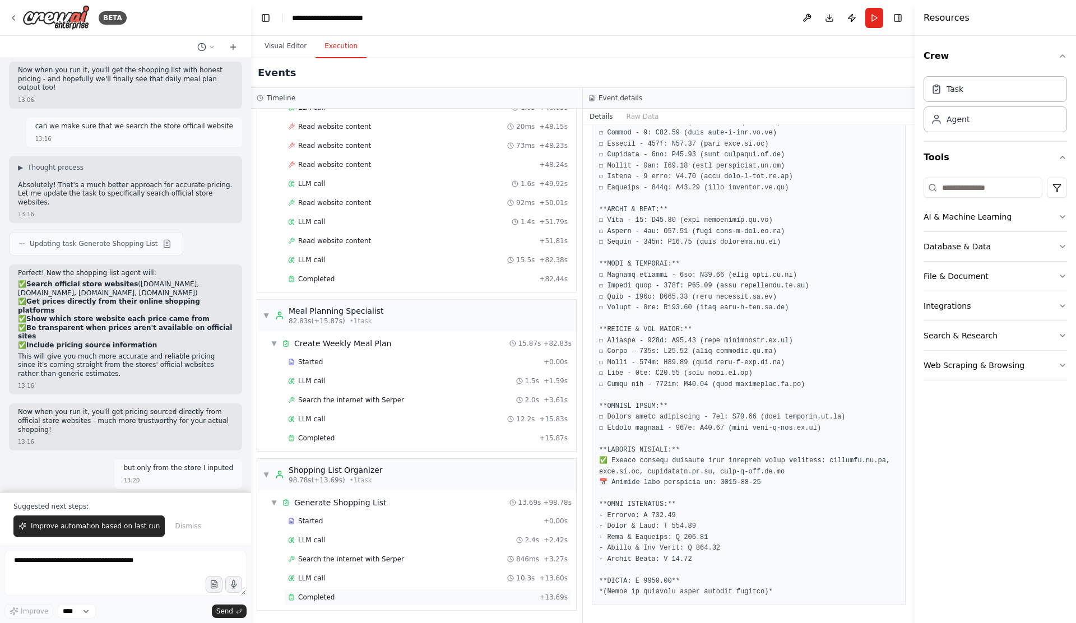
click at [345, 593] on div "Completed" at bounding box center [411, 597] width 247 height 9
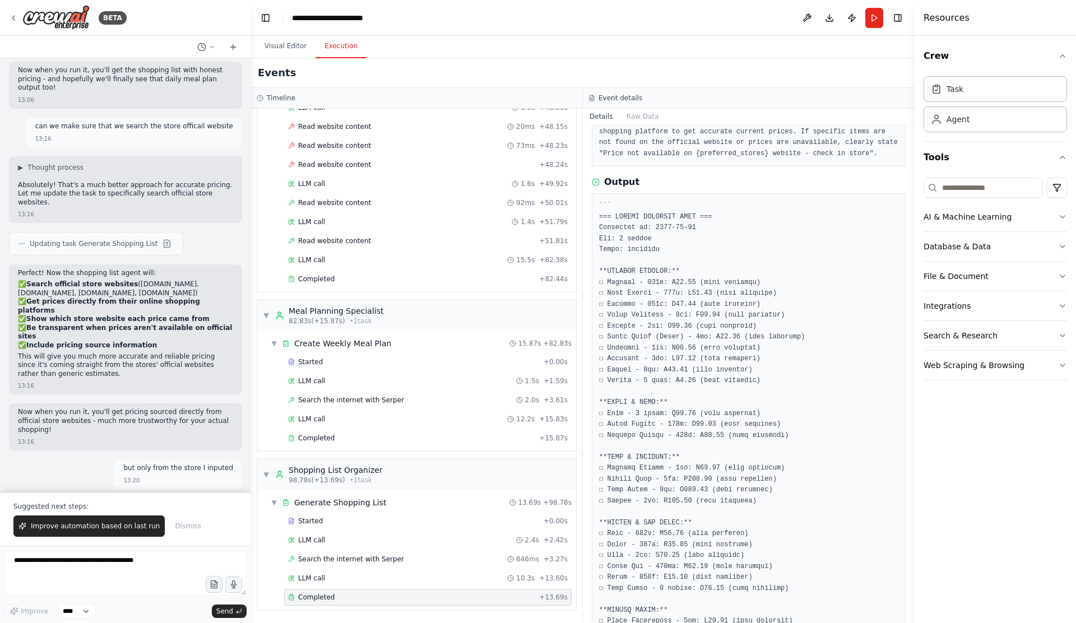
scroll to position [57, 0]
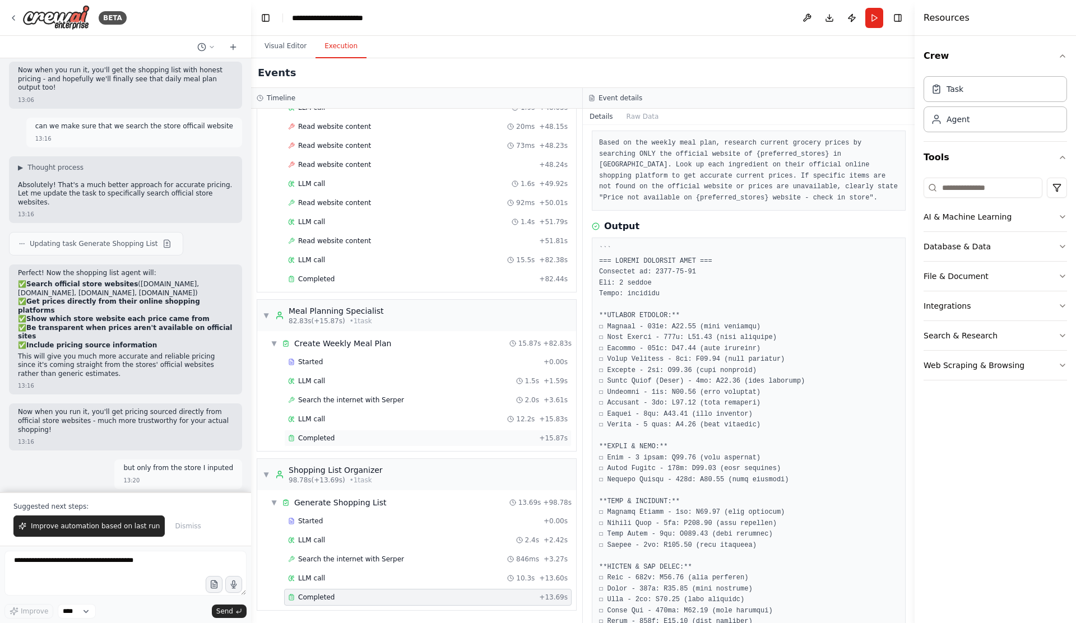
click at [351, 432] on div "Completed + 15.87s" at bounding box center [428, 438] width 288 height 17
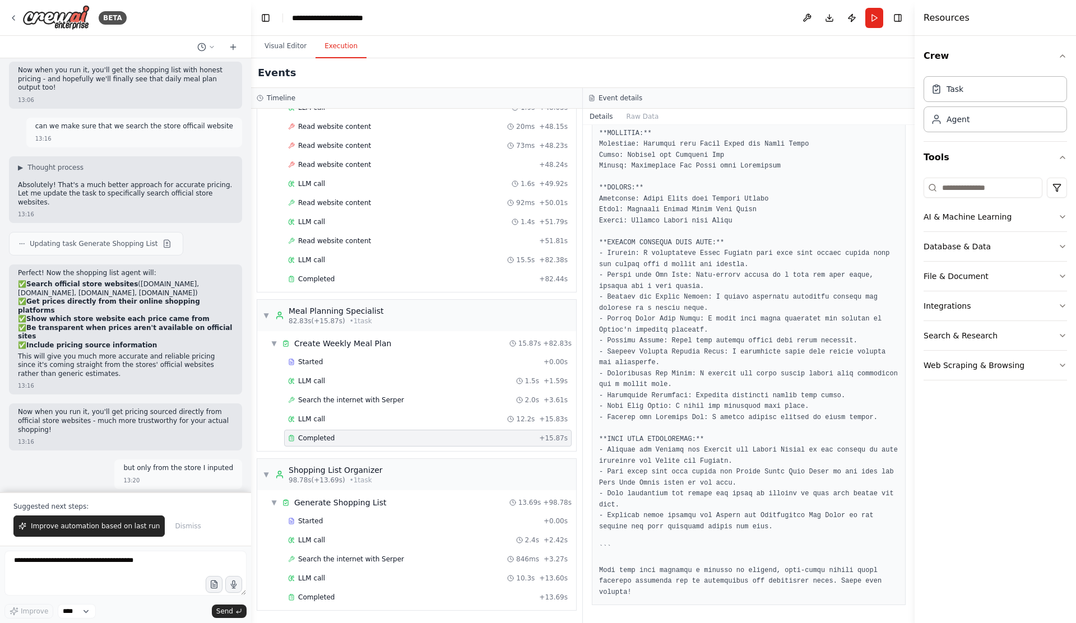
scroll to position [0, 0]
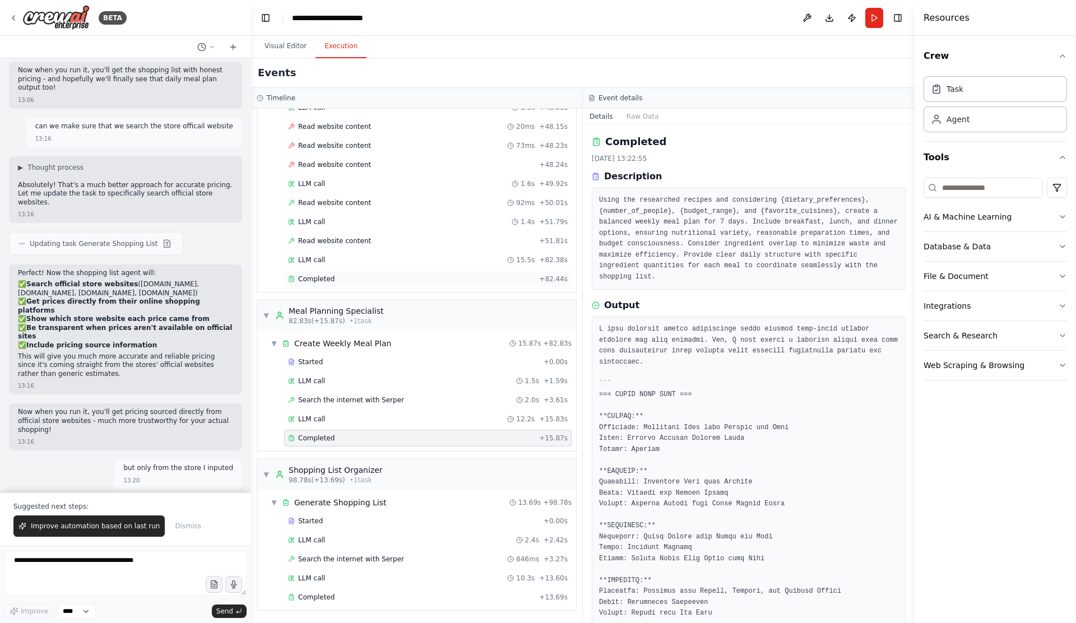
click at [359, 276] on div "Completed" at bounding box center [411, 279] width 247 height 9
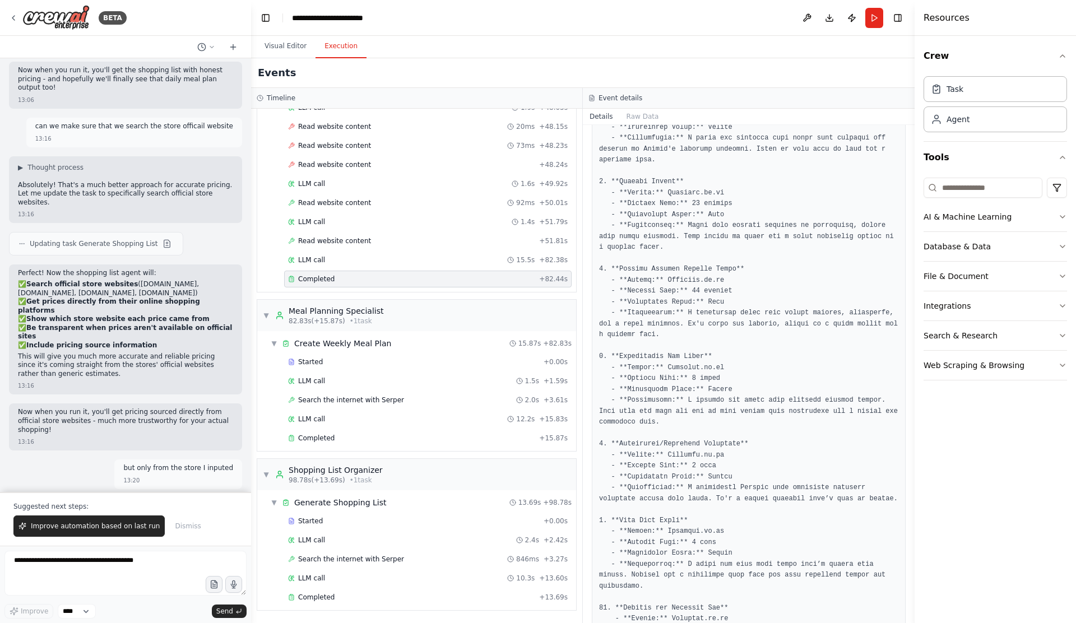
scroll to position [633, 0]
